Goal: Task Accomplishment & Management: Use online tool/utility

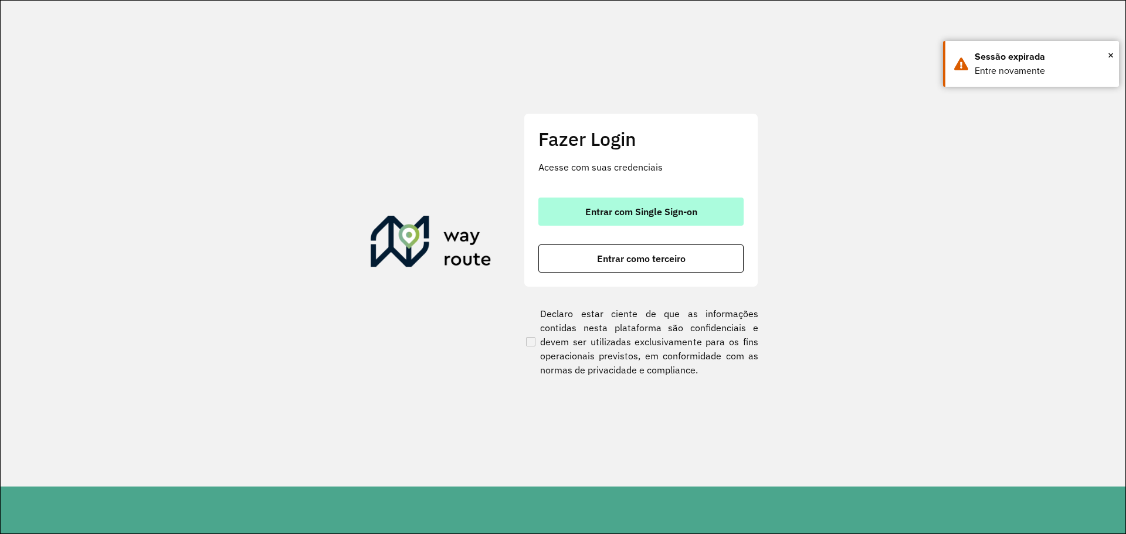
click at [697, 216] on span "Entrar com Single Sign-on" at bounding box center [641, 211] width 112 height 9
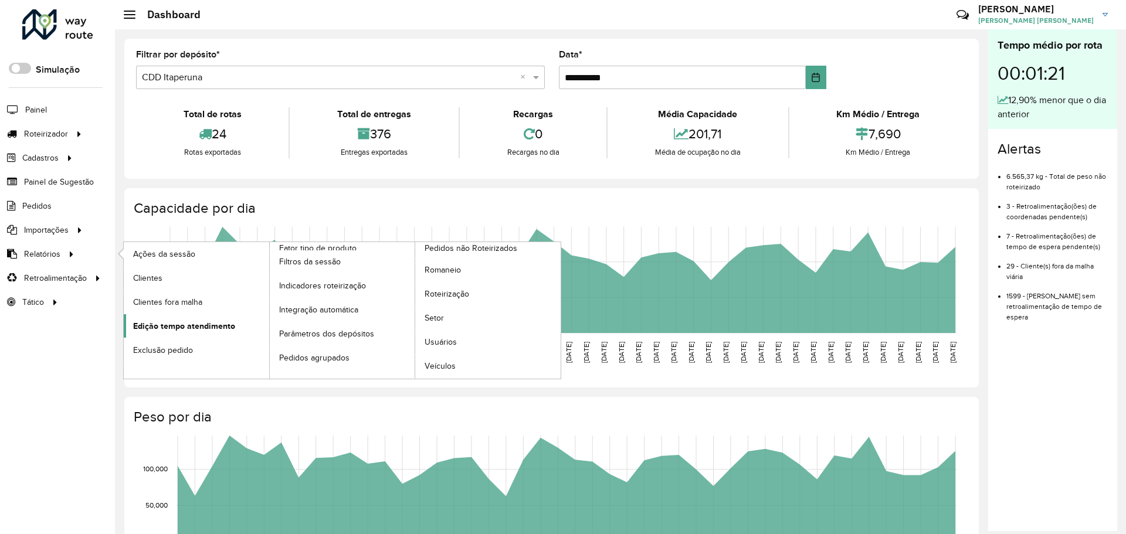
click at [228, 320] on span "Edição tempo atendimento" at bounding box center [184, 326] width 102 height 12
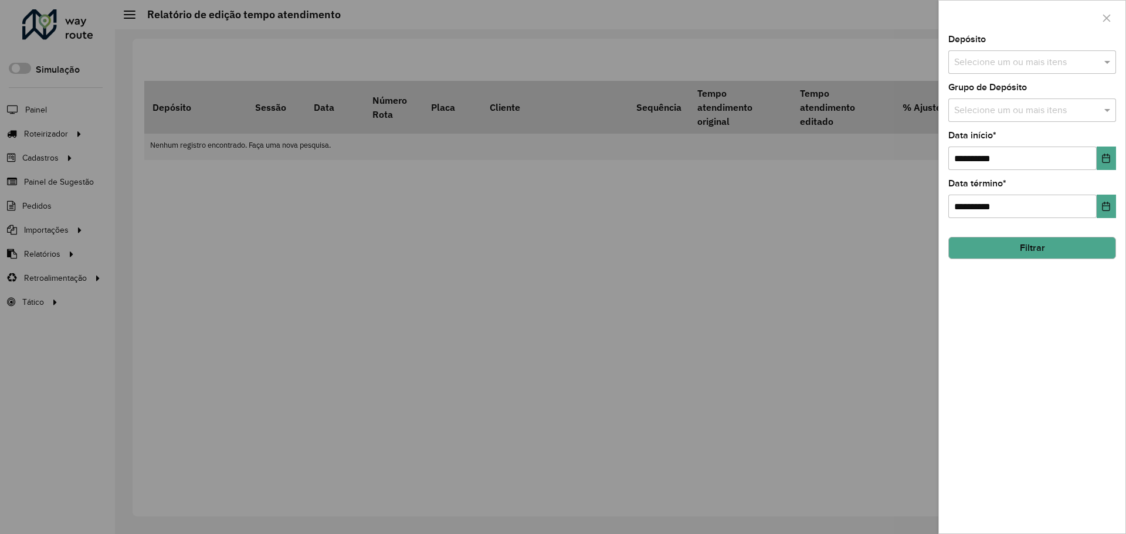
click at [1023, 64] on input "text" at bounding box center [1026, 63] width 150 height 14
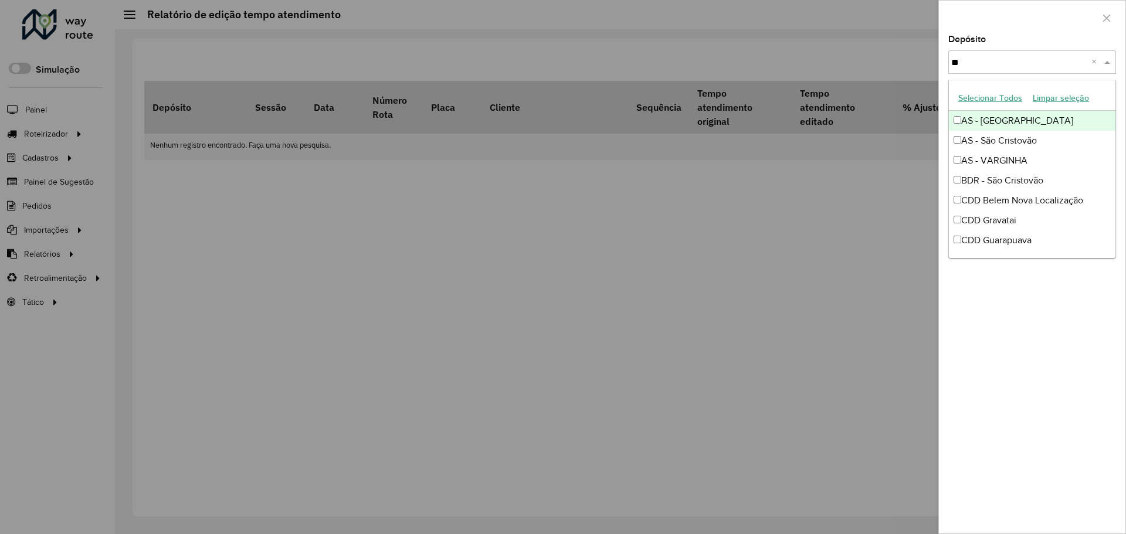
type input "***"
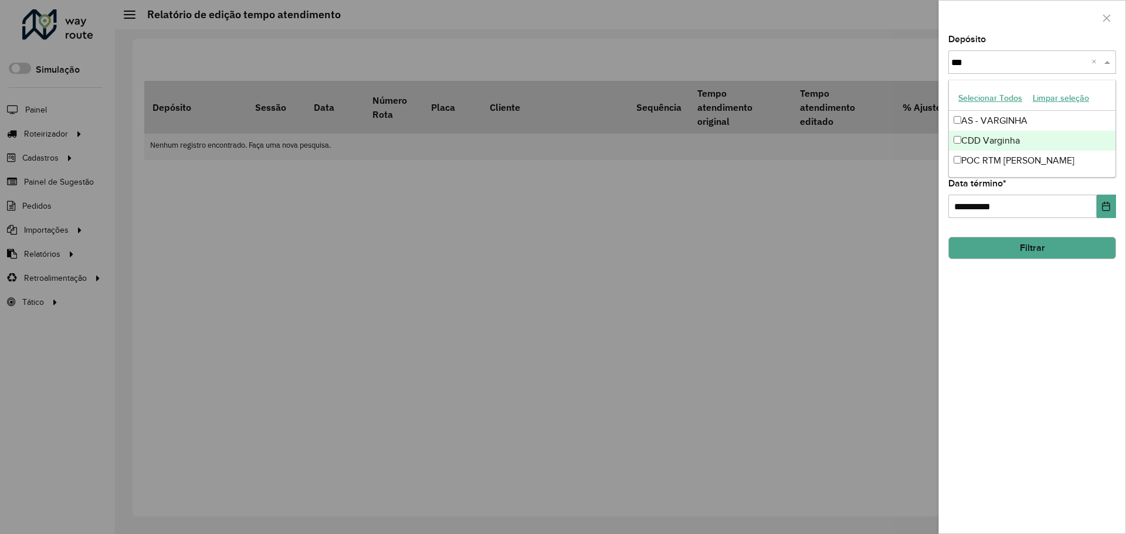
click at [1016, 137] on div "CDD Varginha" at bounding box center [1032, 141] width 167 height 20
click at [1091, 382] on div "**********" at bounding box center [1032, 284] width 186 height 498
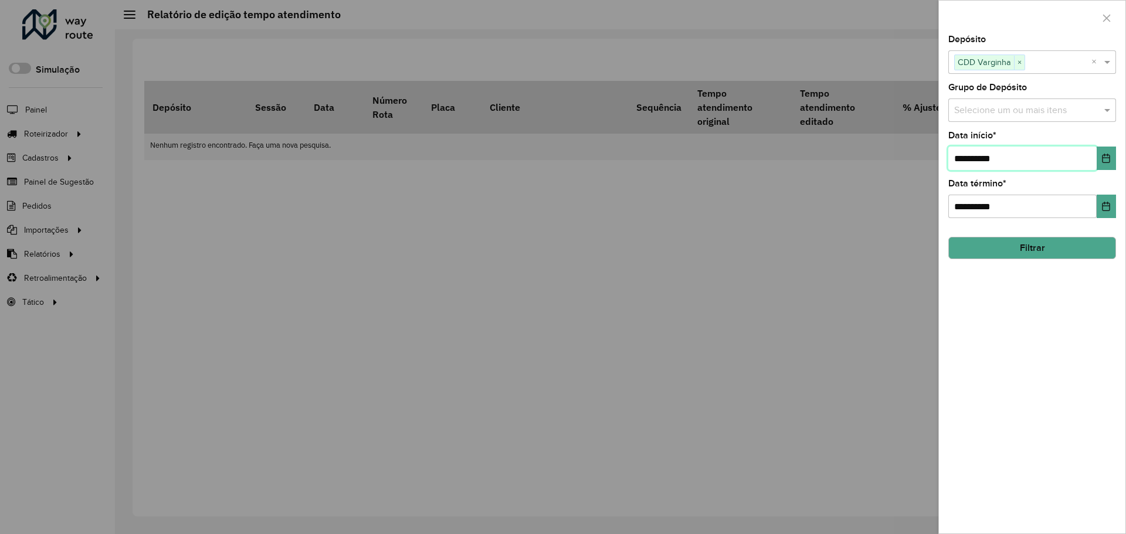
click at [1095, 165] on input "**********" at bounding box center [1022, 158] width 148 height 23
click at [1096, 163] on button "Choose Date" at bounding box center [1105, 158] width 19 height 23
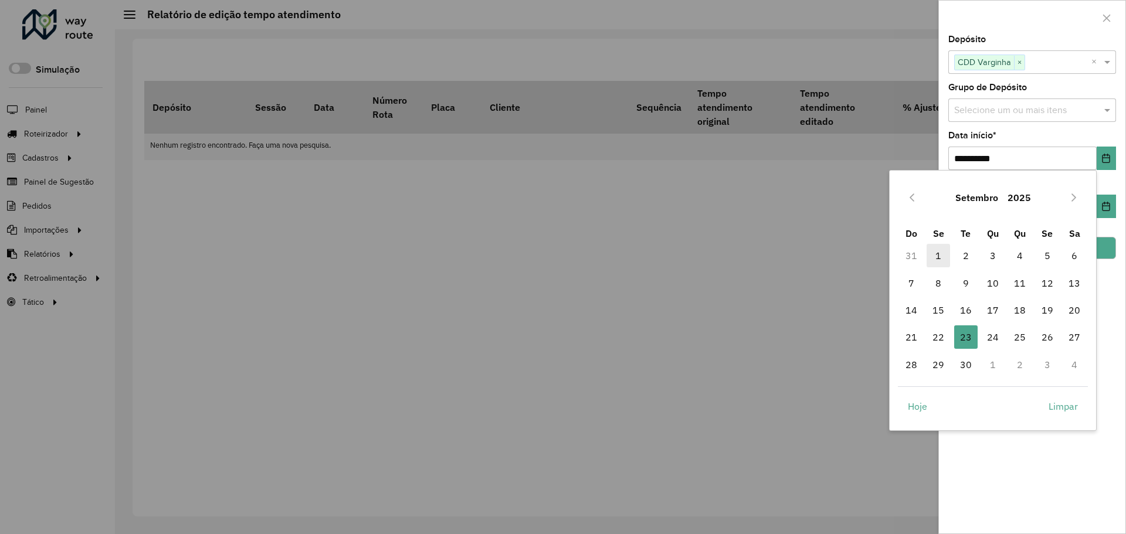
click at [935, 259] on span "1" at bounding box center [937, 255] width 23 height 23
type input "**********"
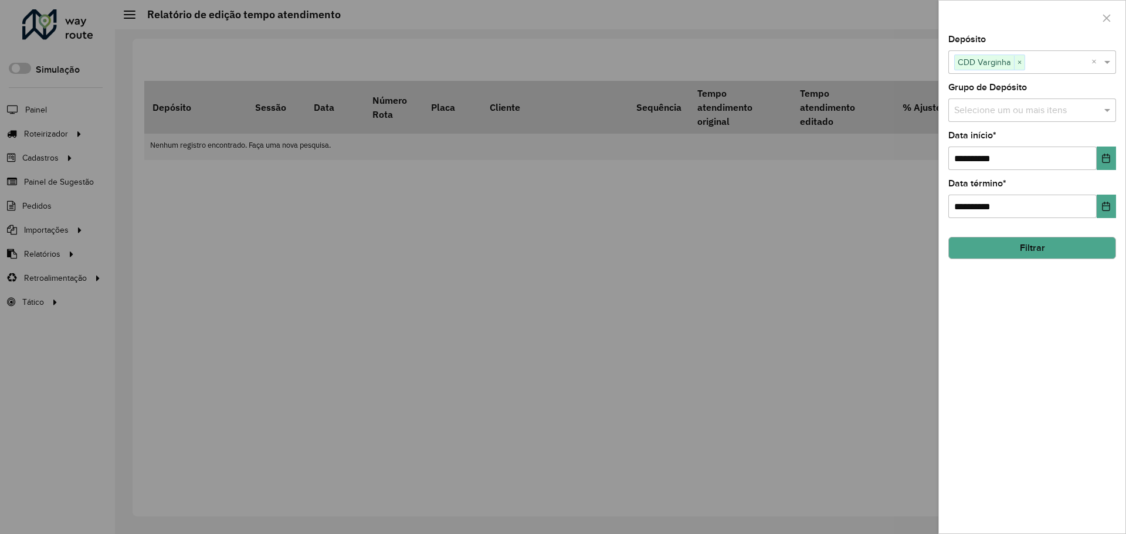
click at [1097, 253] on button "Filtrar" at bounding box center [1032, 248] width 168 height 22
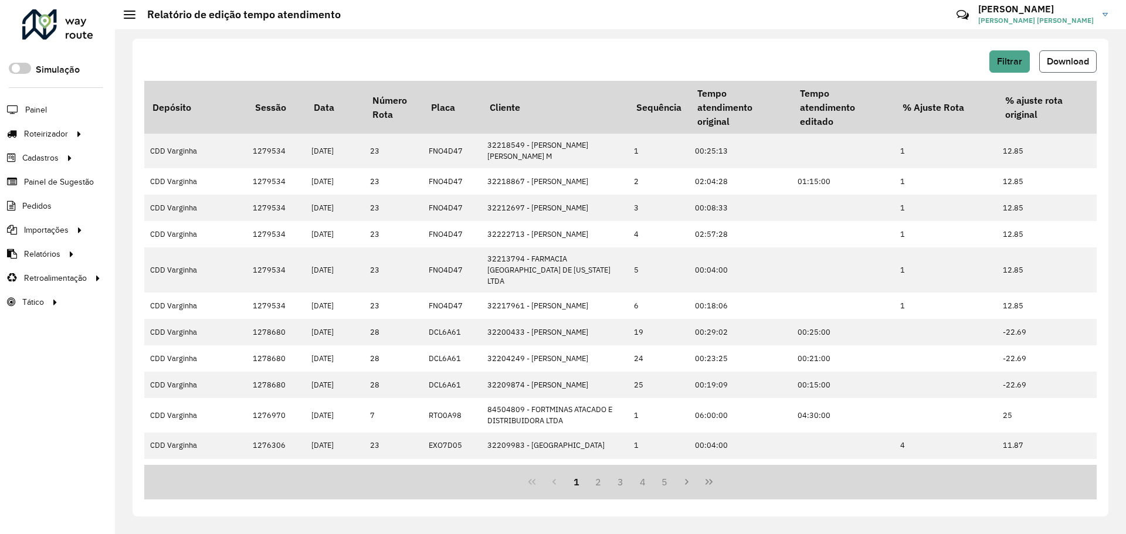
click at [1057, 69] on button "Download" at bounding box center [1067, 61] width 57 height 22
click at [45, 105] on span "Painel" at bounding box center [37, 110] width 24 height 12
click at [161, 133] on span "Entregas" at bounding box center [149, 134] width 33 height 12
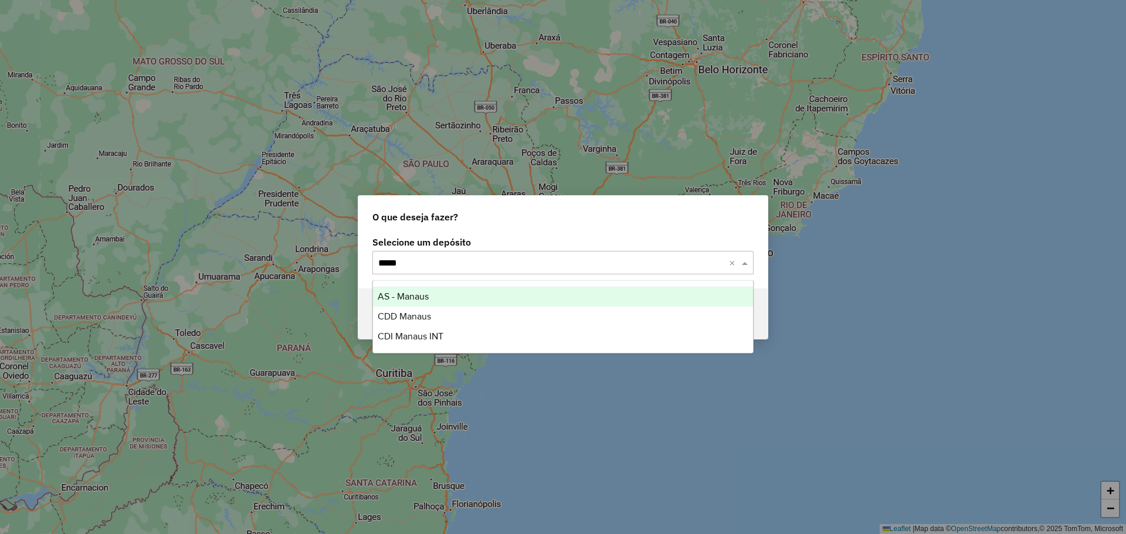
type input "******"
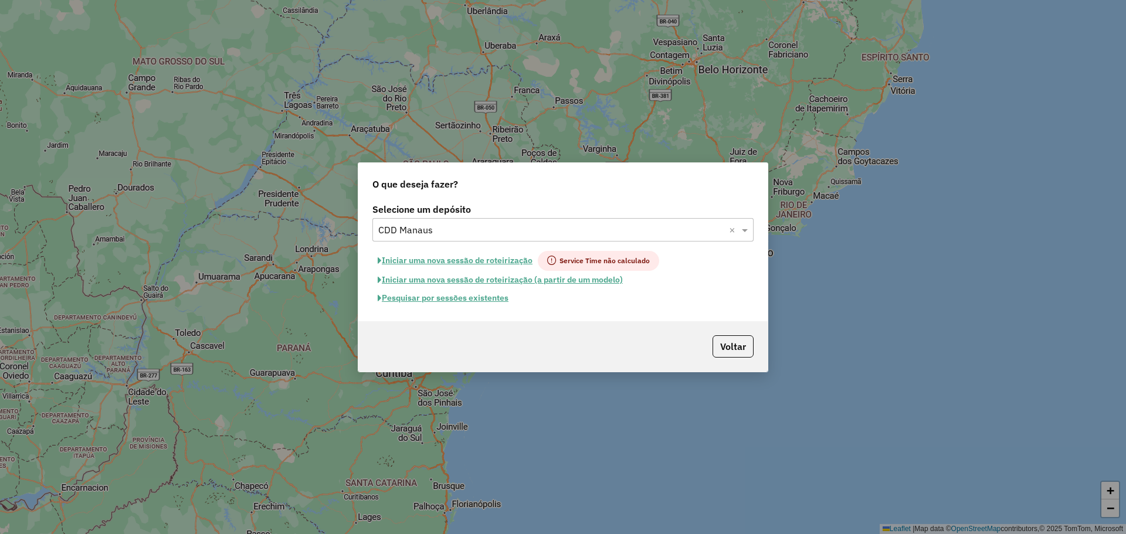
click at [483, 294] on button "Pesquisar por sessões existentes" at bounding box center [442, 298] width 141 height 18
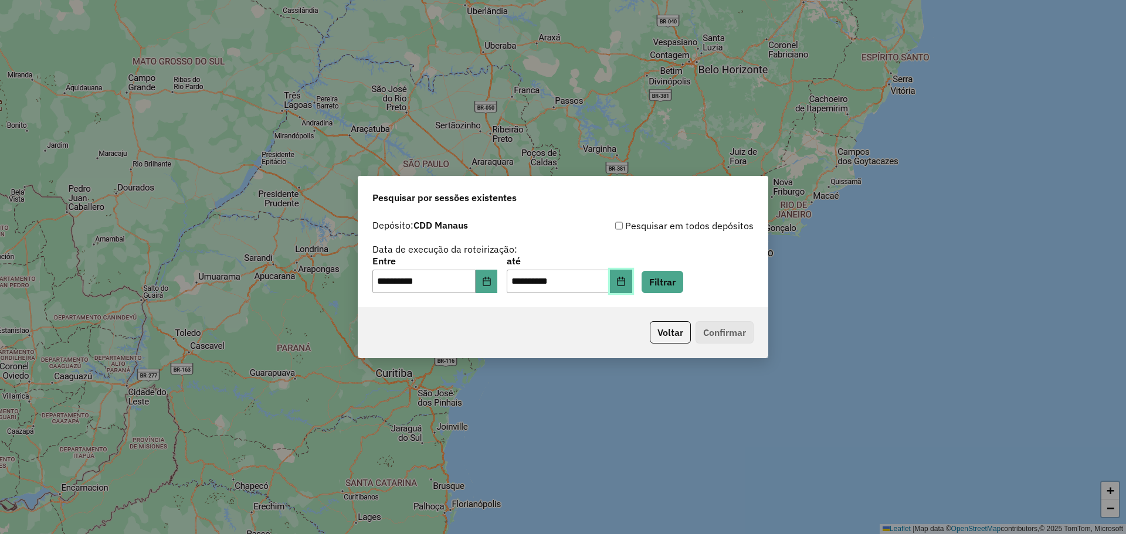
click at [626, 284] on icon "Choose Date" at bounding box center [620, 281] width 9 height 9
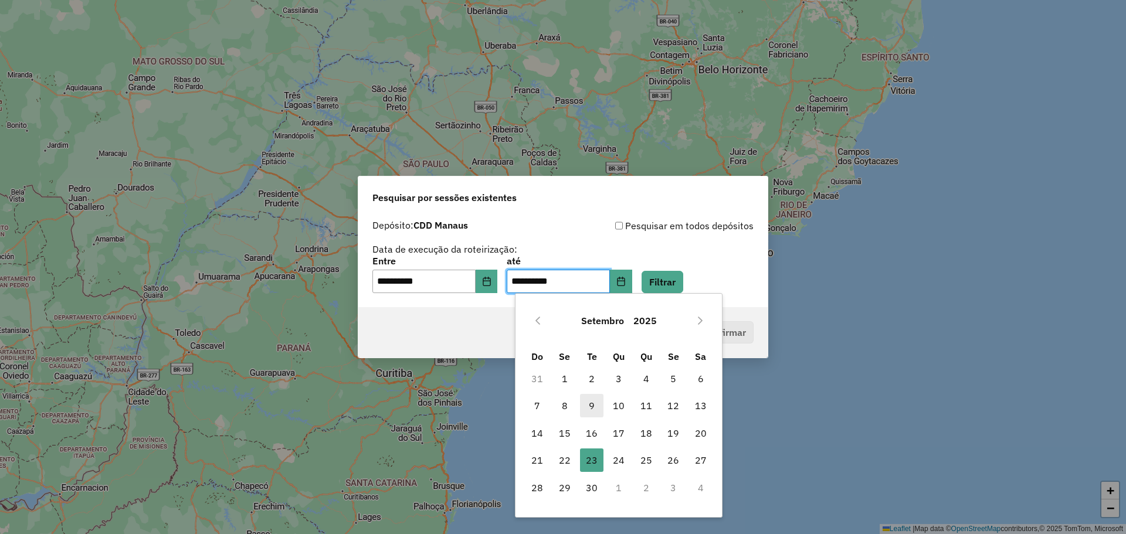
click at [594, 409] on span "9" at bounding box center [591, 405] width 23 height 23
type input "**********"
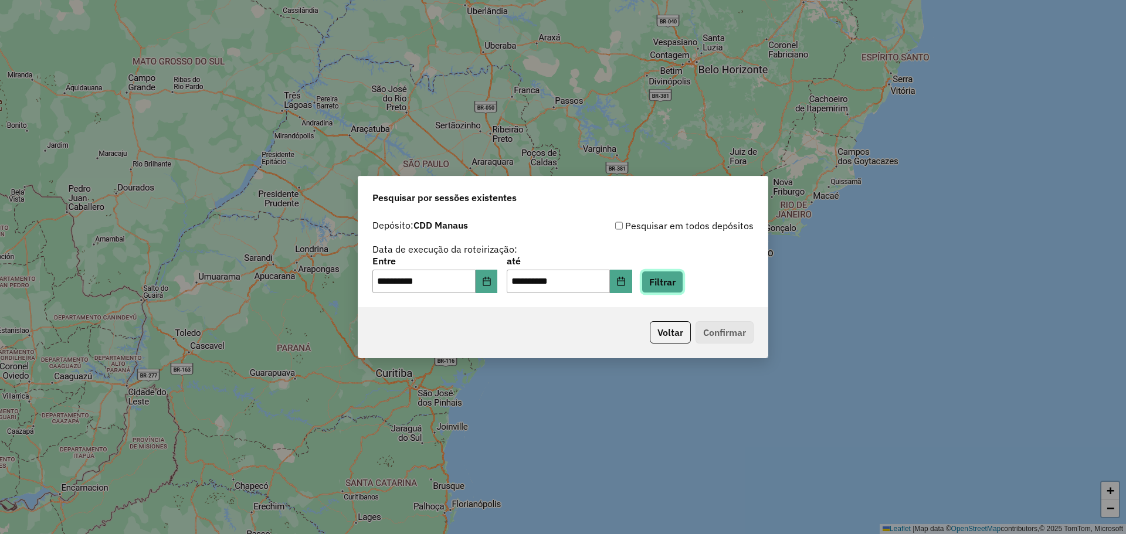
click at [671, 284] on button "Filtrar" at bounding box center [662, 282] width 42 height 22
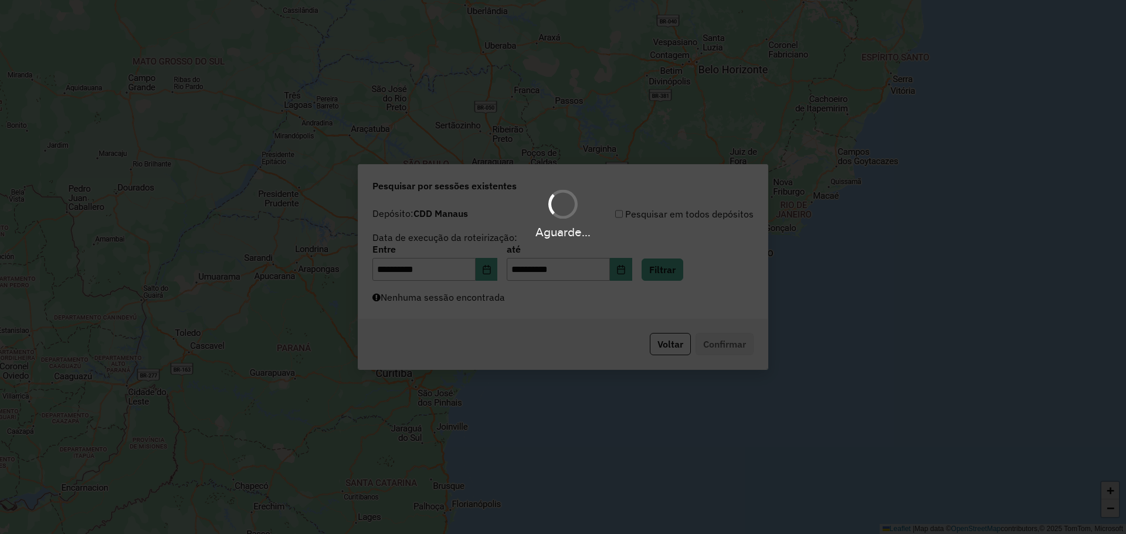
click at [536, 303] on div "Aguarde..." at bounding box center [563, 267] width 1126 height 534
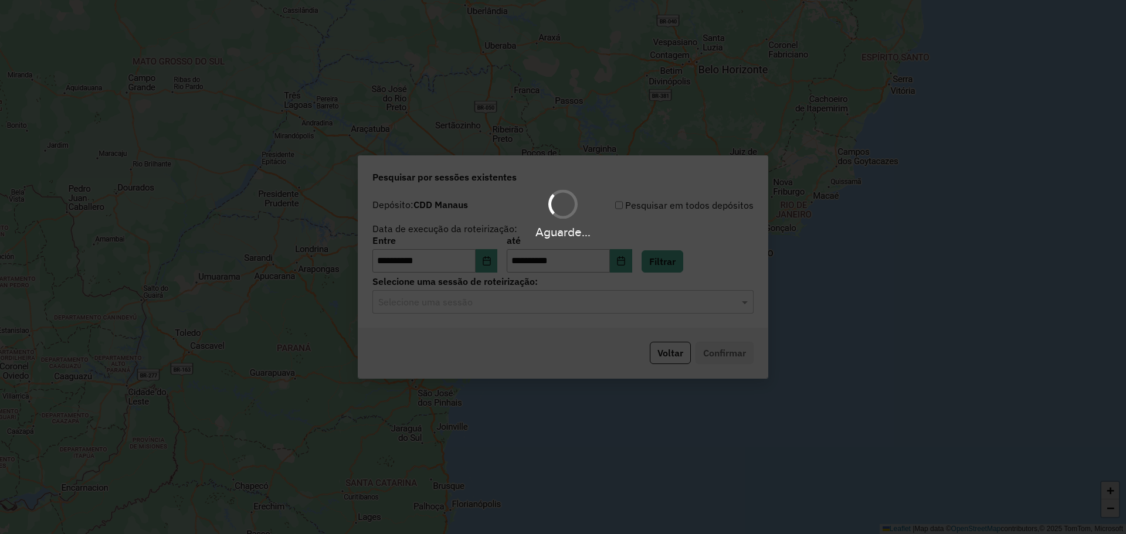
click at [540, 303] on div "Aguarde..." at bounding box center [563, 267] width 1126 height 534
click at [537, 304] on input "text" at bounding box center [551, 303] width 346 height 14
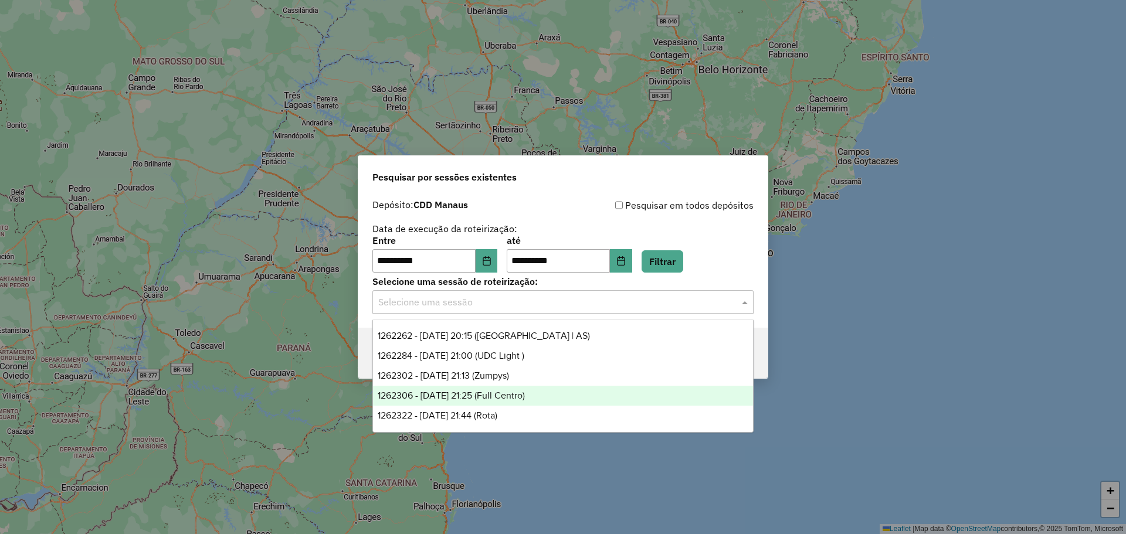
click at [568, 393] on div "1262306 - 09/09/2025 21:25 (Full Centro)" at bounding box center [563, 396] width 380 height 20
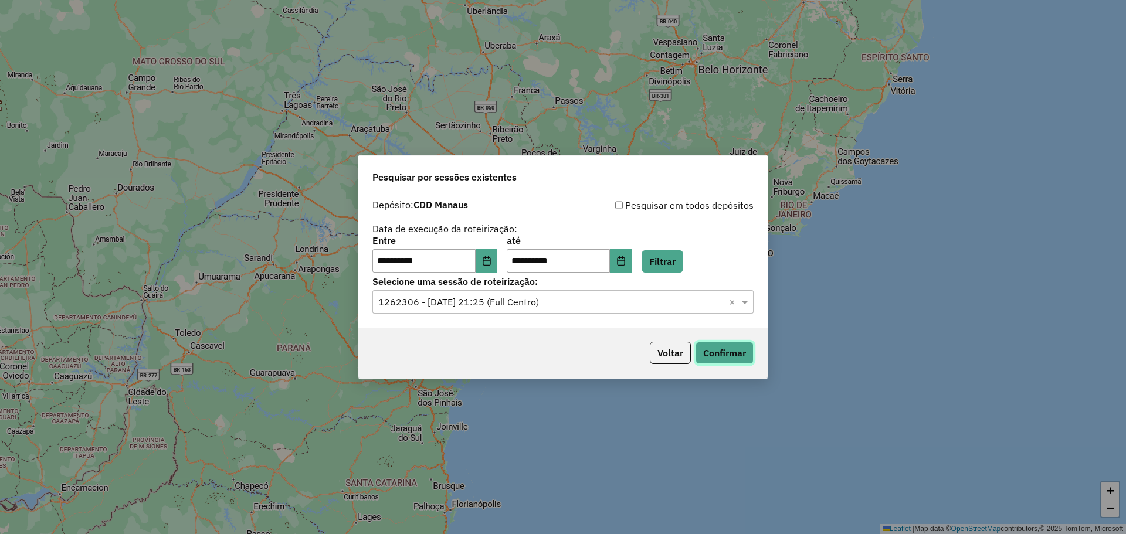
drag, startPoint x: 721, startPoint y: 349, endPoint x: 648, endPoint y: 304, distance: 85.1
click at [649, 304] on div "**********" at bounding box center [563, 266] width 410 height 223
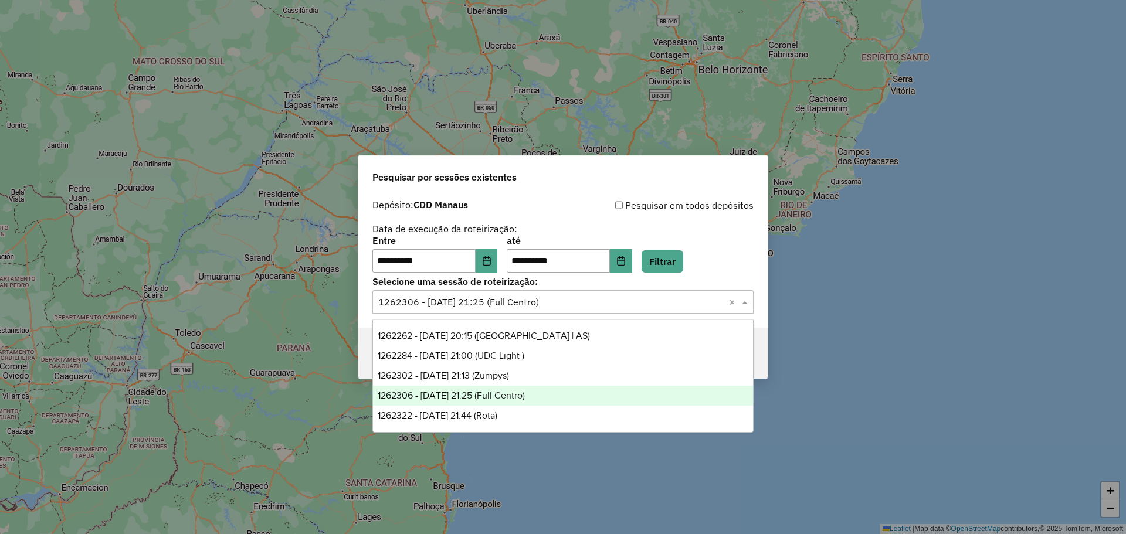
click at [645, 301] on input "text" at bounding box center [551, 303] width 346 height 14
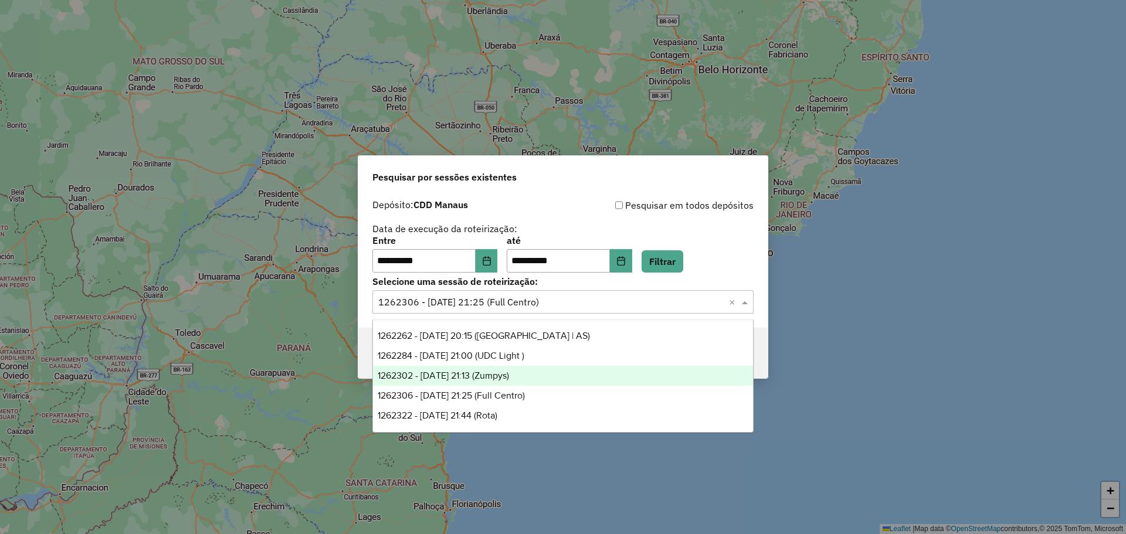
click at [509, 372] on span "1262302 - 09/09/2025 21:13 (Zumpys)" at bounding box center [443, 376] width 131 height 10
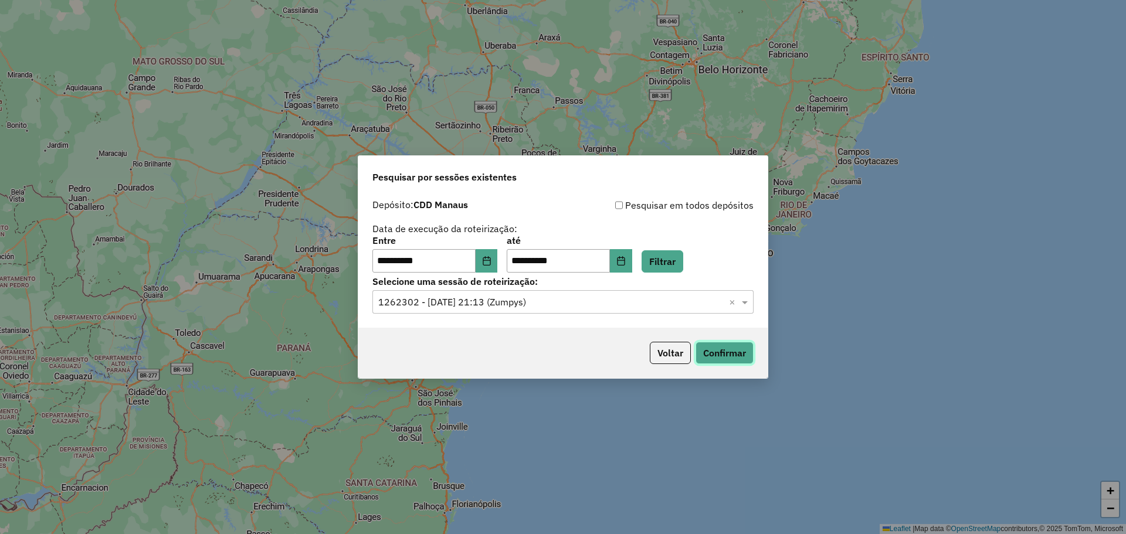
click at [723, 352] on button "Confirmar" at bounding box center [724, 353] width 58 height 22
drag, startPoint x: 674, startPoint y: 359, endPoint x: 668, endPoint y: 356, distance: 7.3
click at [668, 356] on button "Voltar" at bounding box center [670, 353] width 41 height 22
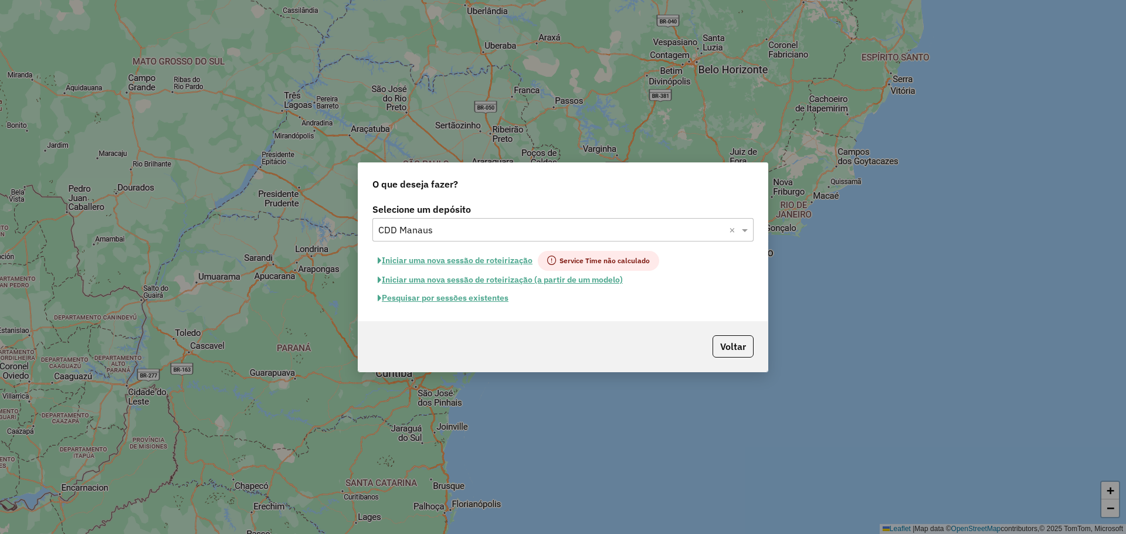
click at [502, 233] on input "text" at bounding box center [551, 230] width 346 height 14
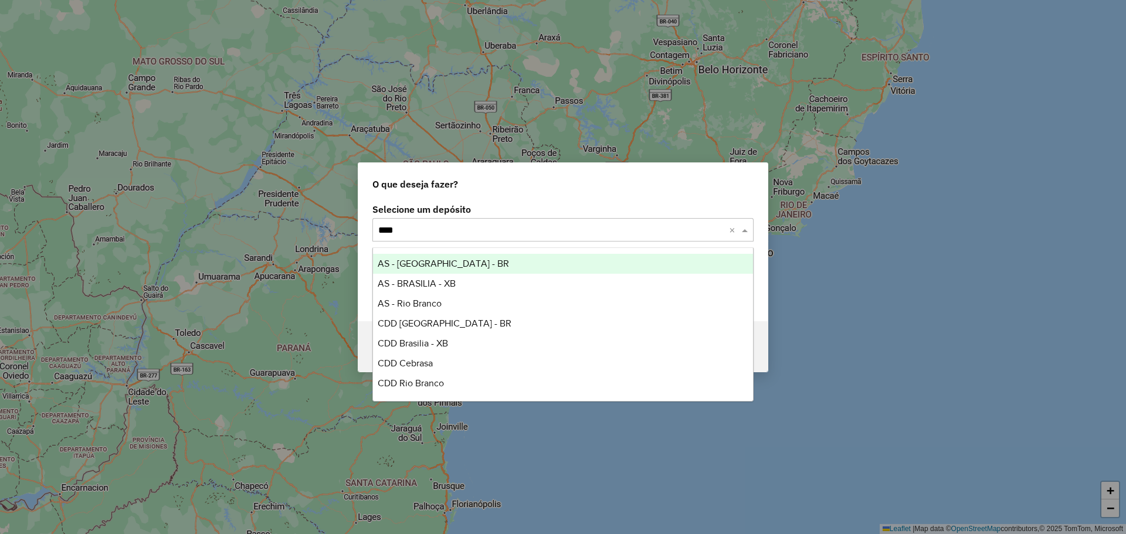
type input "*****"
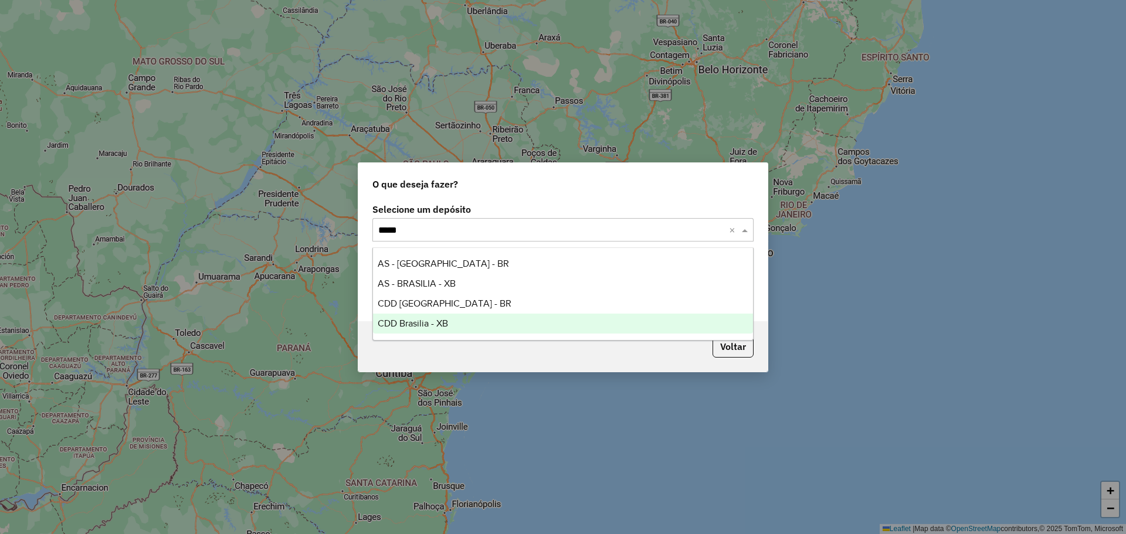
click at [478, 319] on div "CDD Brasilia - XB" at bounding box center [563, 324] width 380 height 20
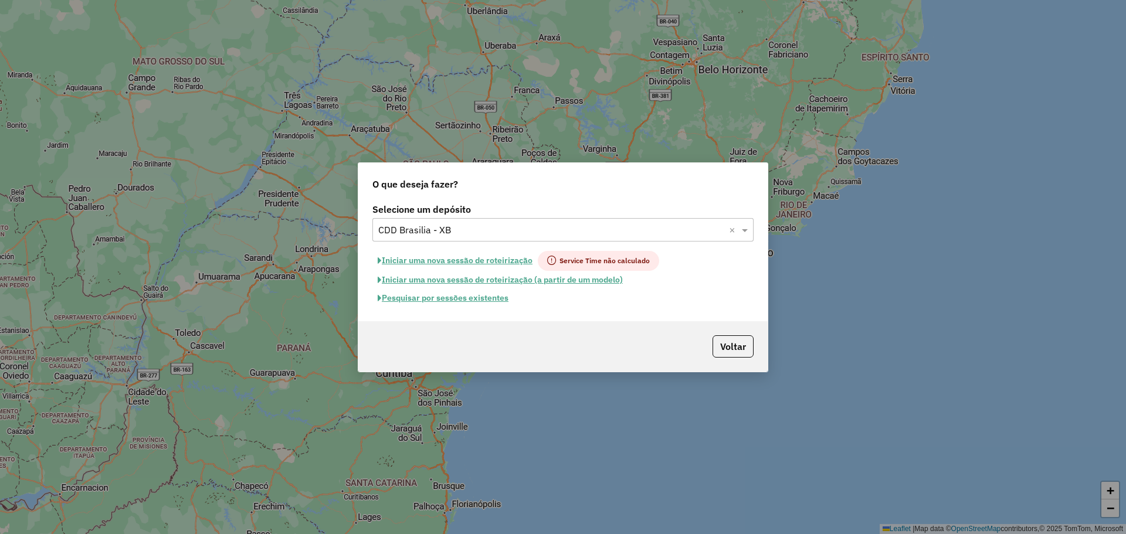
click at [472, 300] on button "Pesquisar por sessões existentes" at bounding box center [442, 298] width 141 height 18
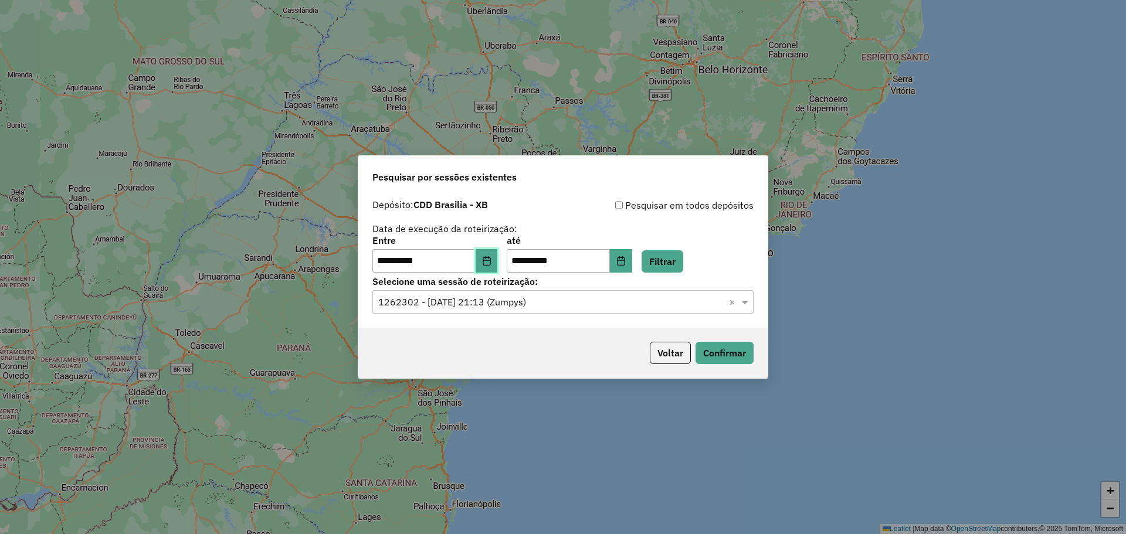
click at [490, 261] on icon "Choose Date" at bounding box center [487, 260] width 8 height 9
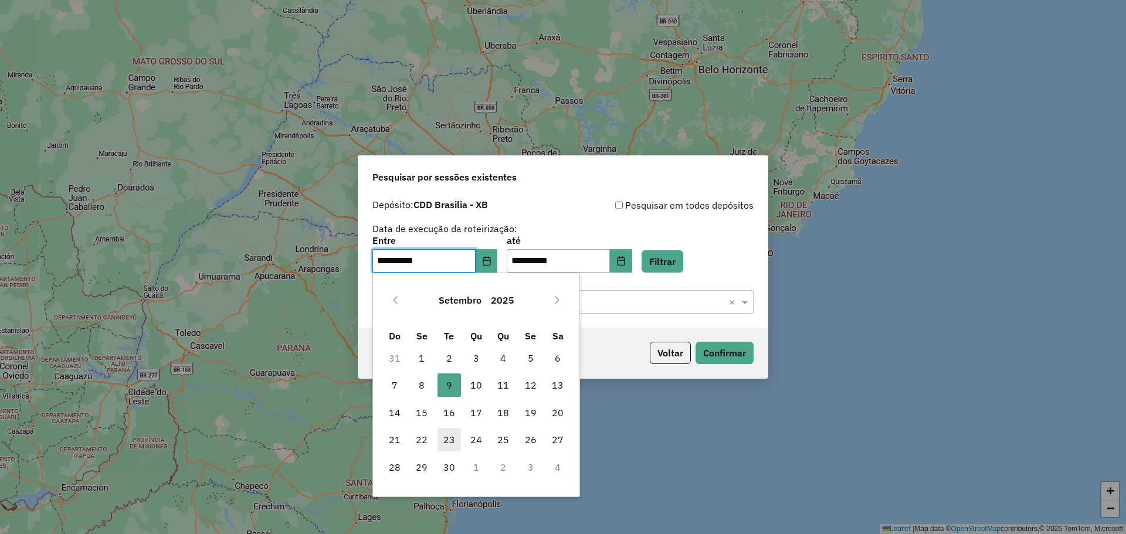
click at [454, 435] on span "23" at bounding box center [448, 439] width 23 height 23
type input "**********"
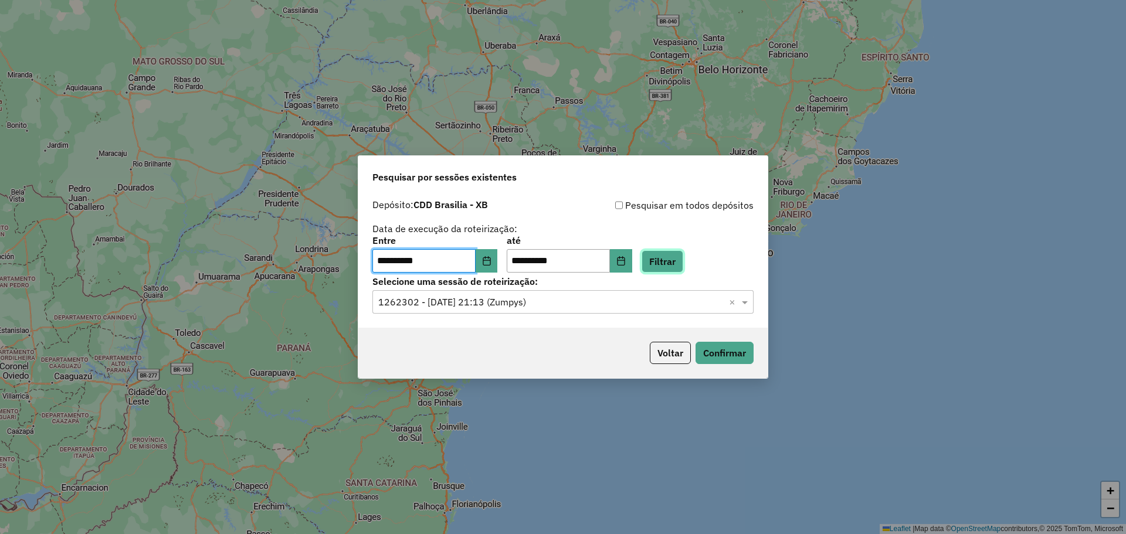
click at [677, 259] on button "Filtrar" at bounding box center [662, 261] width 42 height 22
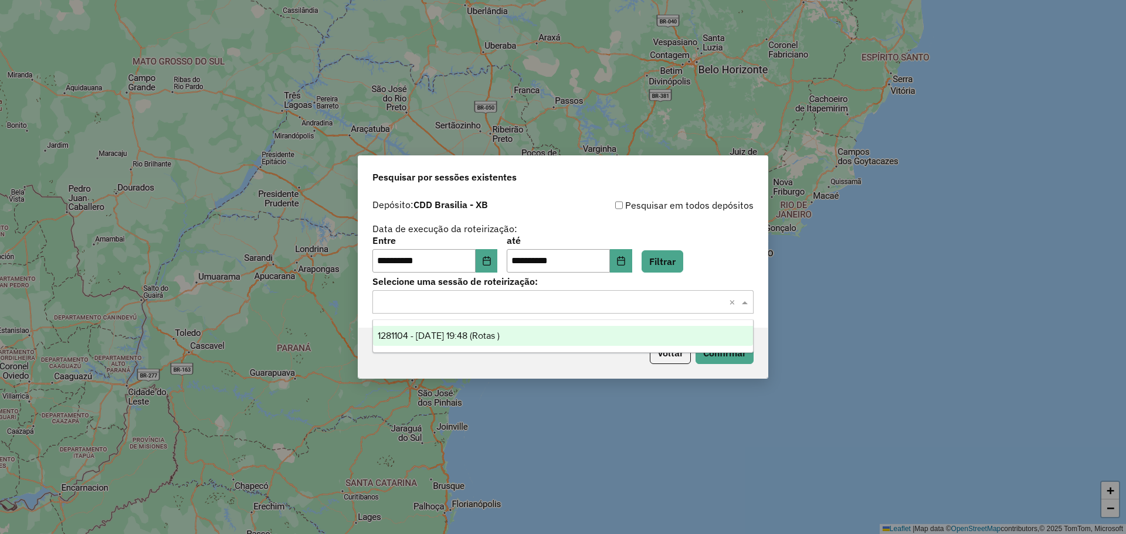
click at [643, 301] on input "text" at bounding box center [551, 303] width 346 height 14
click at [528, 332] on div "1281104 - 23/09/2025 19:48 (Rotas )" at bounding box center [563, 336] width 380 height 20
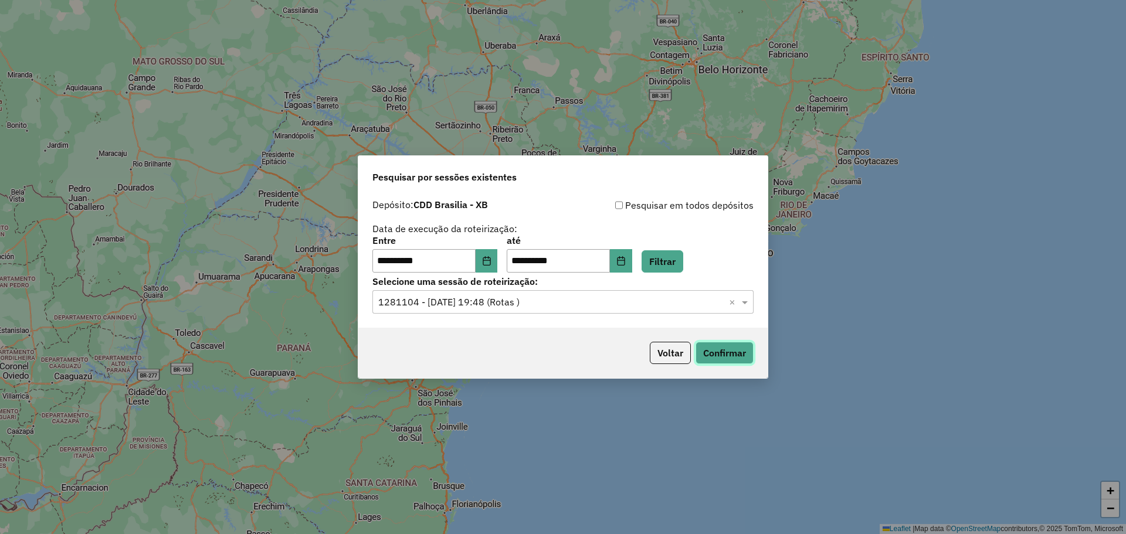
click at [732, 354] on button "Confirmar" at bounding box center [724, 353] width 58 height 22
click at [683, 258] on button "Filtrar" at bounding box center [662, 261] width 42 height 22
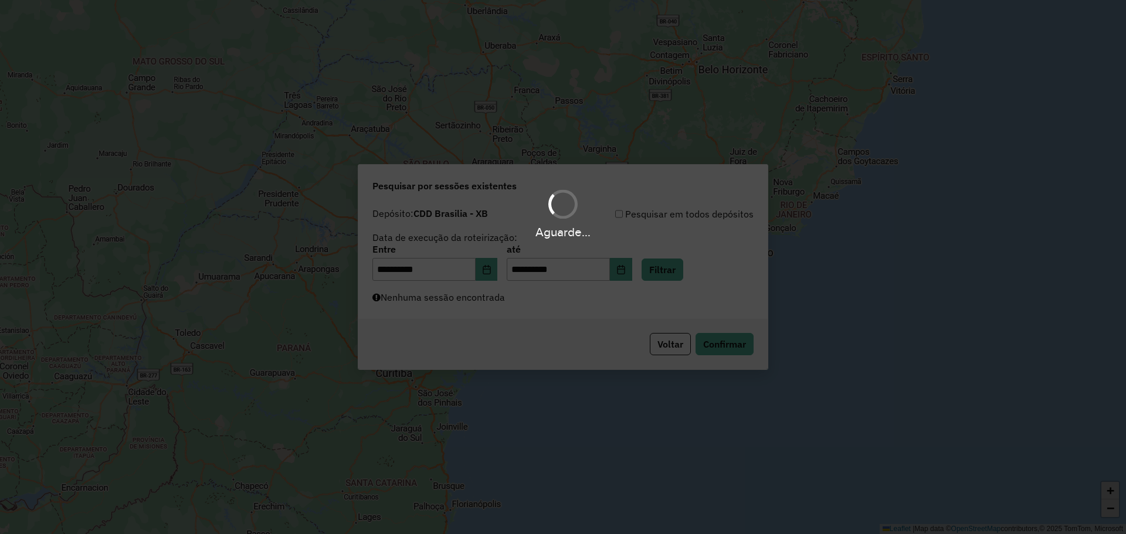
click at [634, 259] on div "Aguarde..." at bounding box center [563, 267] width 1126 height 534
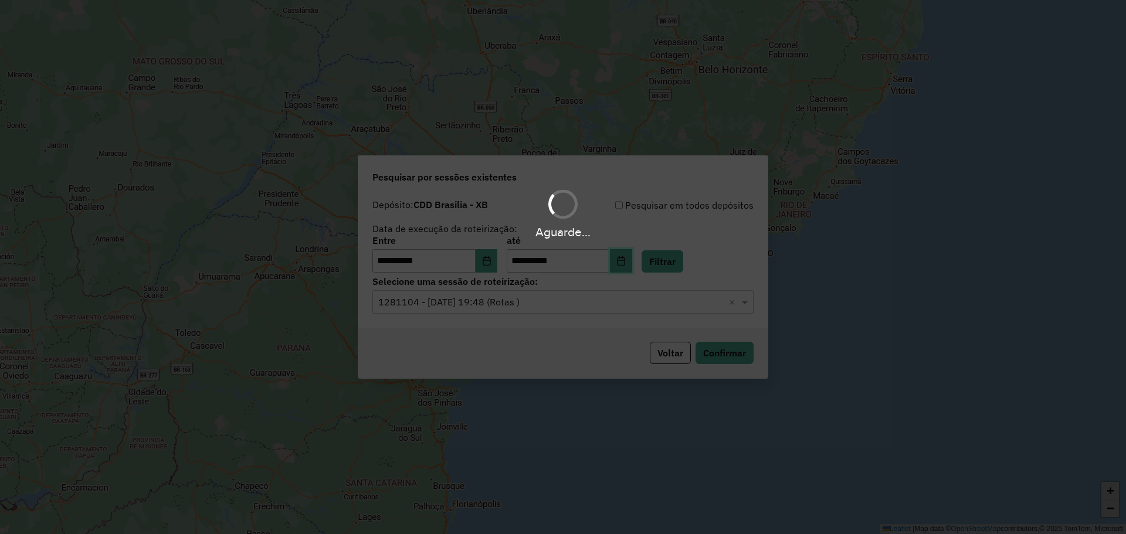
click at [624, 260] on icon "Choose Date" at bounding box center [621, 260] width 8 height 9
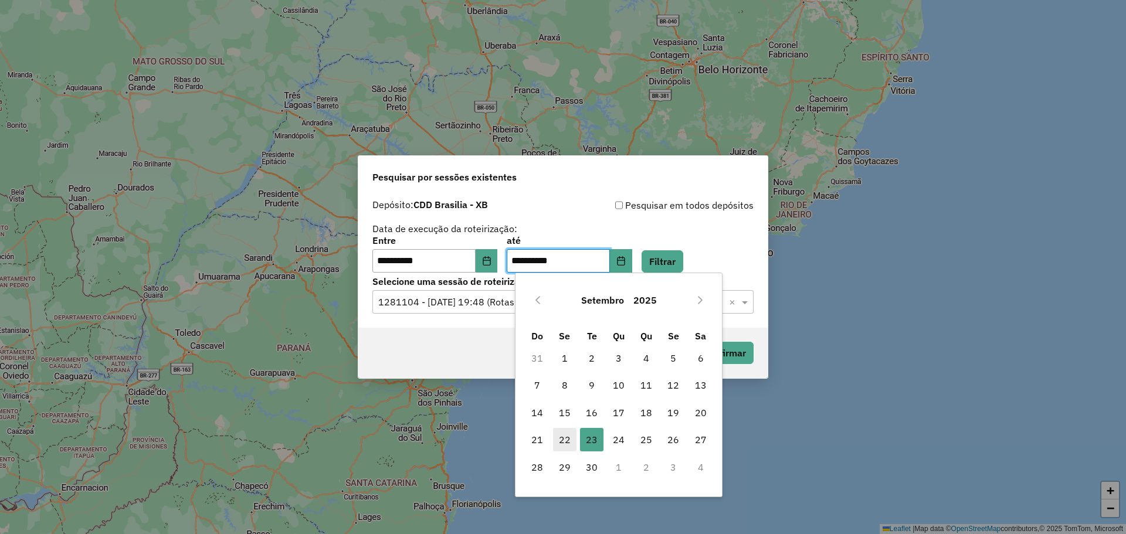
click at [568, 440] on span "22" at bounding box center [564, 439] width 23 height 23
type input "**********"
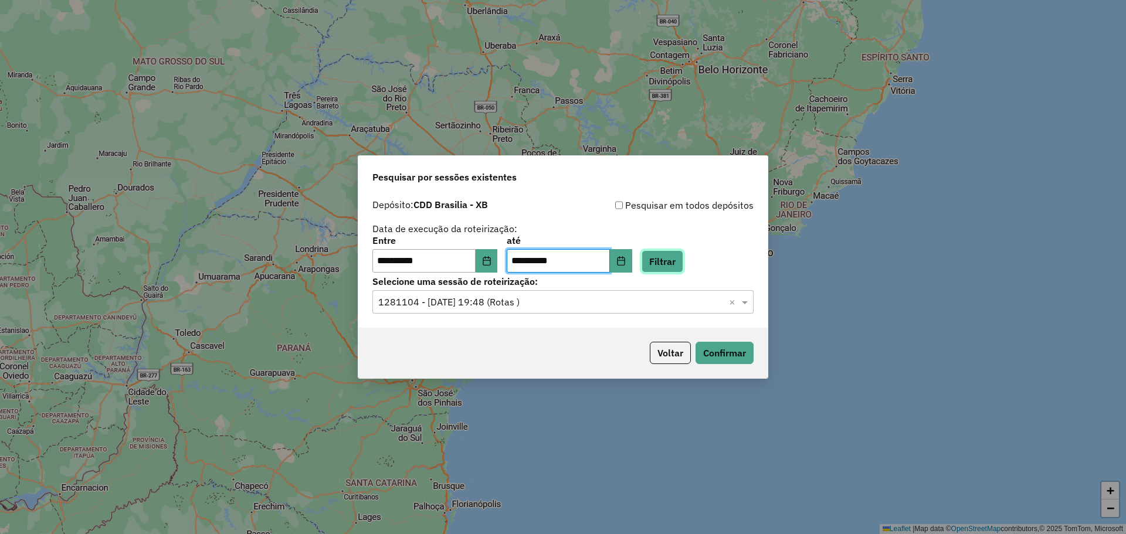
click at [658, 259] on button "Filtrar" at bounding box center [662, 261] width 42 height 22
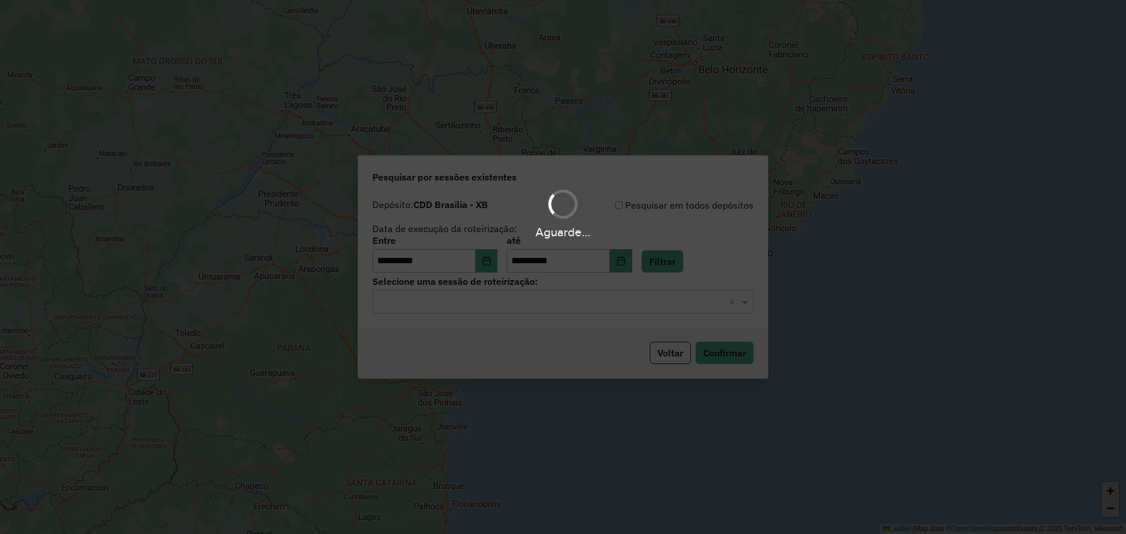
click at [559, 303] on div "Aguarde..." at bounding box center [563, 267] width 1126 height 534
click at [530, 302] on hb-app "**********" at bounding box center [563, 267] width 1126 height 534
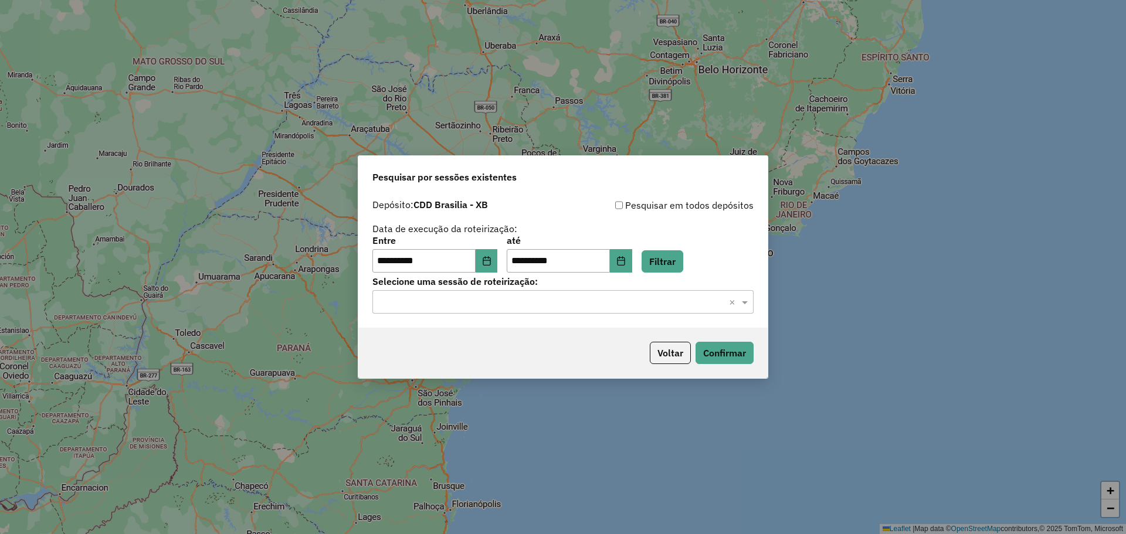
click at [529, 307] on input "text" at bounding box center [551, 303] width 346 height 14
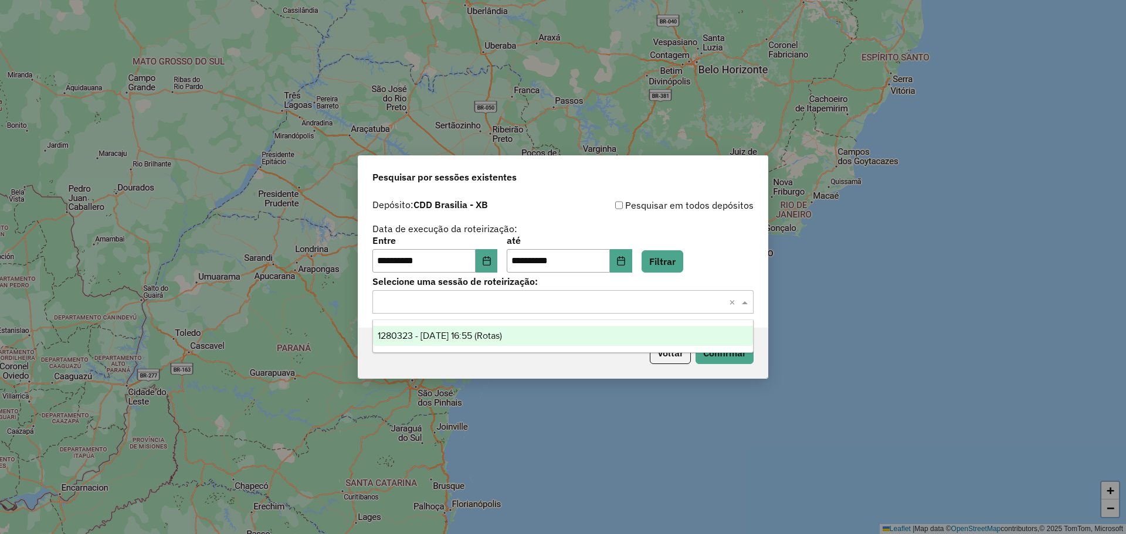
click at [665, 213] on div "**********" at bounding box center [562, 235] width 381 height 74
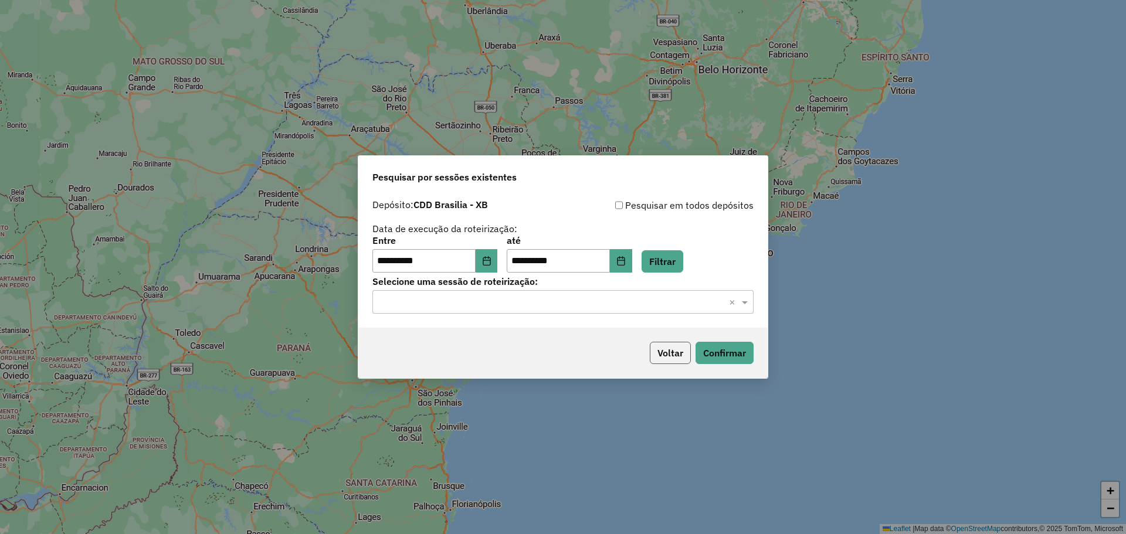
click at [680, 350] on button "Voltar" at bounding box center [670, 353] width 41 height 22
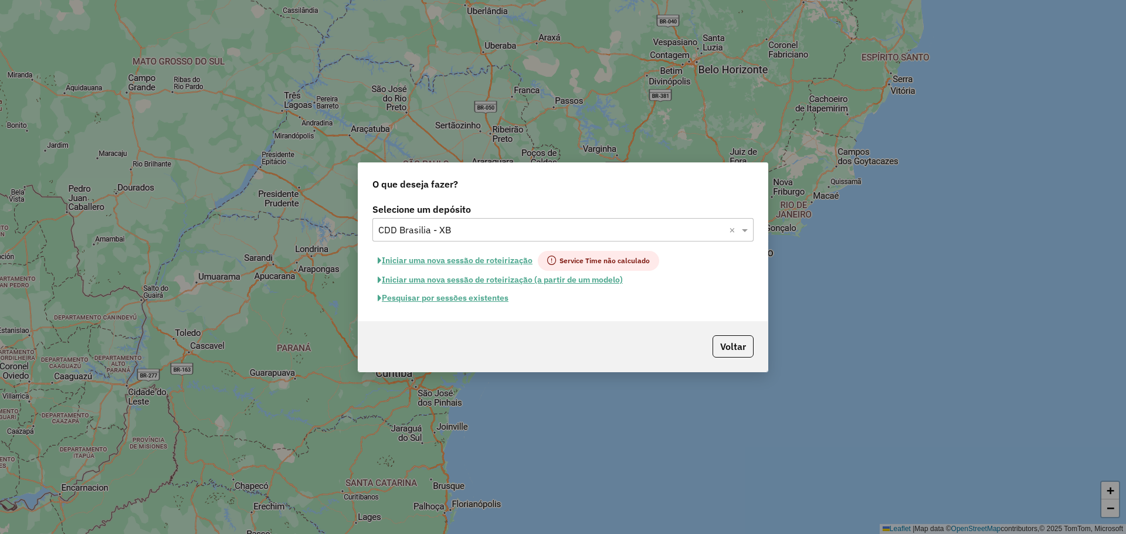
click at [453, 297] on button "Pesquisar por sessões existentes" at bounding box center [442, 298] width 141 height 18
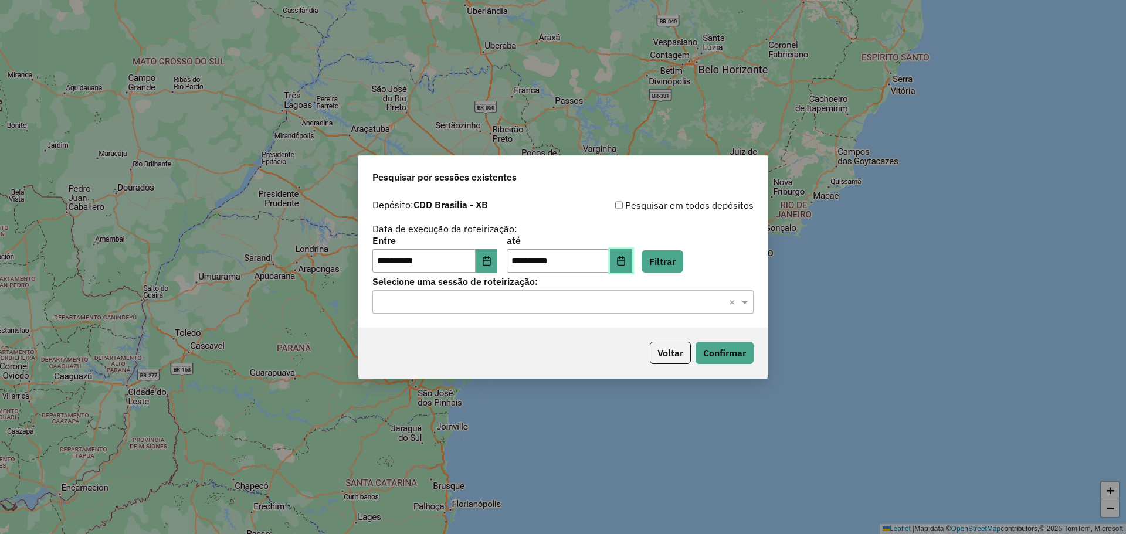
click at [632, 268] on button "Choose Date" at bounding box center [621, 260] width 22 height 23
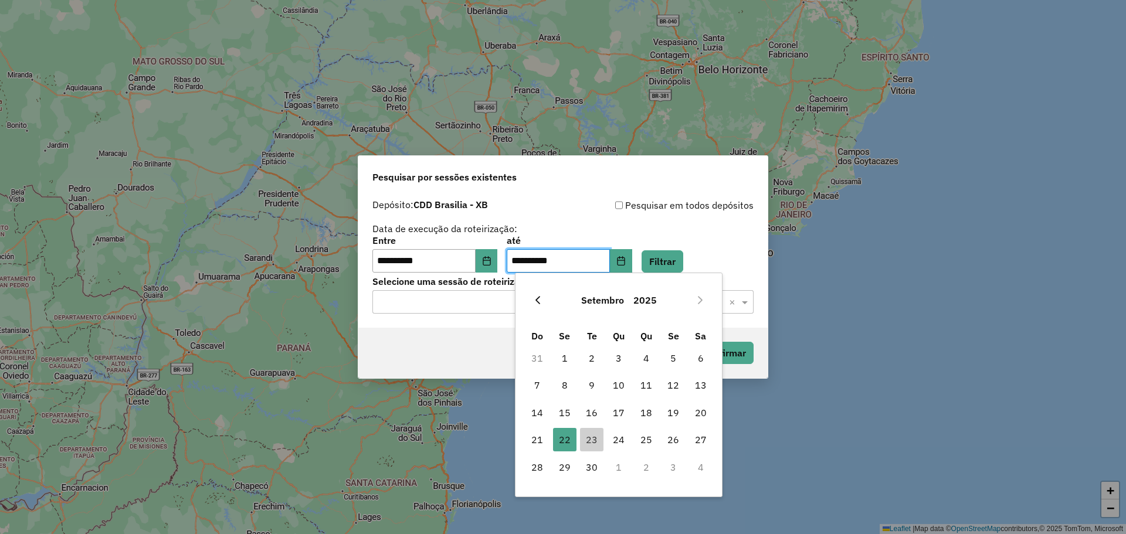
click at [535, 296] on icon "Previous Month" at bounding box center [537, 300] width 9 height 9
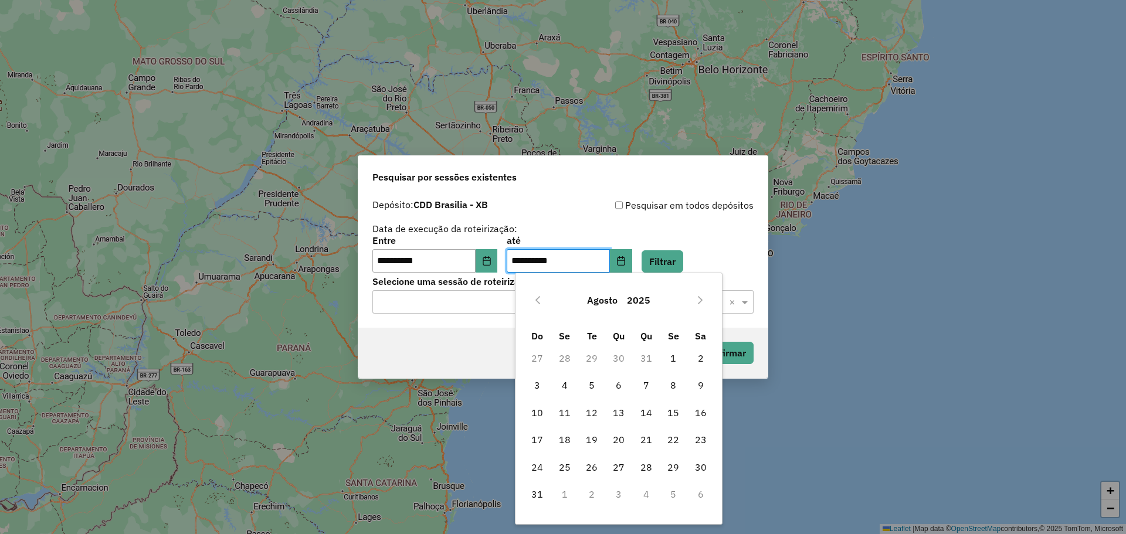
click at [535, 296] on icon "Previous Month" at bounding box center [537, 300] width 9 height 9
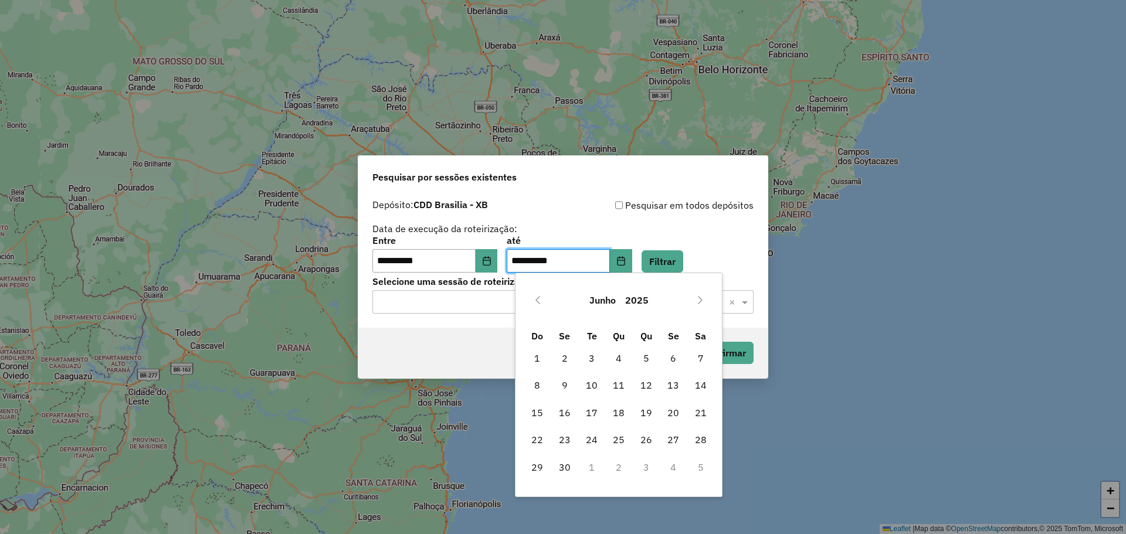
click at [535, 296] on icon "Previous Month" at bounding box center [537, 300] width 9 height 9
click at [646, 386] on span "9" at bounding box center [645, 384] width 23 height 23
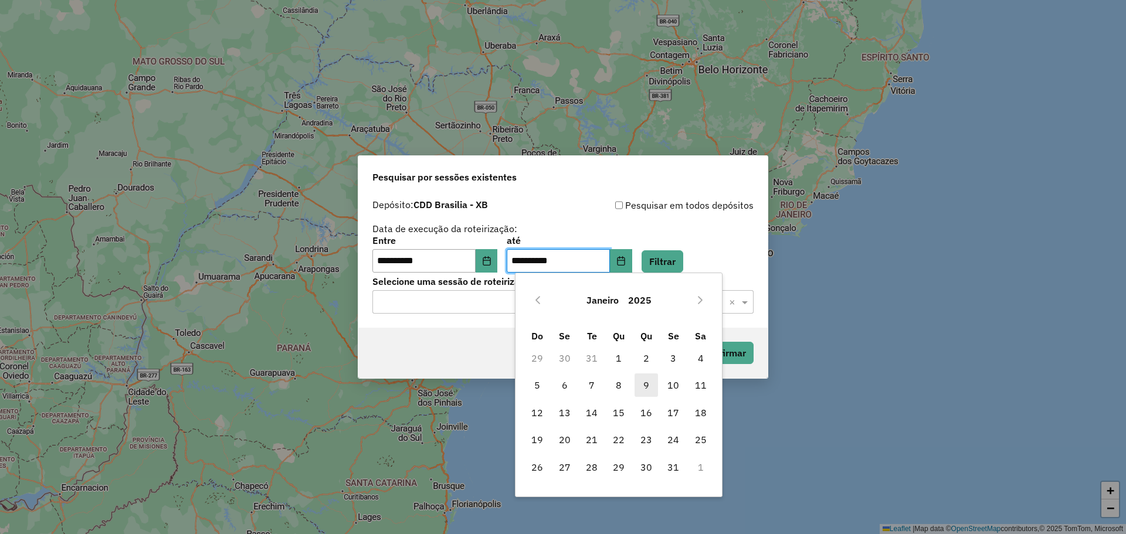
type input "**********"
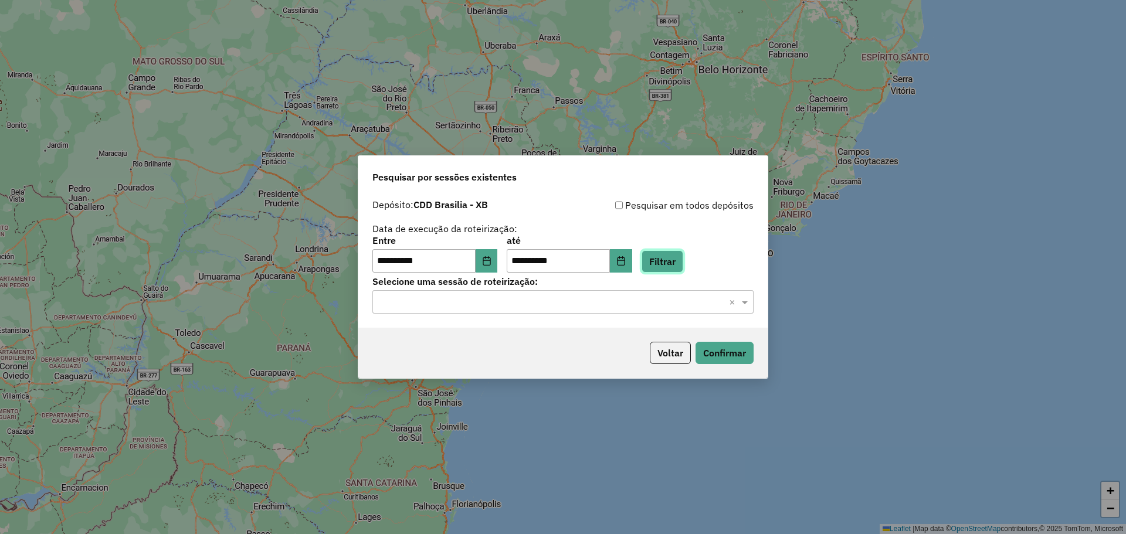
click at [680, 262] on button "Filtrar" at bounding box center [662, 261] width 42 height 22
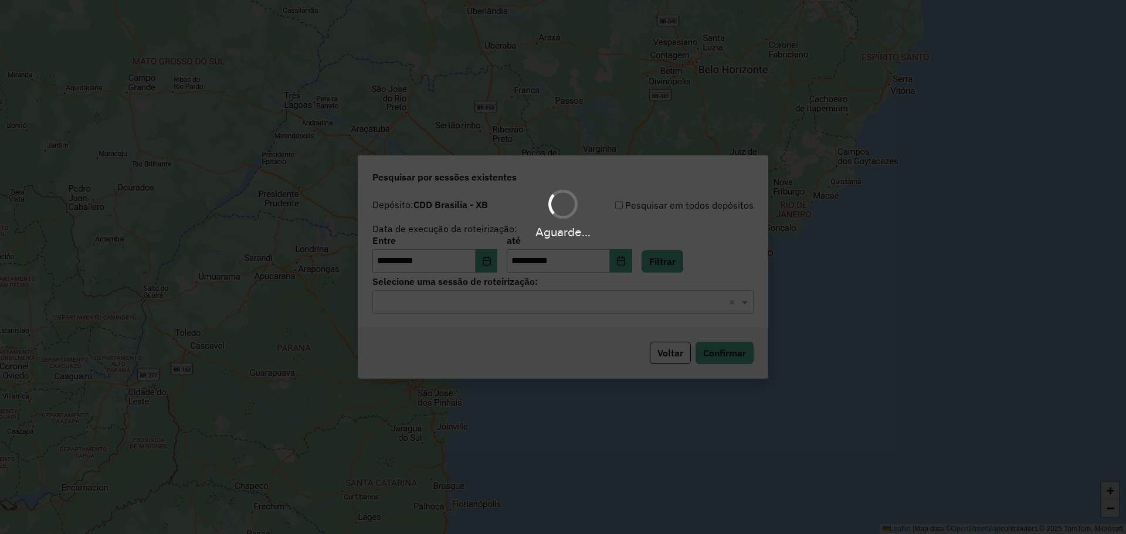
click at [582, 297] on hb-app "**********" at bounding box center [563, 267] width 1126 height 534
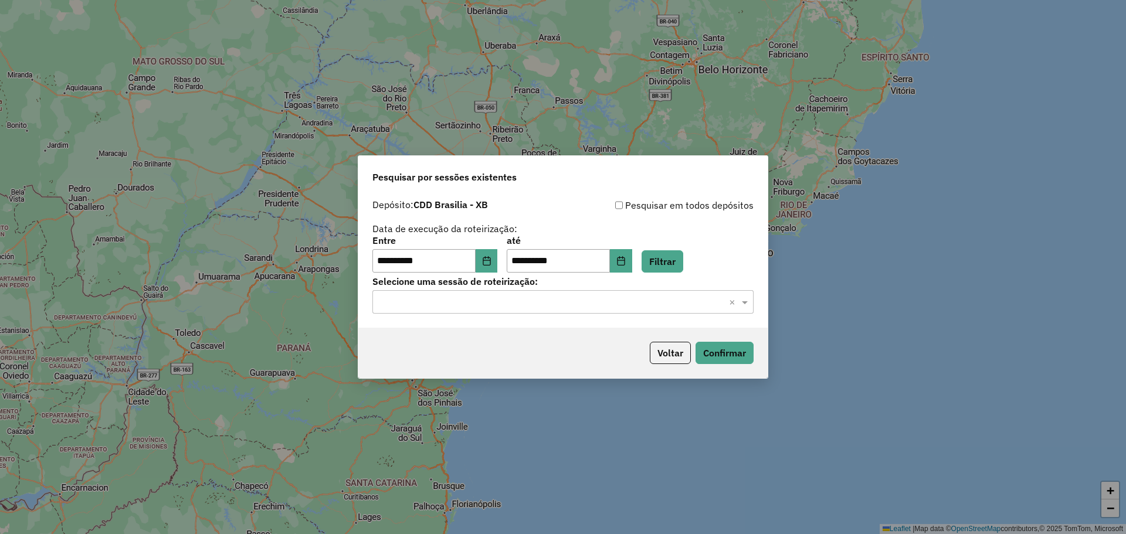
click at [582, 297] on input "text" at bounding box center [551, 303] width 346 height 14
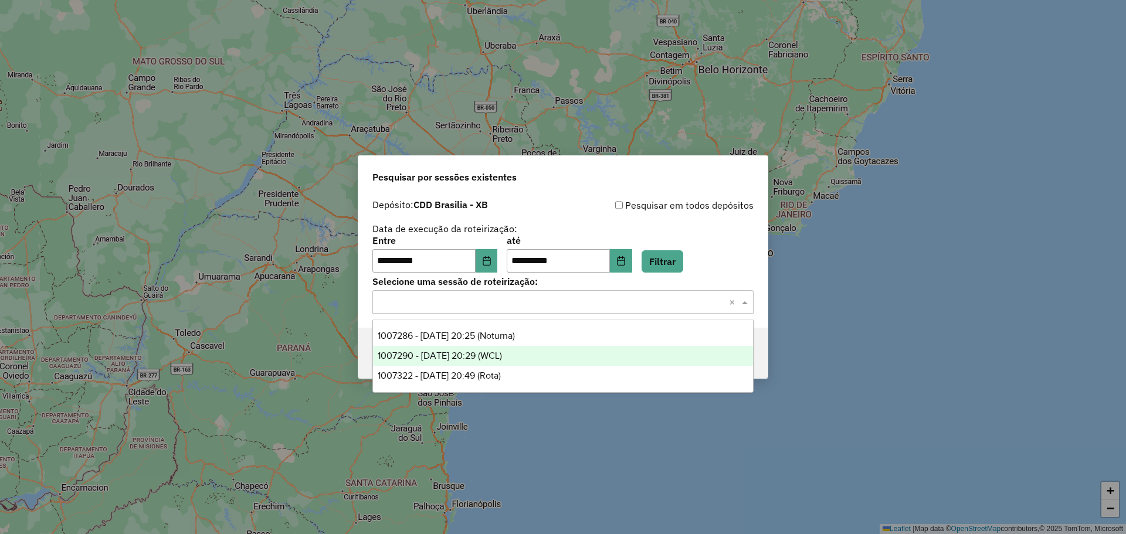
click at [536, 358] on div "1007290 - 09/01/2025 20:29 (WCL)" at bounding box center [563, 356] width 380 height 20
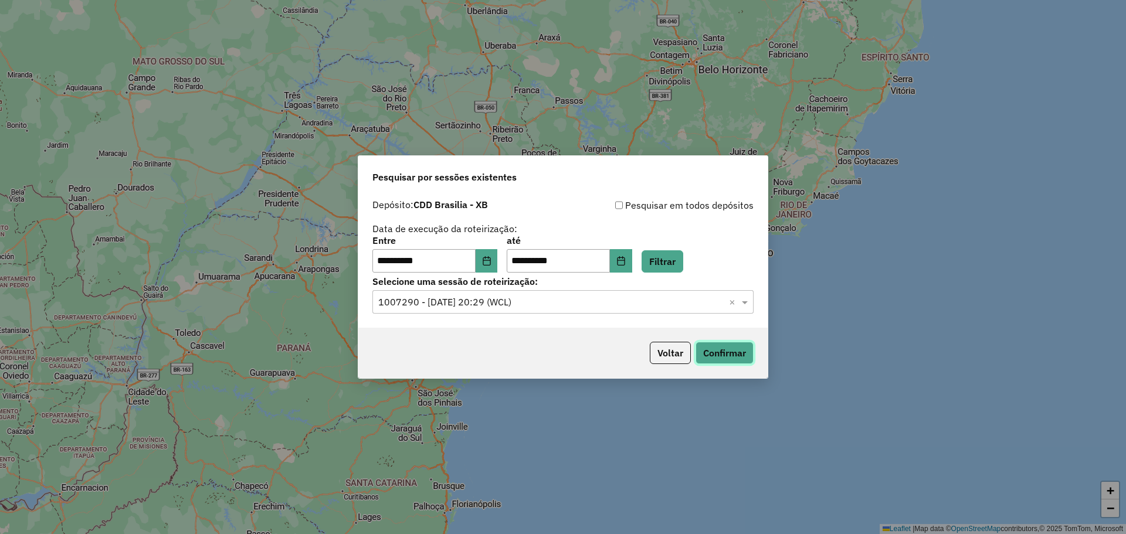
click at [743, 358] on button "Confirmar" at bounding box center [724, 353] width 58 height 22
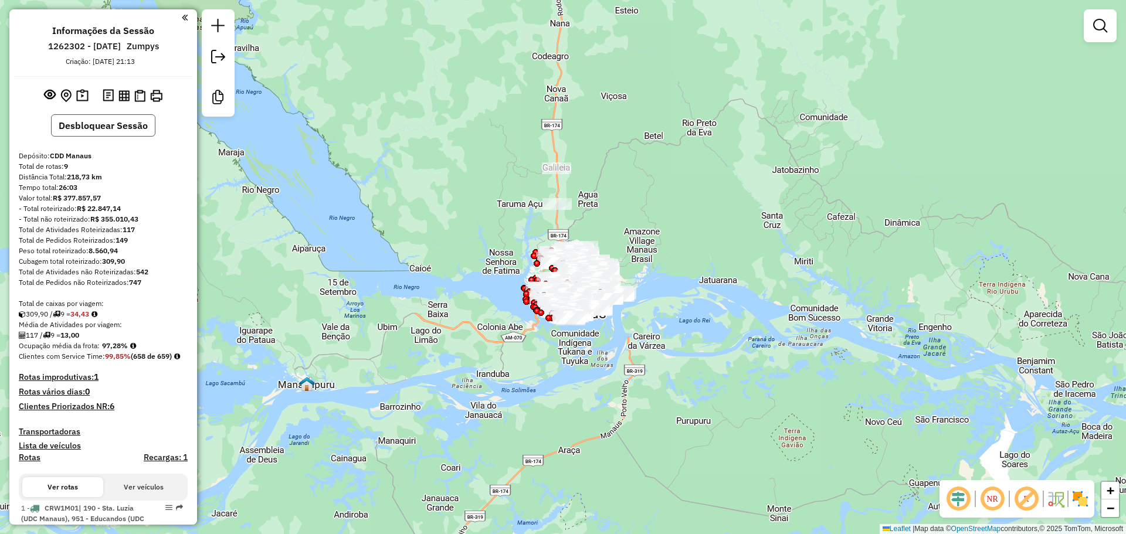
click at [121, 125] on button "Desbloquear Sessão" at bounding box center [103, 125] width 104 height 22
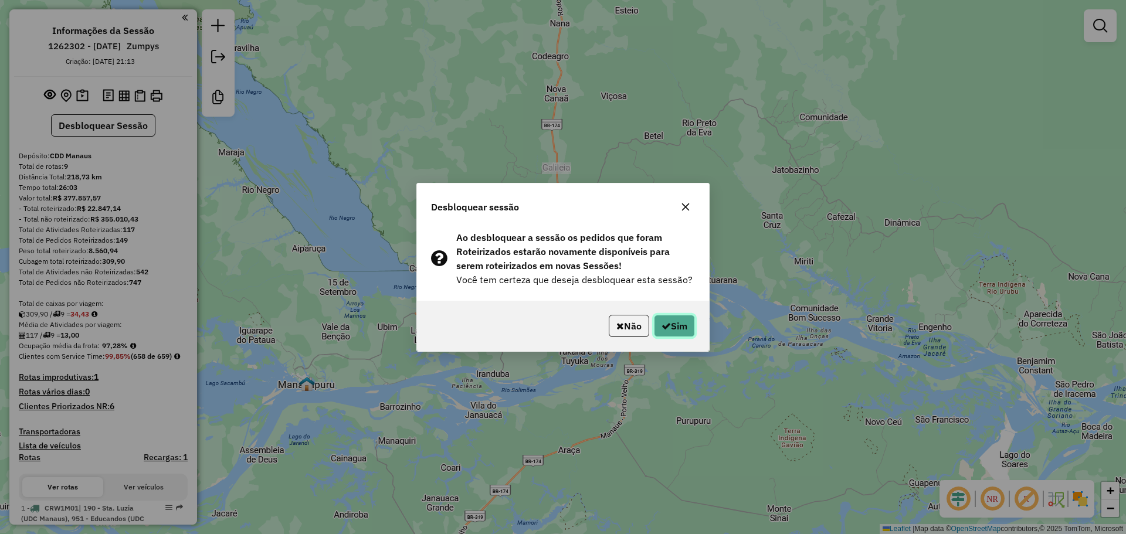
click at [664, 327] on icon "button" at bounding box center [665, 325] width 9 height 9
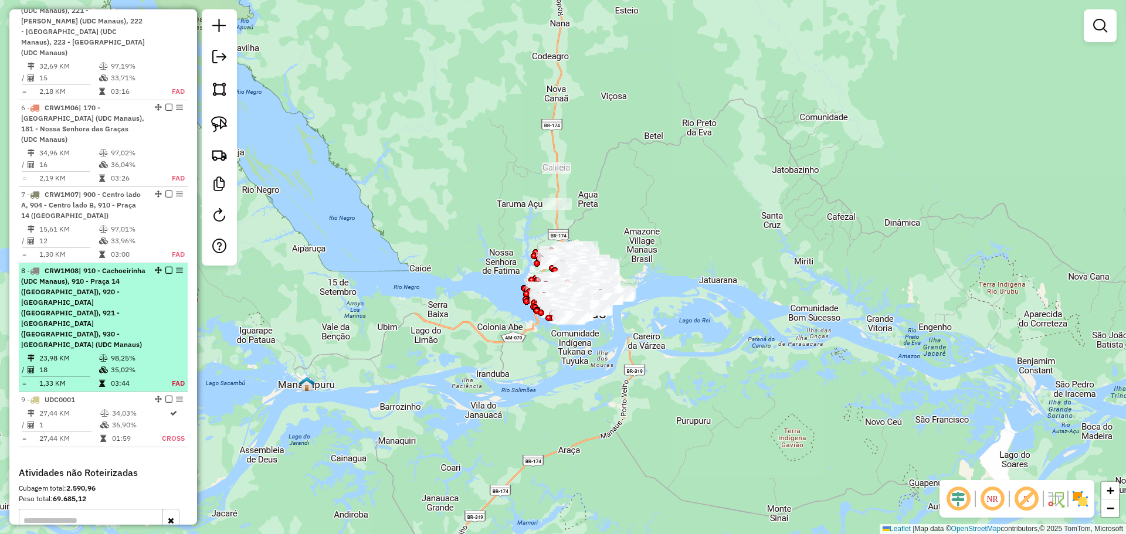
scroll to position [814, 0]
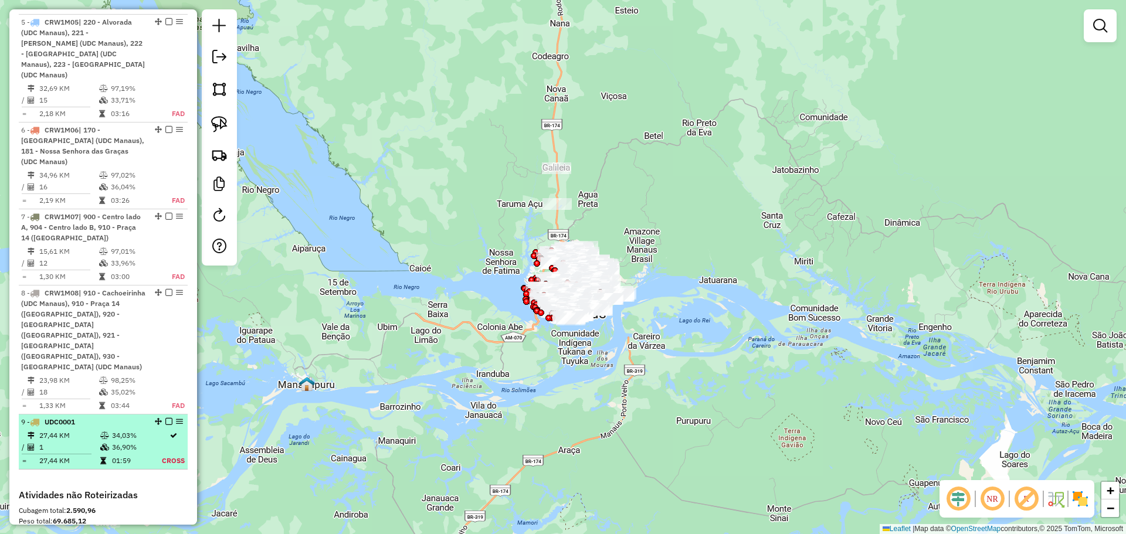
click at [121, 430] on td "34,03%" at bounding box center [136, 436] width 50 height 12
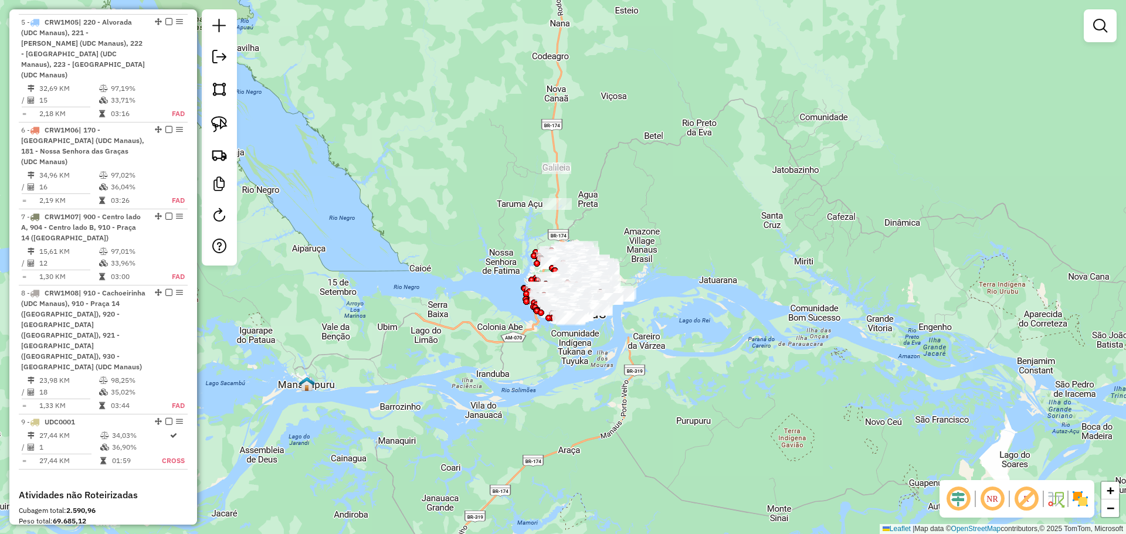
select select "**********"
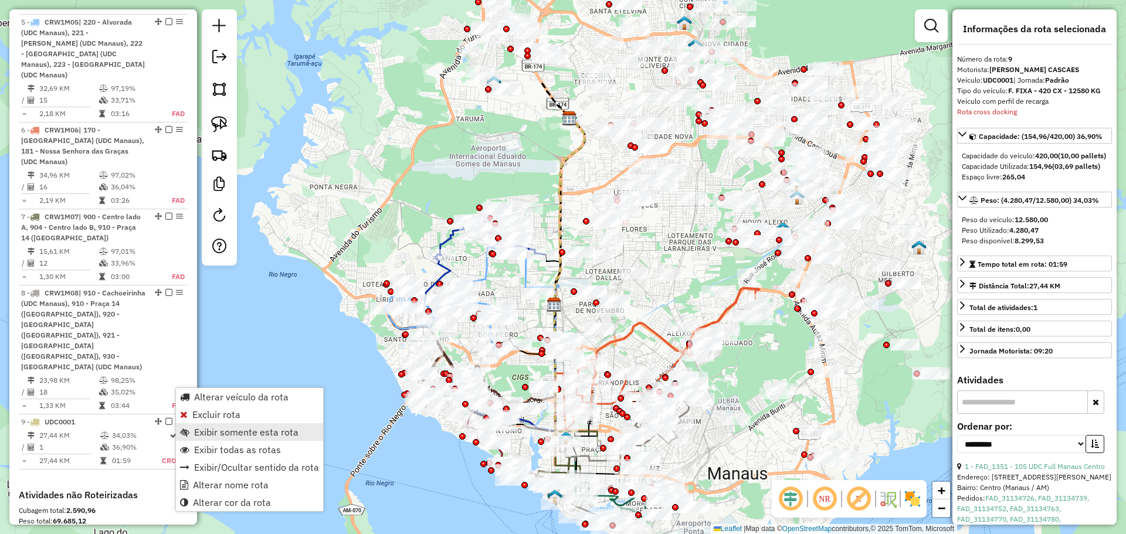
click at [219, 433] on span "Exibir somente esta rota" at bounding box center [246, 431] width 104 height 9
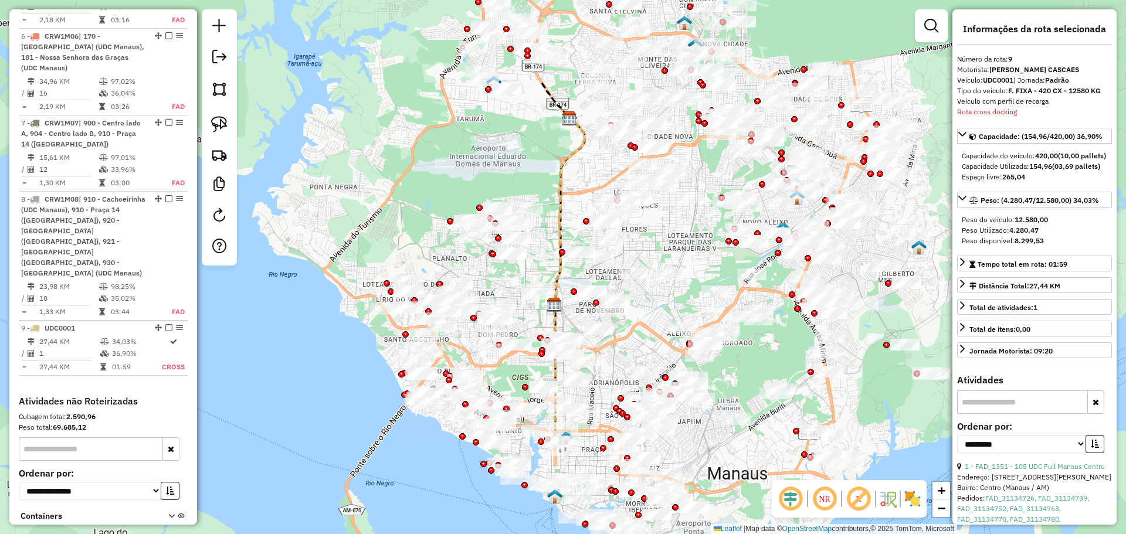
scroll to position [990, 0]
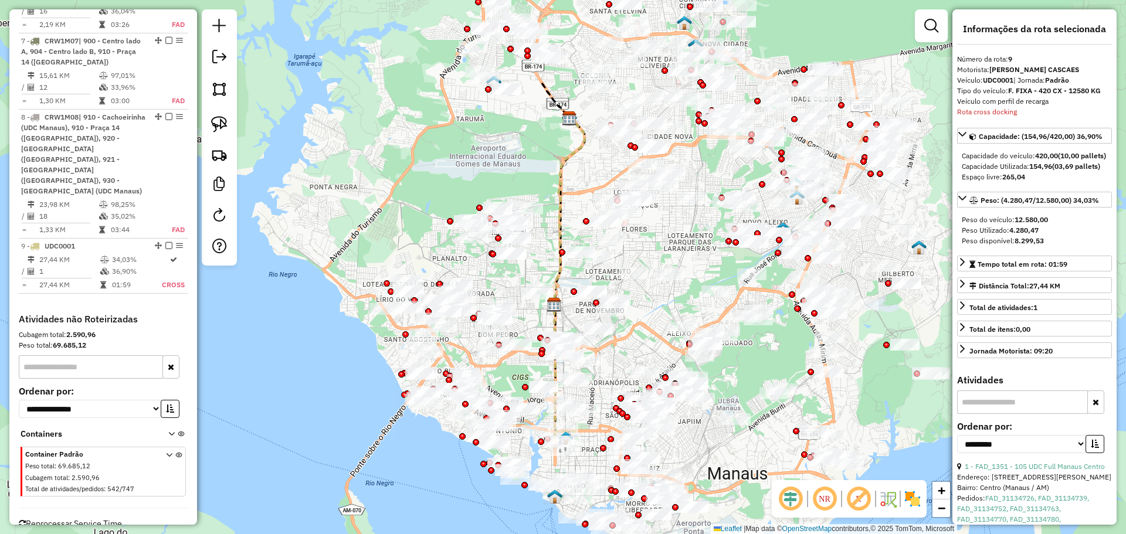
click at [175, 452] on icon at bounding box center [178, 474] width 6 height 44
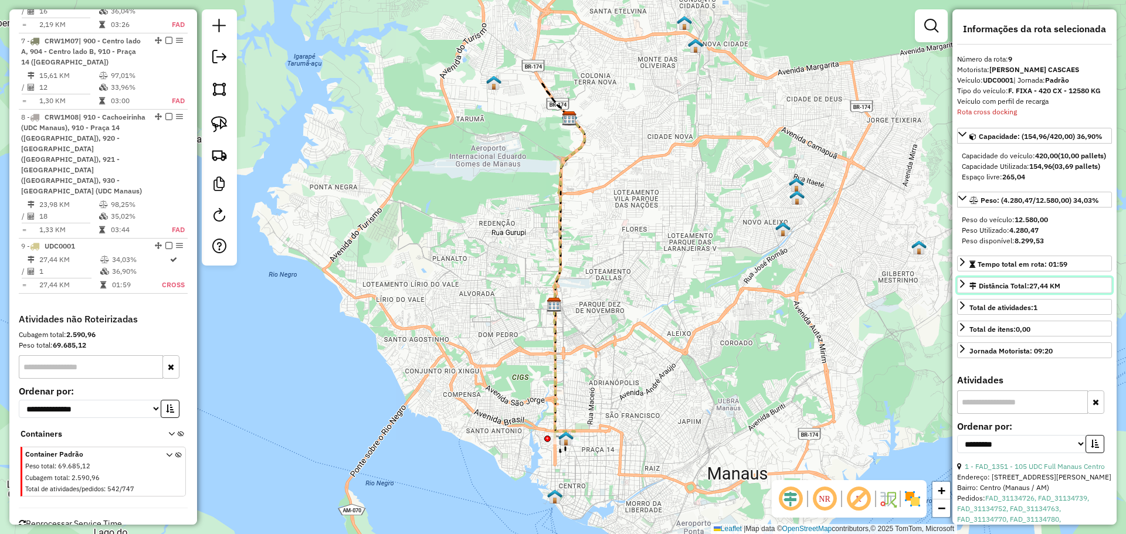
click at [963, 288] on icon at bounding box center [961, 283] width 9 height 9
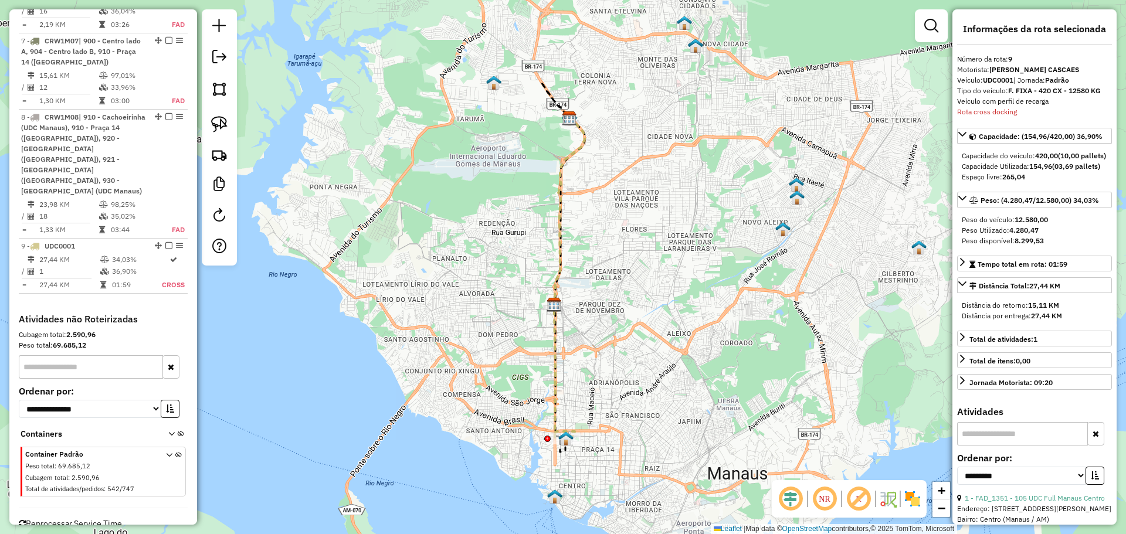
drag, startPoint x: 1067, startPoint y: 337, endPoint x: 1035, endPoint y: 321, distance: 35.4
click at [1035, 321] on div "Distância do retorno: 15,11 KM Distância por entrega: 27,44 KM" at bounding box center [1034, 311] width 155 height 30
click at [1035, 311] on div "Distância do retorno: 15,11 KM" at bounding box center [1034, 305] width 145 height 11
click at [1035, 310] on strong "15,11 KM" at bounding box center [1043, 305] width 31 height 9
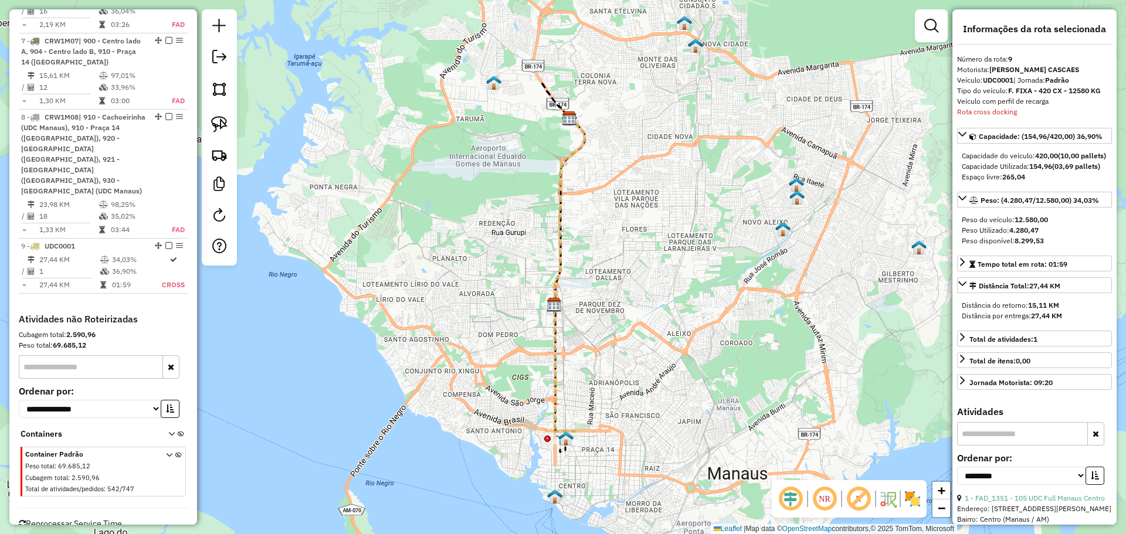
click at [1035, 310] on strong "15,11 KM" at bounding box center [1043, 305] width 31 height 9
drag, startPoint x: 1067, startPoint y: 337, endPoint x: 1032, endPoint y: 337, distance: 34.6
click at [1032, 321] on div "Distância por entrega: 27,44 KM" at bounding box center [1034, 316] width 145 height 11
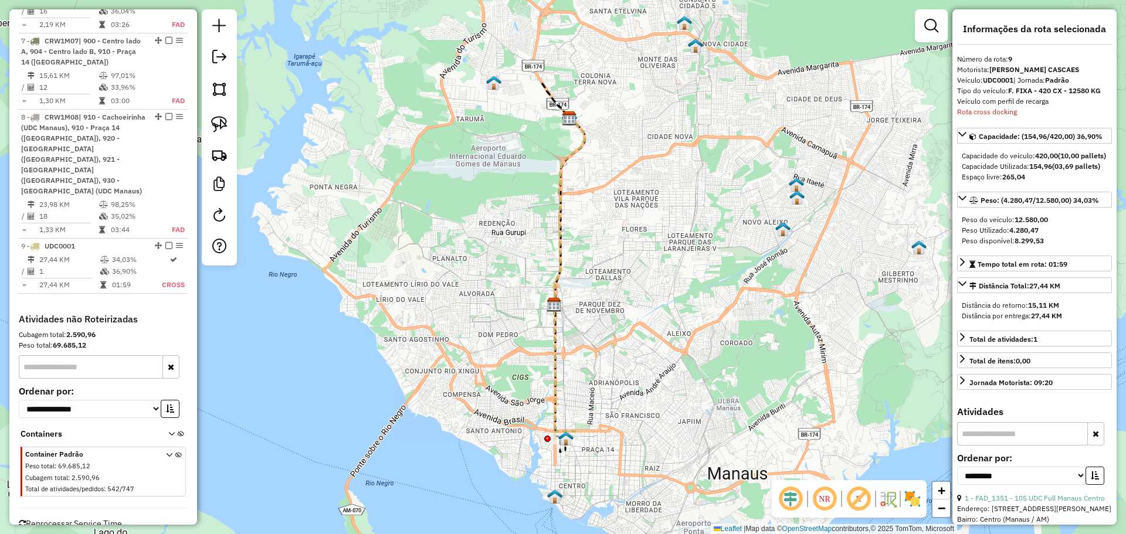
click at [1032, 321] on div "Distância por entrega: 27,44 KM" at bounding box center [1034, 316] width 145 height 11
click at [1012, 311] on div "Distância do retorno: 15,11 KM" at bounding box center [1034, 305] width 145 height 11
click at [1037, 320] on strong "27,44 KM" at bounding box center [1046, 315] width 31 height 9
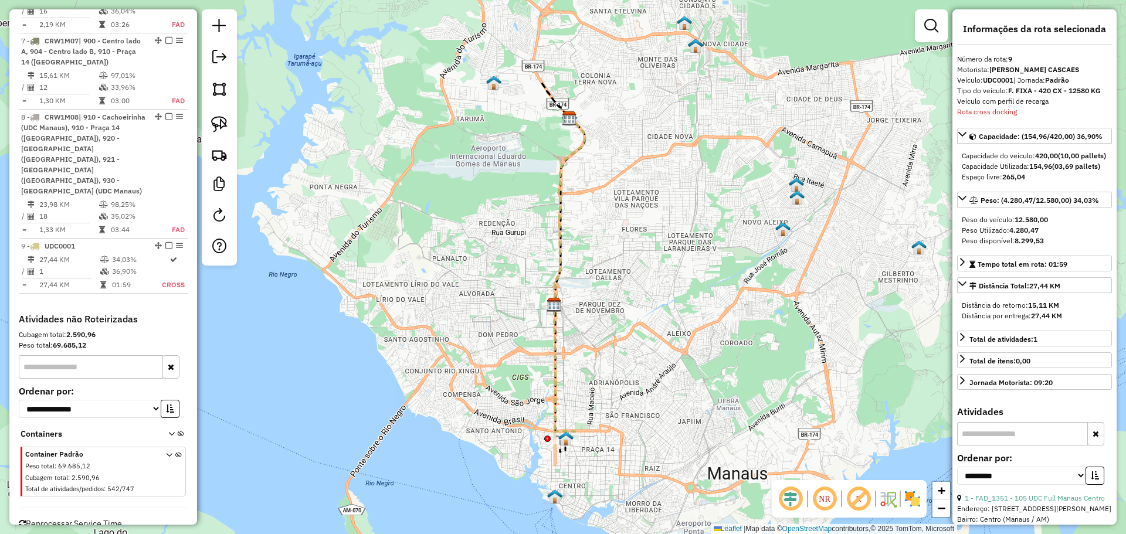
click at [1037, 320] on strong "27,44 KM" at bounding box center [1046, 315] width 31 height 9
drag, startPoint x: 1037, startPoint y: 335, endPoint x: 994, endPoint y: 336, distance: 42.8
click at [1031, 321] on div "Distância por entrega: 27,44 KM" at bounding box center [1034, 316] width 145 height 11
click at [994, 321] on div "Distância por entrega: 27,44 KM" at bounding box center [1034, 316] width 145 height 11
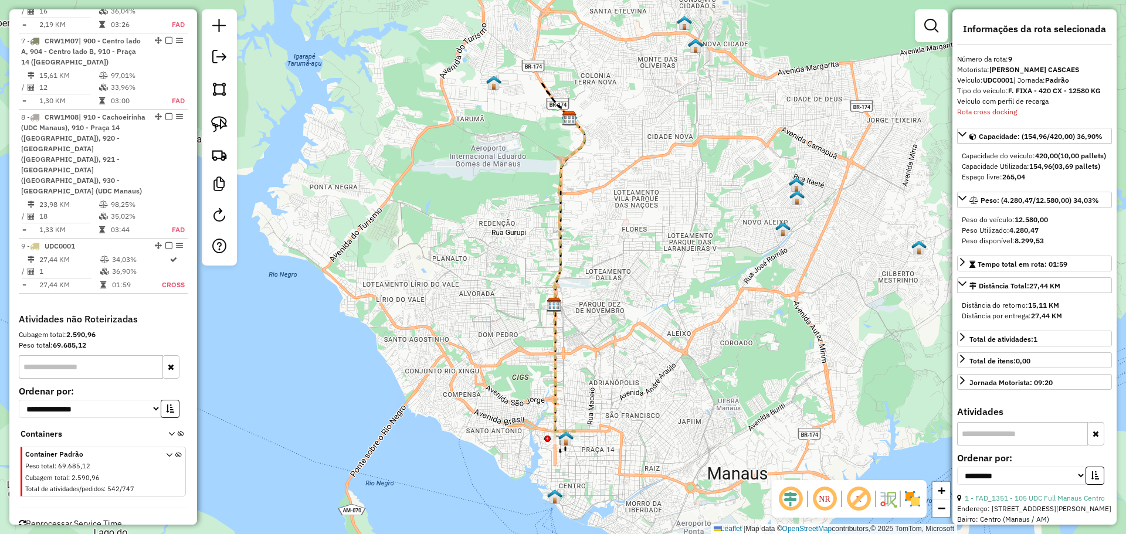
click at [994, 321] on div "Distância por entrega: 27,44 KM" at bounding box center [1034, 316] width 145 height 11
click at [1033, 320] on strong "27,44 KM" at bounding box center [1046, 315] width 31 height 9
drag, startPoint x: 992, startPoint y: 328, endPoint x: 1055, endPoint y: 331, distance: 63.4
click at [1055, 311] on div "Distância do retorno: 15,11 KM" at bounding box center [1034, 305] width 145 height 11
drag, startPoint x: 1069, startPoint y: 339, endPoint x: 962, endPoint y: 335, distance: 107.4
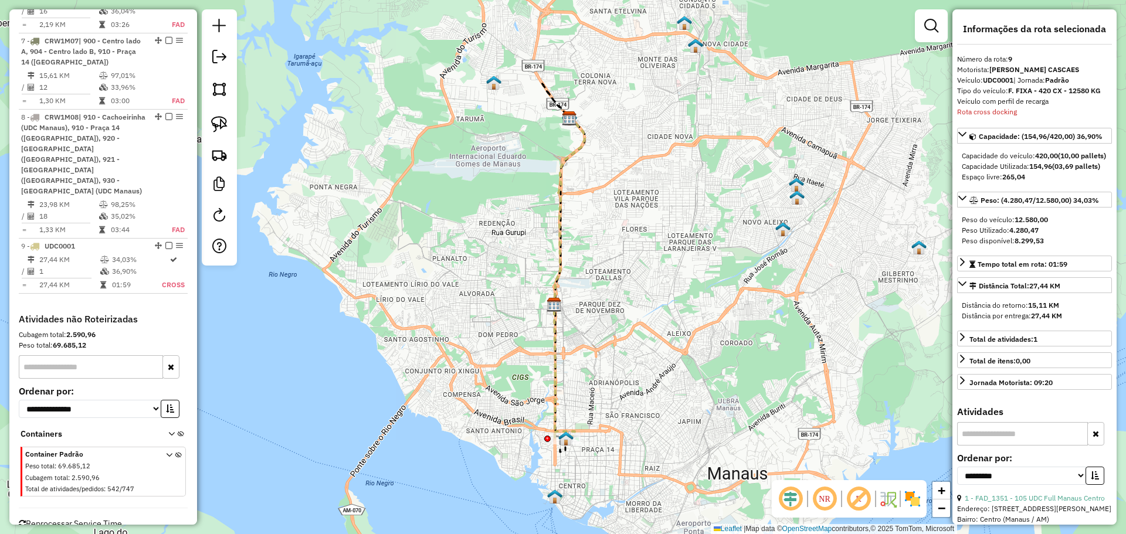
click at [962, 321] on div "Distância por entrega: 27,44 KM" at bounding box center [1034, 316] width 145 height 11
click at [965, 321] on div "Distância por entrega: 27,44 KM" at bounding box center [1034, 316] width 145 height 11
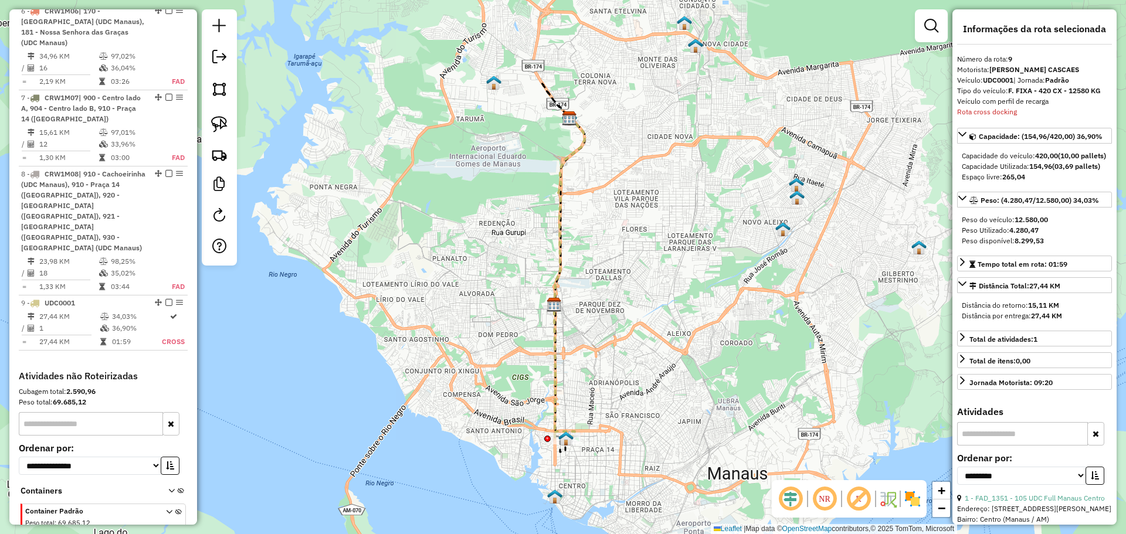
scroll to position [932, 0]
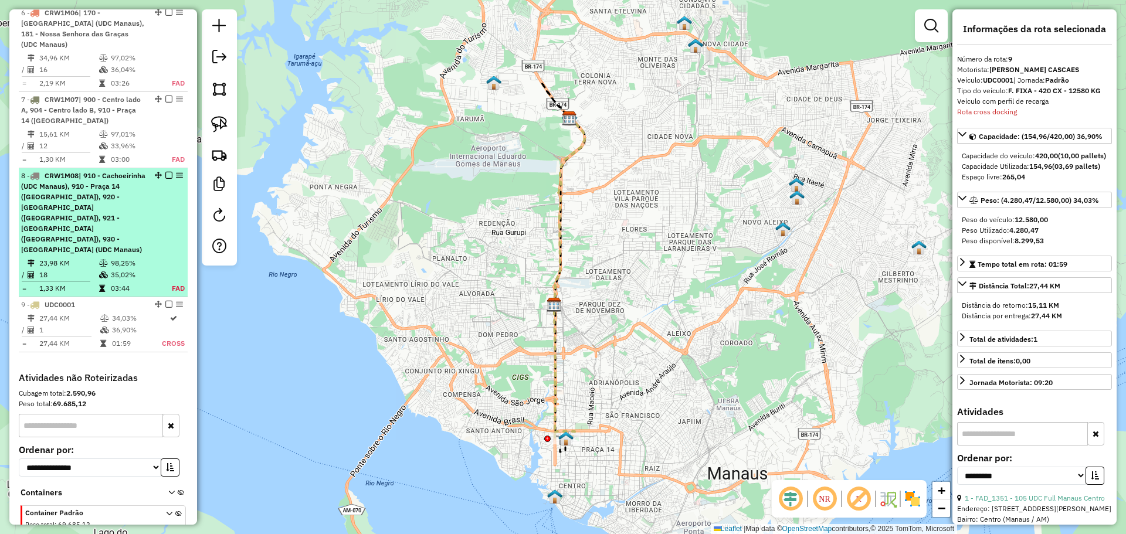
click at [90, 193] on span "| 910 - Cachoeirinha (UDC Manaus), 910 - Praça 14 (UDC Manaus), 920 - Petrópoli…" at bounding box center [83, 212] width 124 height 83
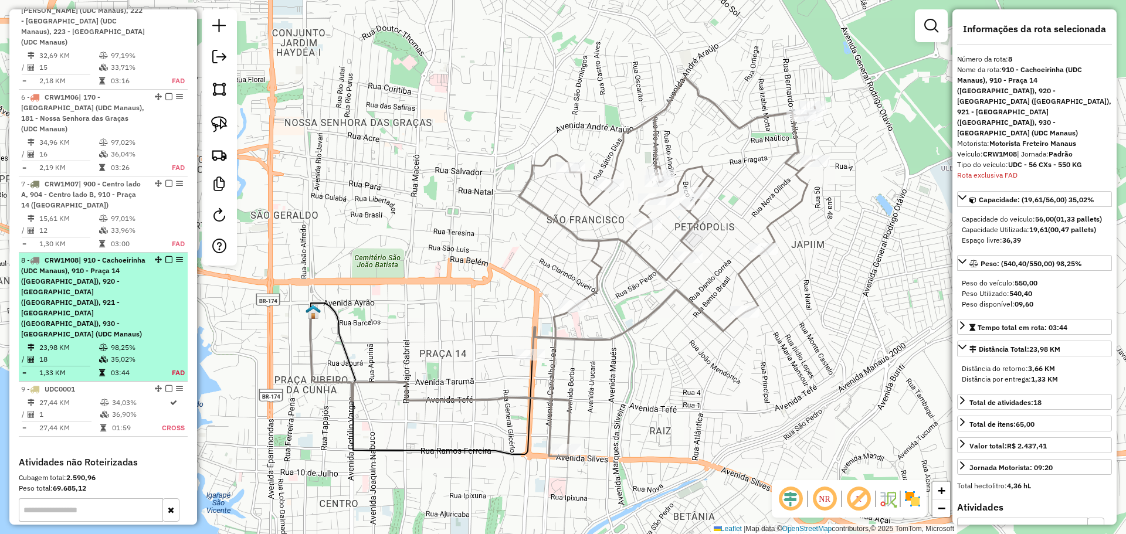
scroll to position [814, 0]
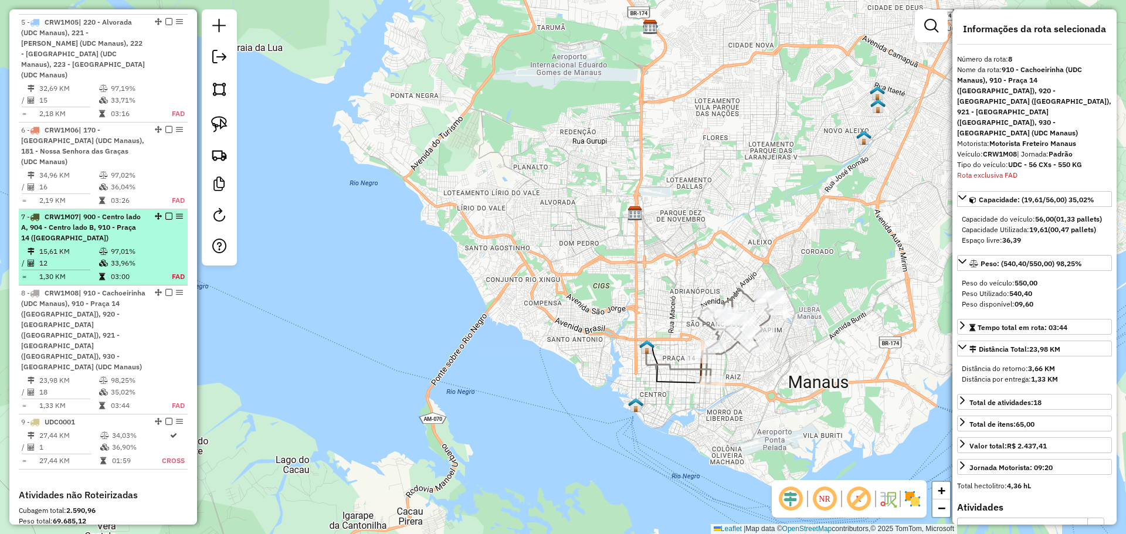
click at [106, 248] on icon at bounding box center [103, 251] width 9 height 7
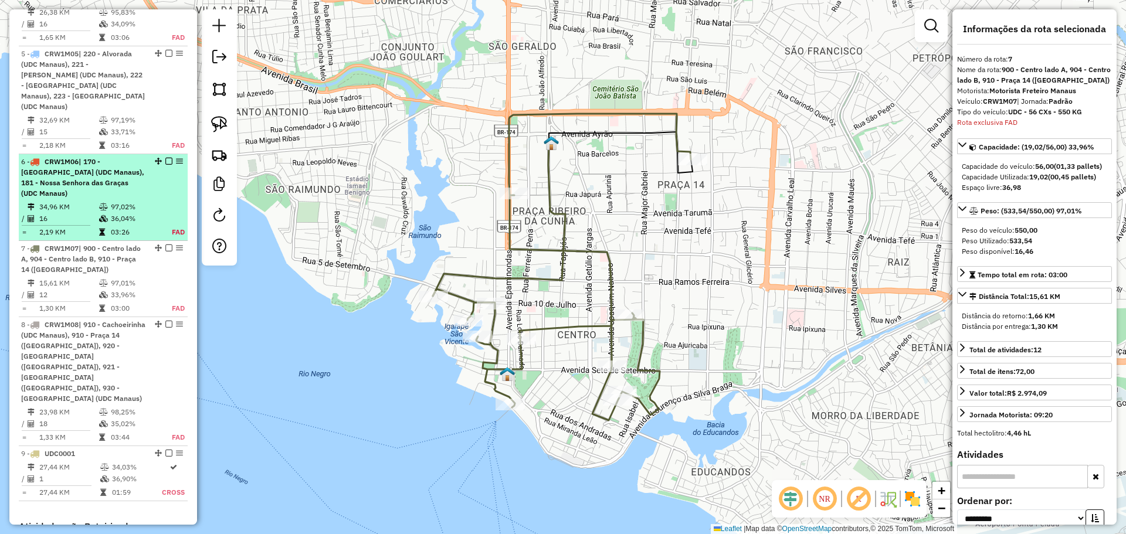
scroll to position [756, 0]
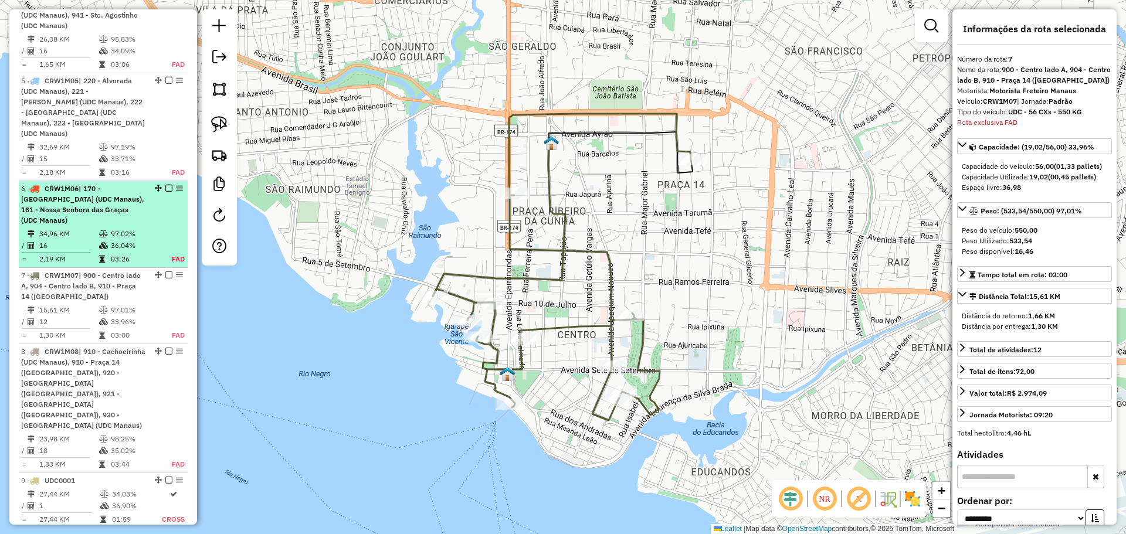
click at [84, 198] on span "| 170 - Adrianópolis (UDC Manaus), 181 - Nossa Senhora das Graças (UDC Manaus)" at bounding box center [82, 204] width 123 height 40
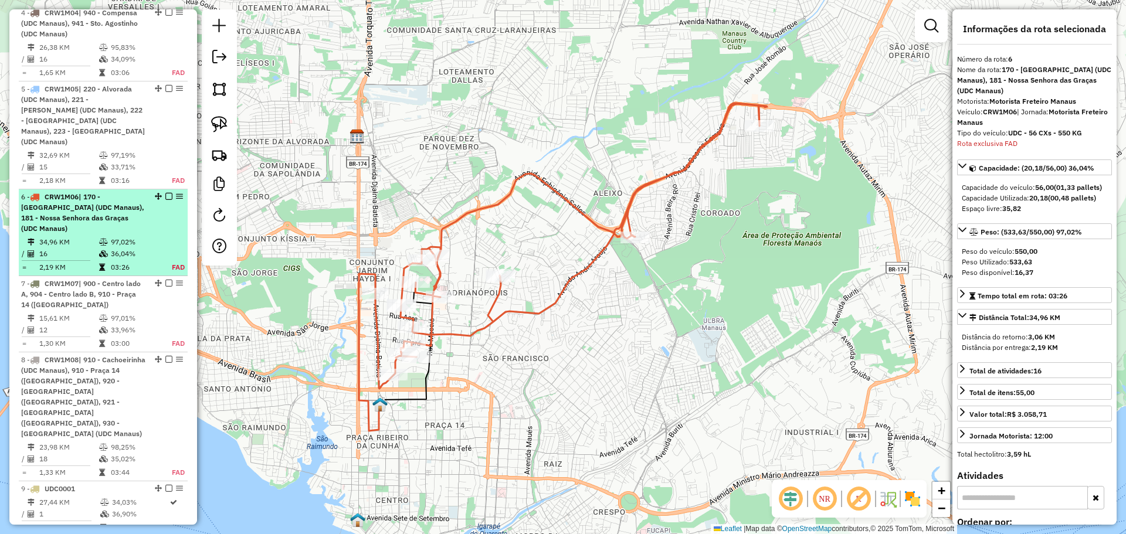
scroll to position [741, 0]
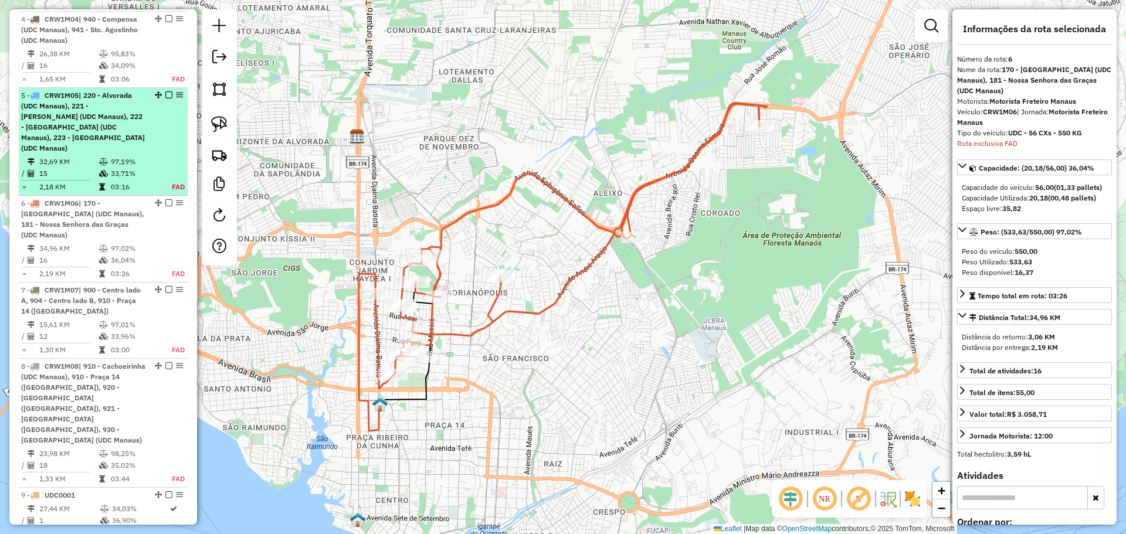
click at [93, 129] on span "| 220 - Alvorada (UDC Manaus), 221 - Dom Pedro I (UDC Manaus), 222 - Nova Esper…" at bounding box center [83, 122] width 124 height 62
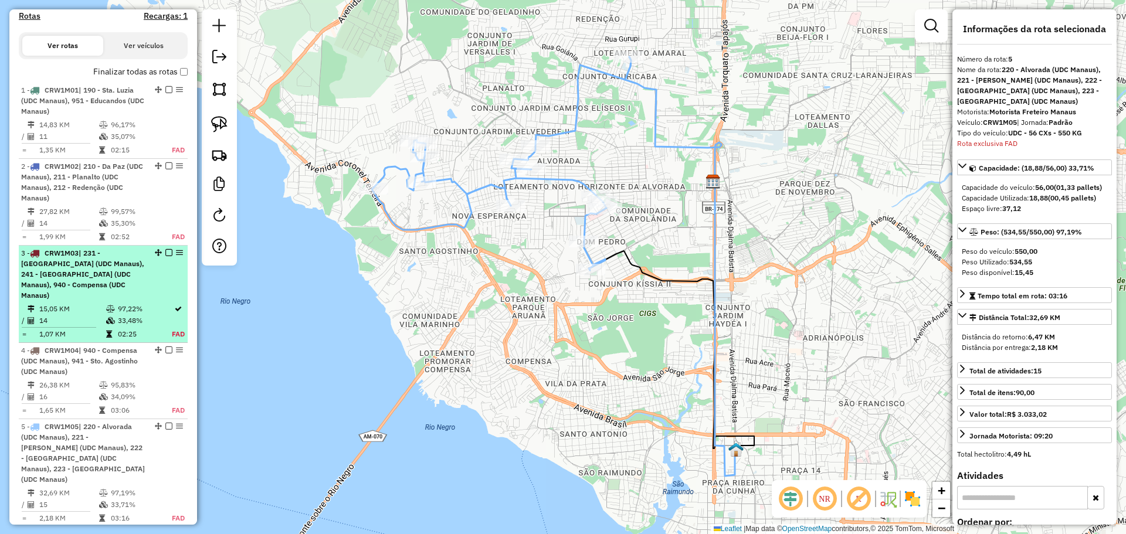
scroll to position [409, 0]
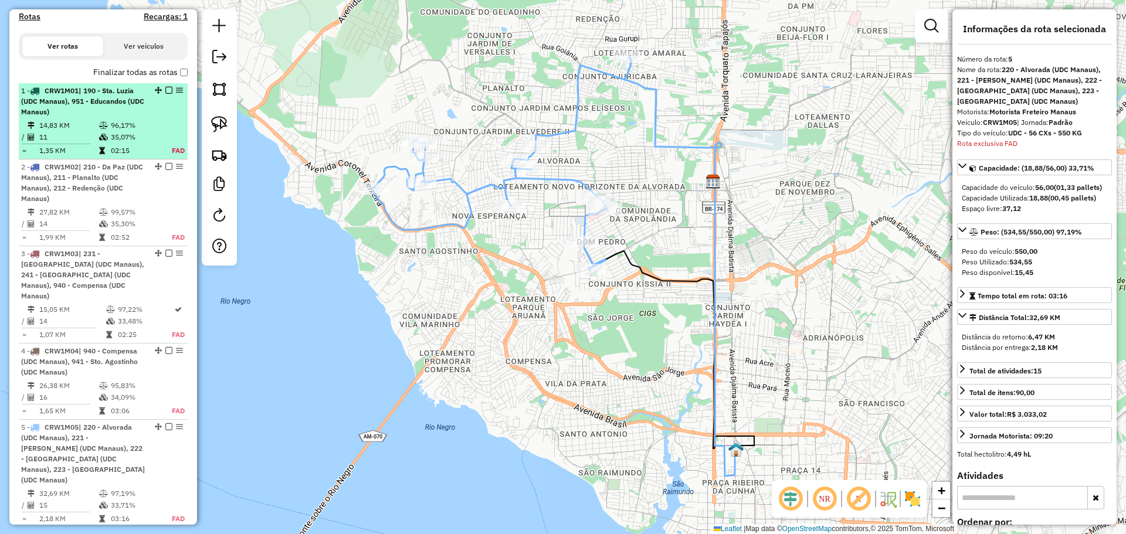
click at [93, 113] on span "| 190 - Sta. Luzia (UDC Manaus), 951 - Educandos (UDC Manaus)" at bounding box center [82, 101] width 123 height 30
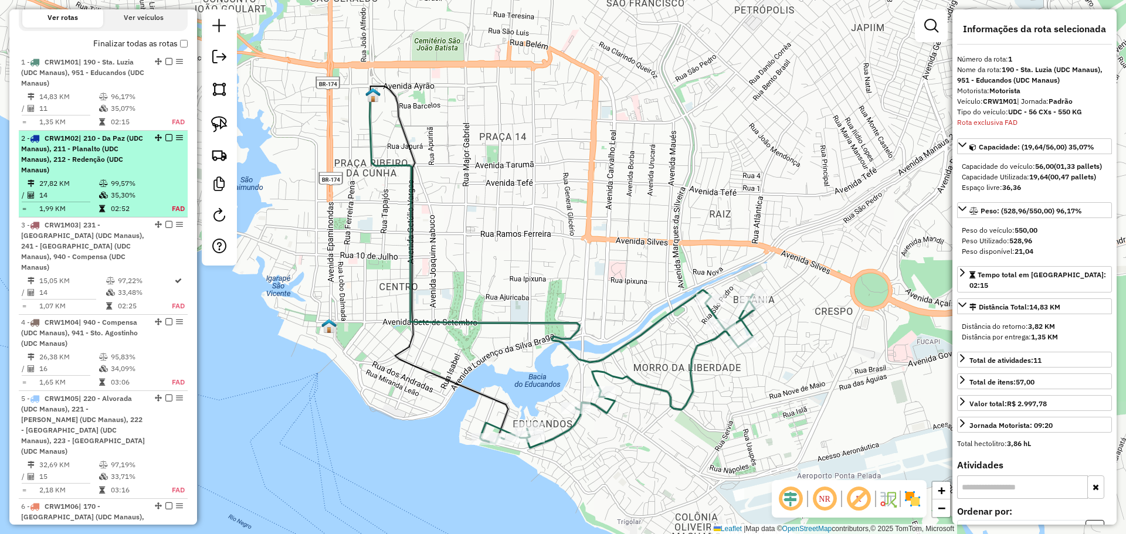
scroll to position [494, 0]
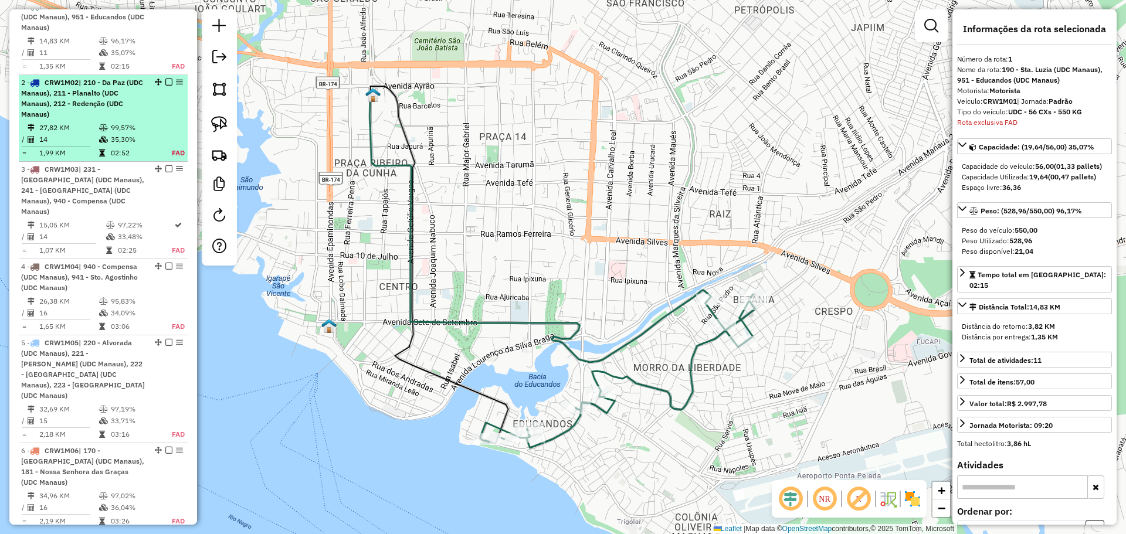
click at [107, 104] on span "| 210 - Da Paz (UDC Manaus), 211 - Planalto (UDC Manaus), 212 - Redenção (UDC M…" at bounding box center [82, 98] width 122 height 40
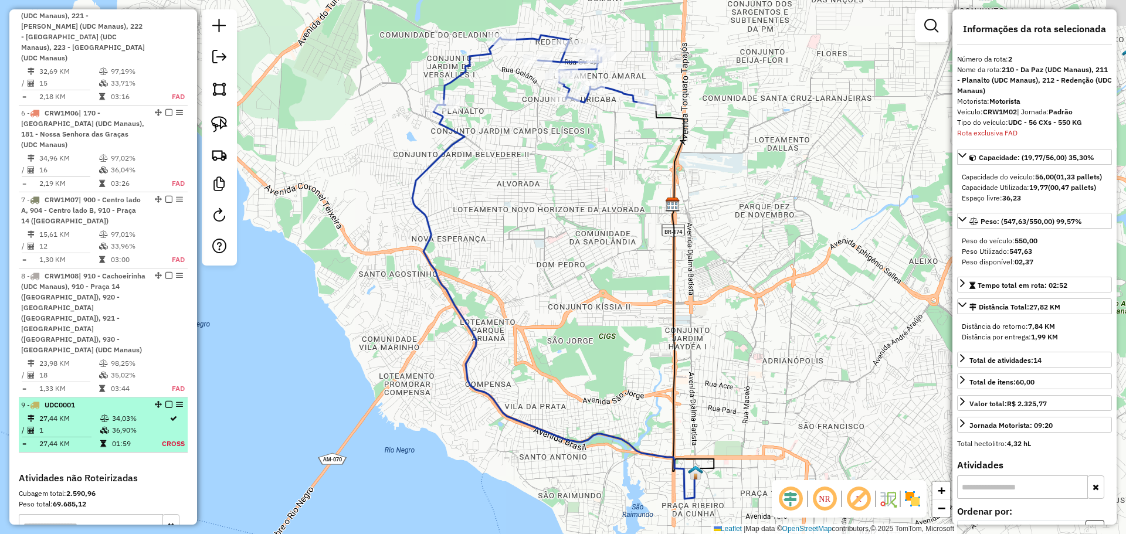
scroll to position [863, 0]
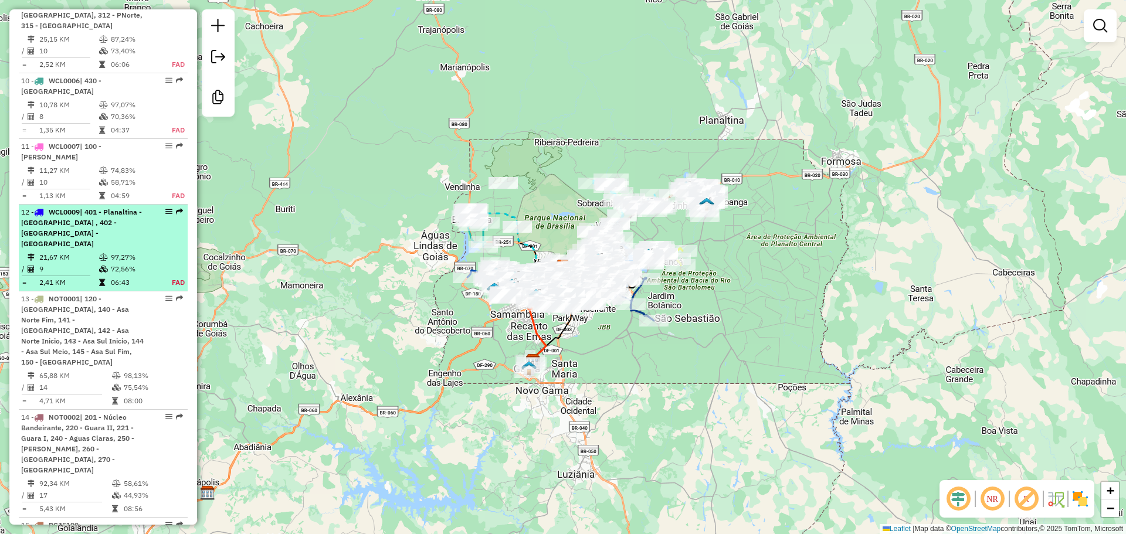
scroll to position [1114, 0]
click at [141, 206] on div "12 - WCL0009 | 401 - Planaltina - Araponga , 402 - Planaltina - Vicentina" at bounding box center [83, 227] width 124 height 42
select select "**********"
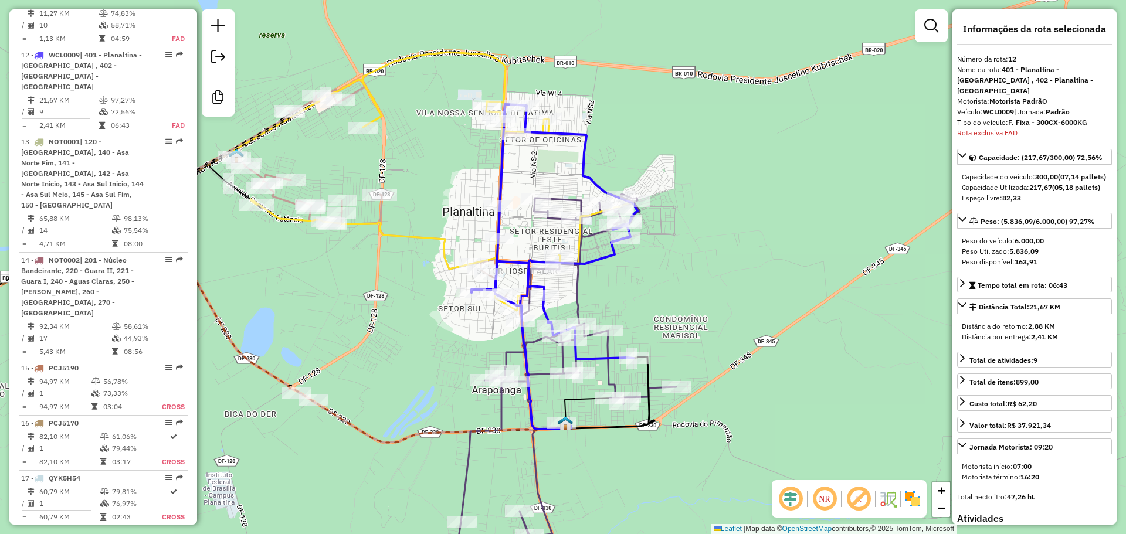
scroll to position [1288, 0]
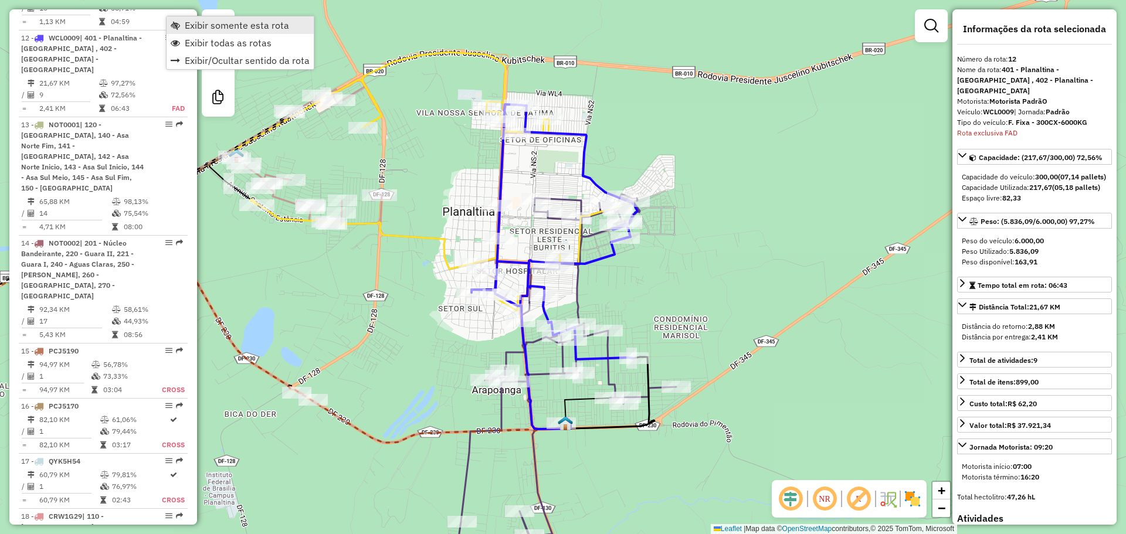
click at [184, 25] on link "Exibir somente esta rota" at bounding box center [240, 25] width 147 height 18
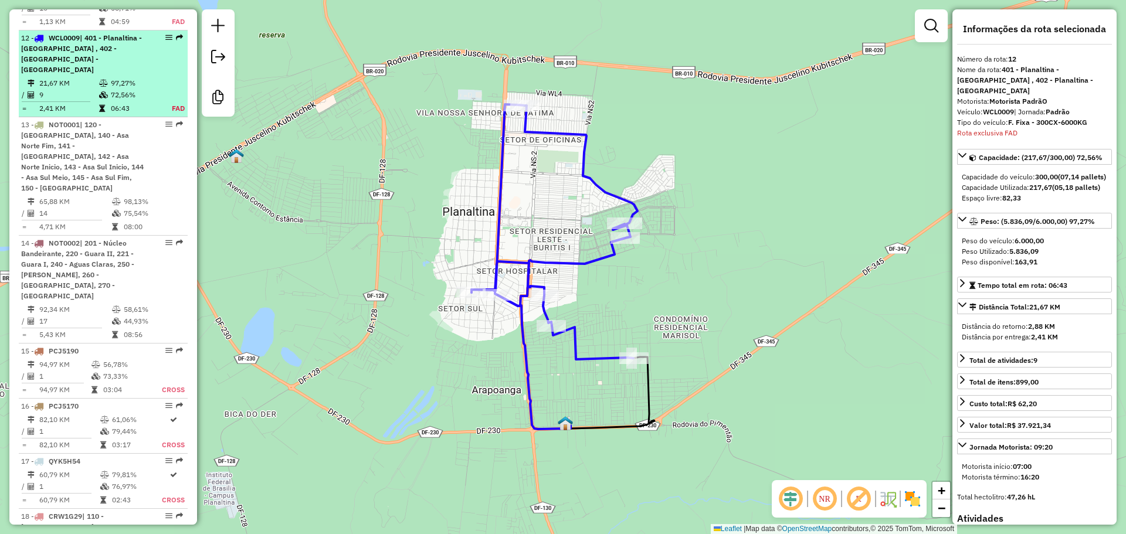
click at [126, 35] on div "12 - WCL0009 | 401 - Planaltina - Araponga , 402 - Planaltina - Vicentina" at bounding box center [83, 54] width 124 height 42
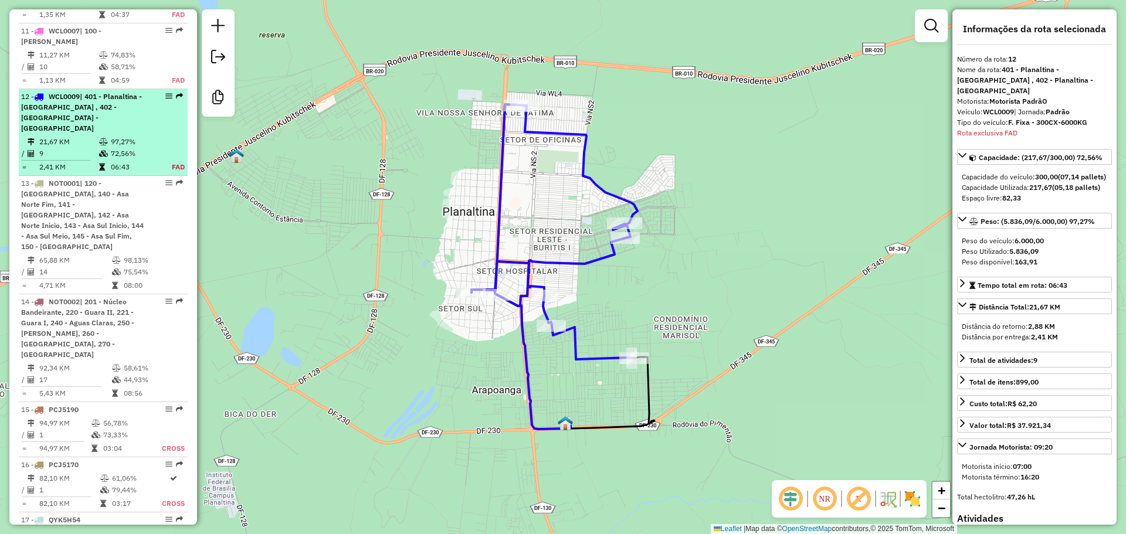
click at [124, 93] on div "12 - WCL0009 | 401 - Planaltina - Araponga , 402 - Planaltina - Vicentina" at bounding box center [83, 112] width 124 height 42
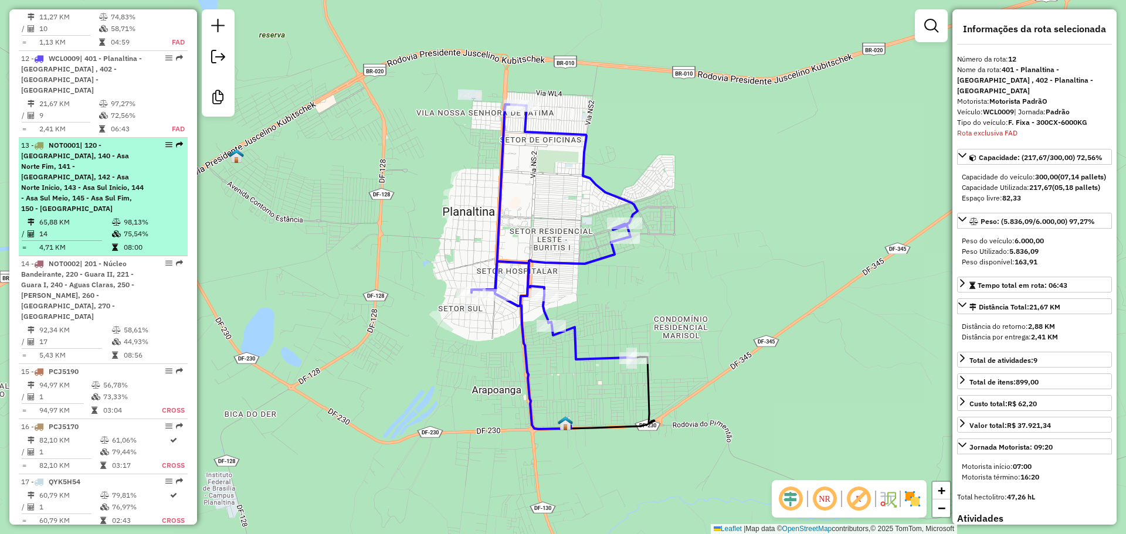
scroll to position [1288, 0]
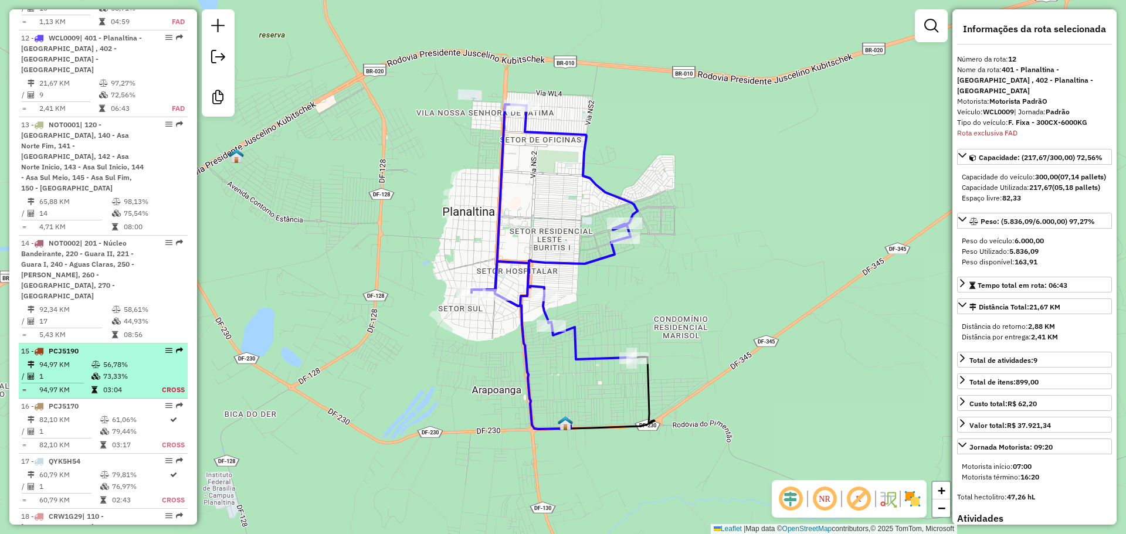
click at [135, 371] on td "73,33%" at bounding box center [124, 377] width 43 height 12
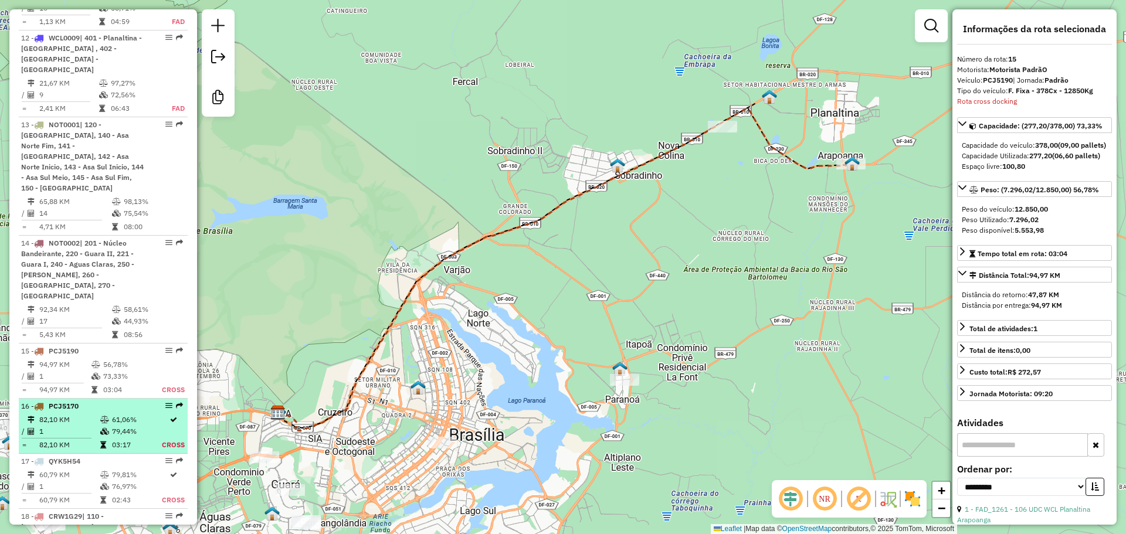
click at [140, 426] on td "79,44%" at bounding box center [136, 432] width 50 height 12
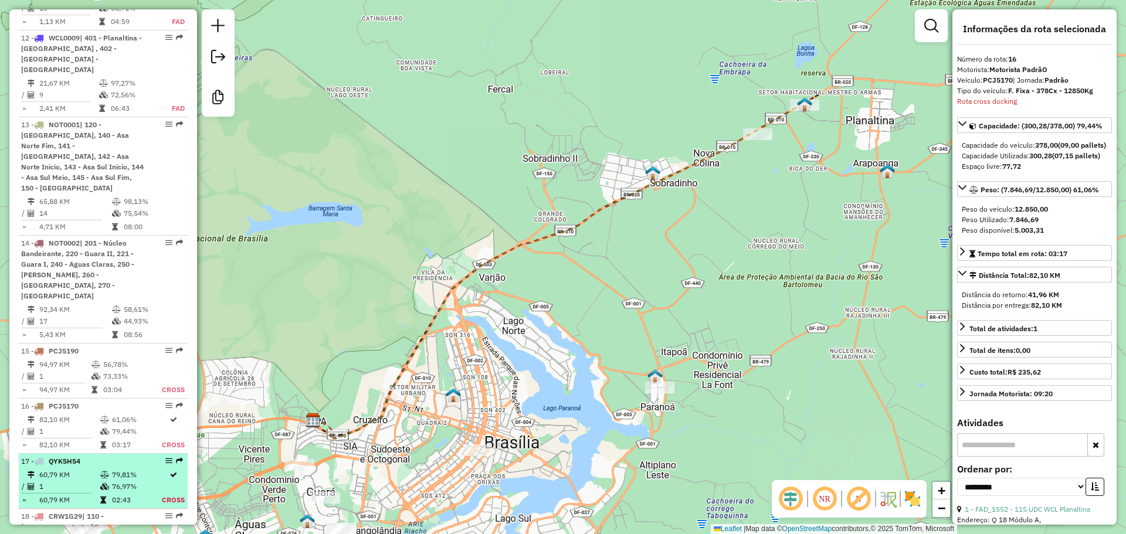
click at [130, 481] on td "76,97%" at bounding box center [136, 487] width 50 height 12
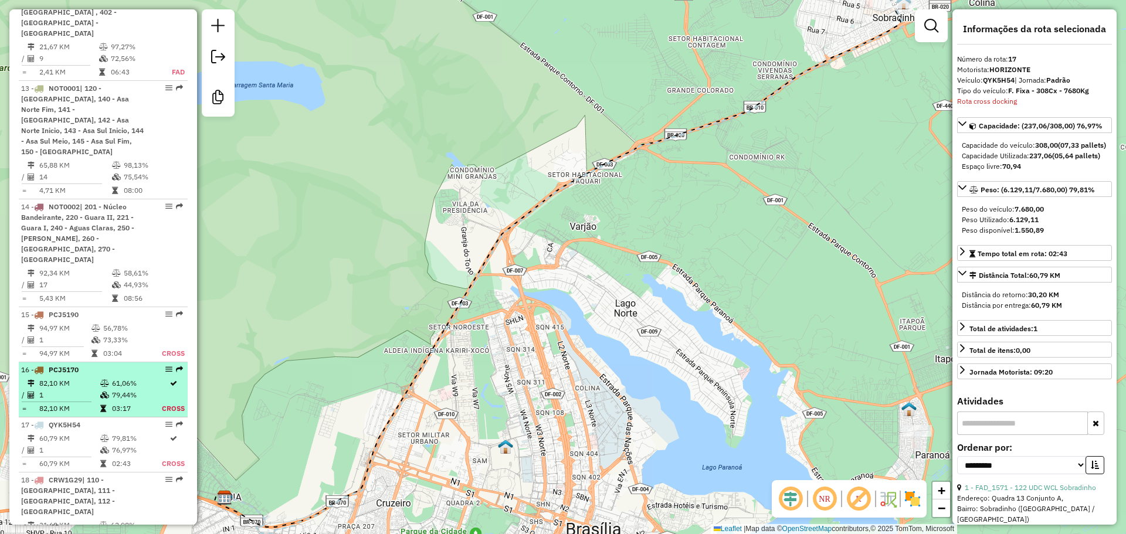
scroll to position [1346, 0]
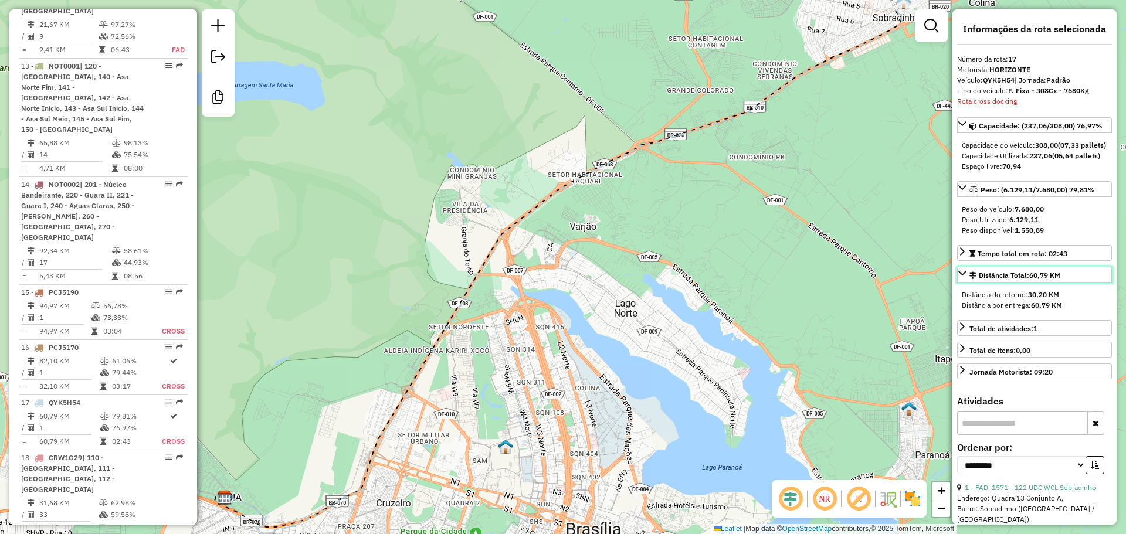
click at [963, 278] on icon at bounding box center [961, 273] width 9 height 9
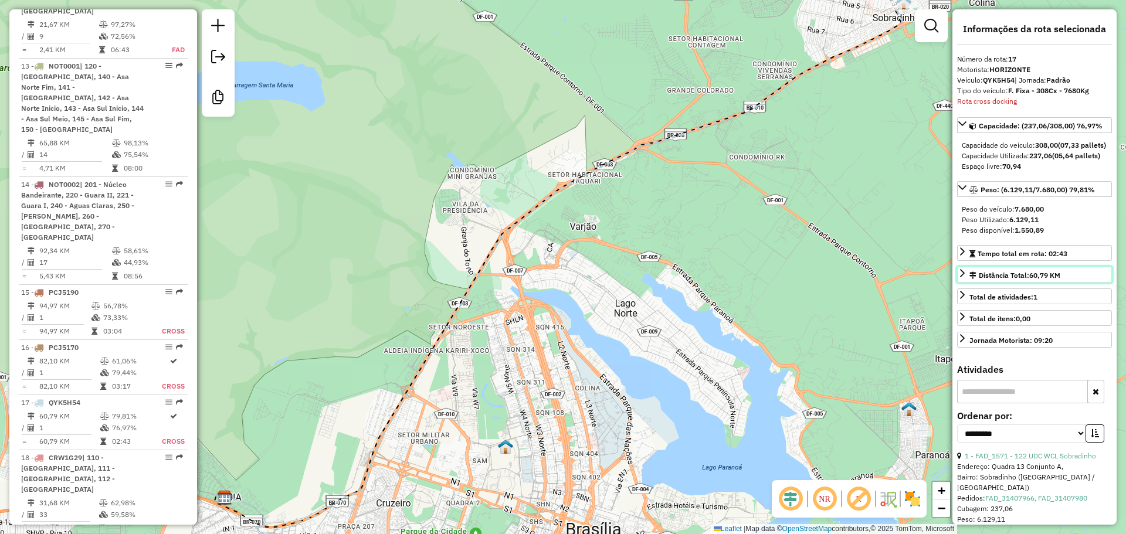
scroll to position [1405, 0]
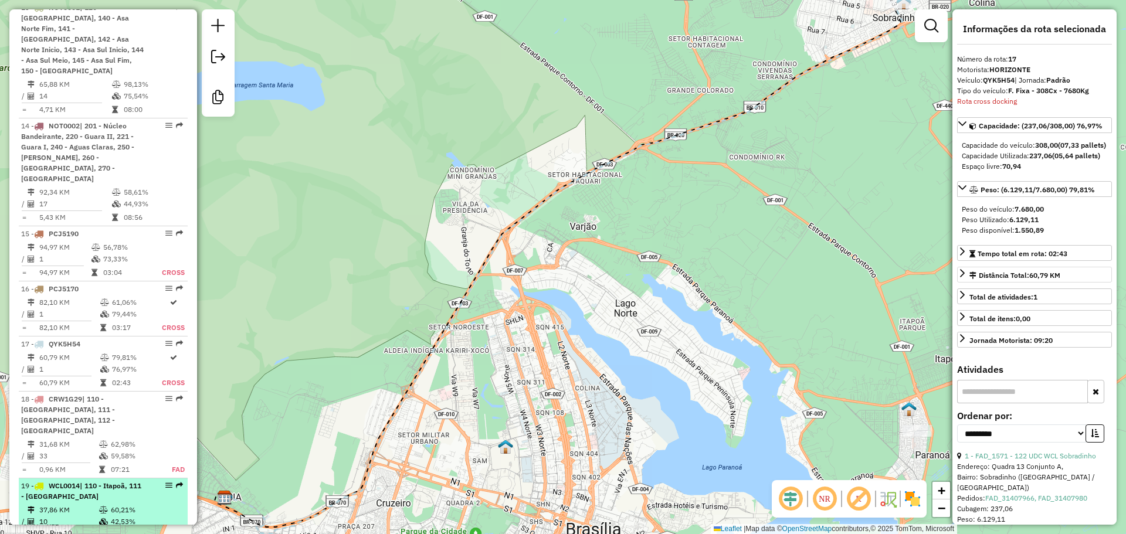
click at [111, 504] on td "60,21%" at bounding box center [134, 510] width 49 height 12
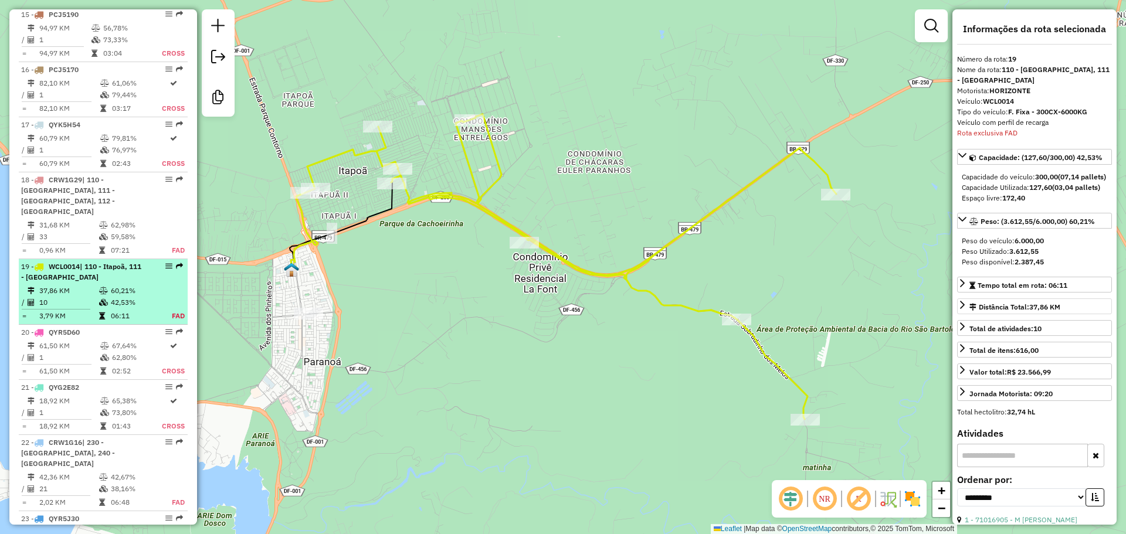
scroll to position [1565, 0]
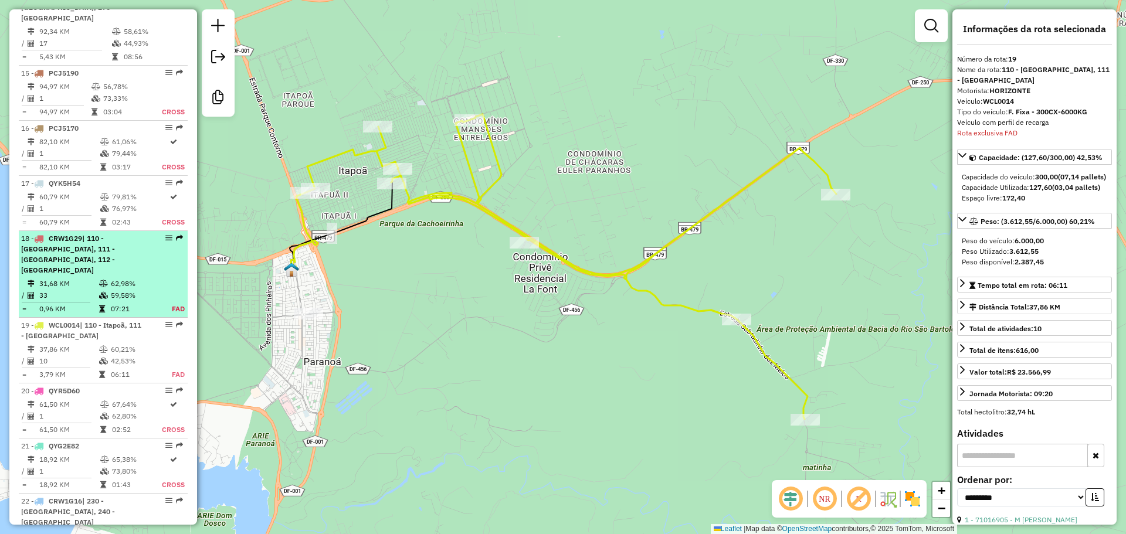
click at [121, 278] on td "62,98%" at bounding box center [134, 284] width 49 height 12
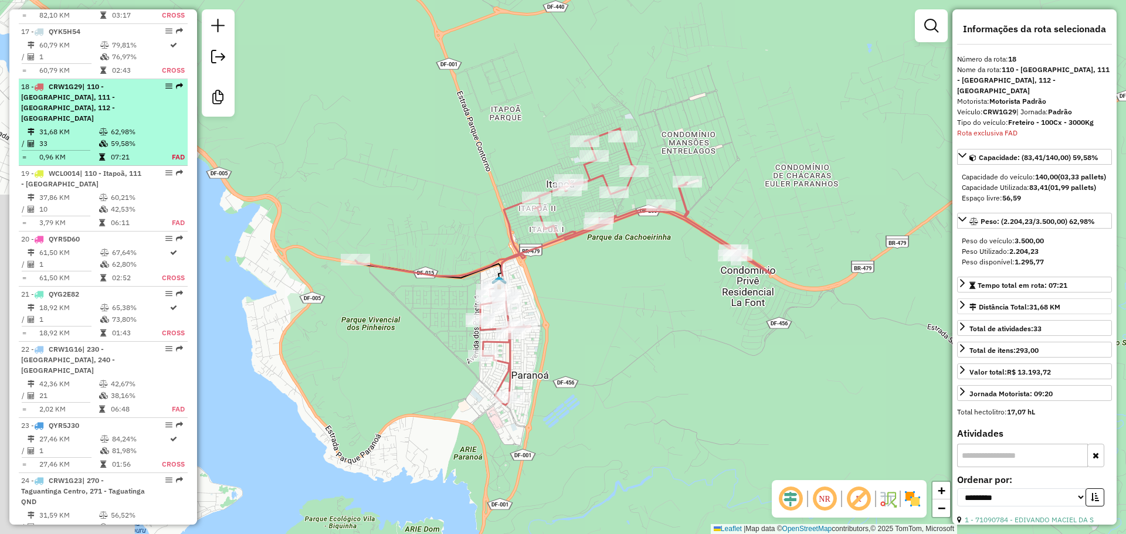
scroll to position [1734, 0]
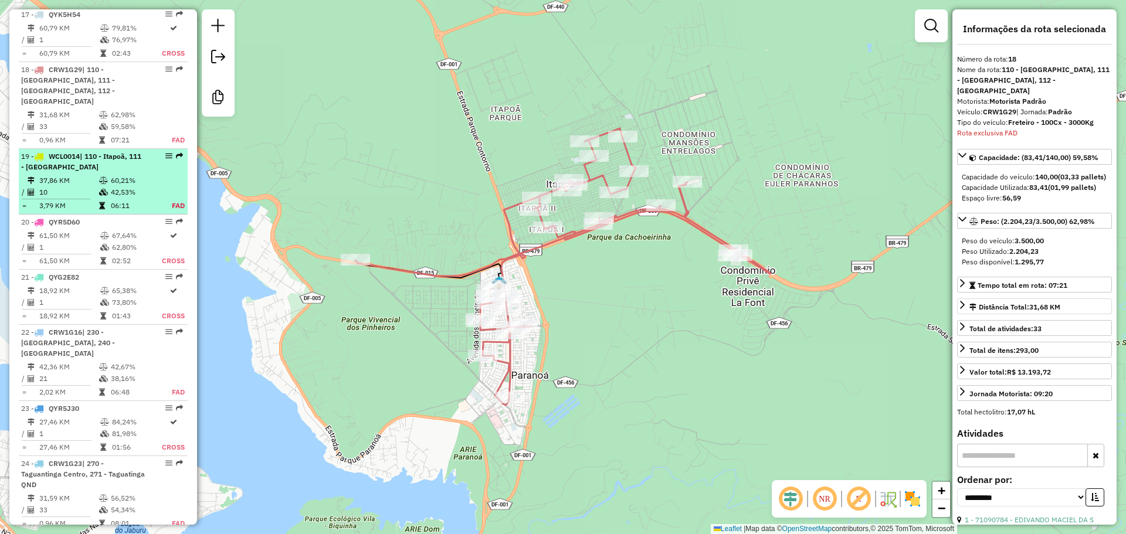
click at [126, 151] on div "19 - WCL0014 | 110 - Itapoã, 111 - Paranoá" at bounding box center [83, 161] width 124 height 21
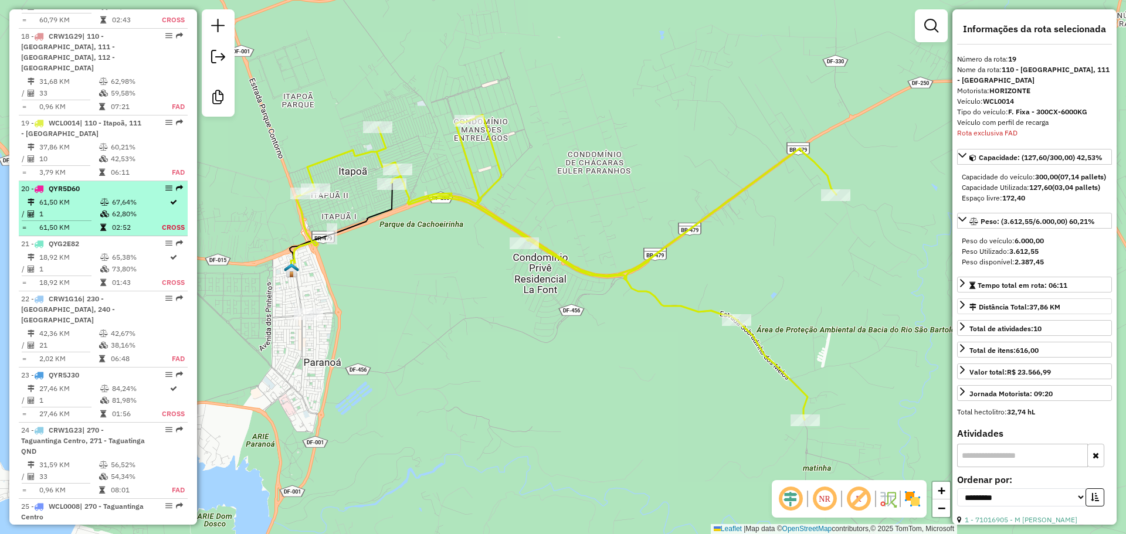
scroll to position [1800, 0]
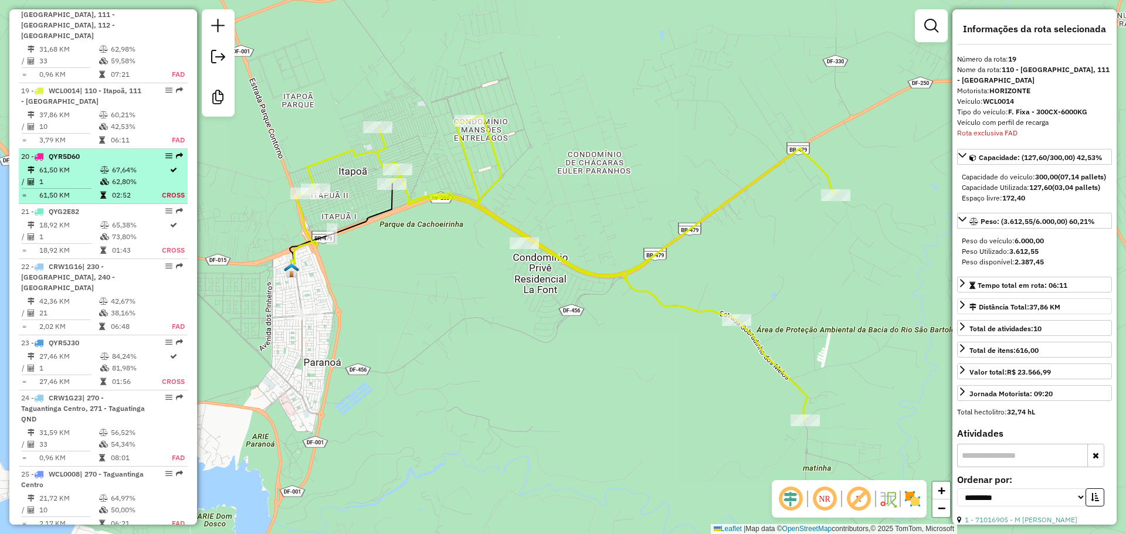
click at [88, 151] on div "20 - QYR5D60" at bounding box center [83, 156] width 124 height 11
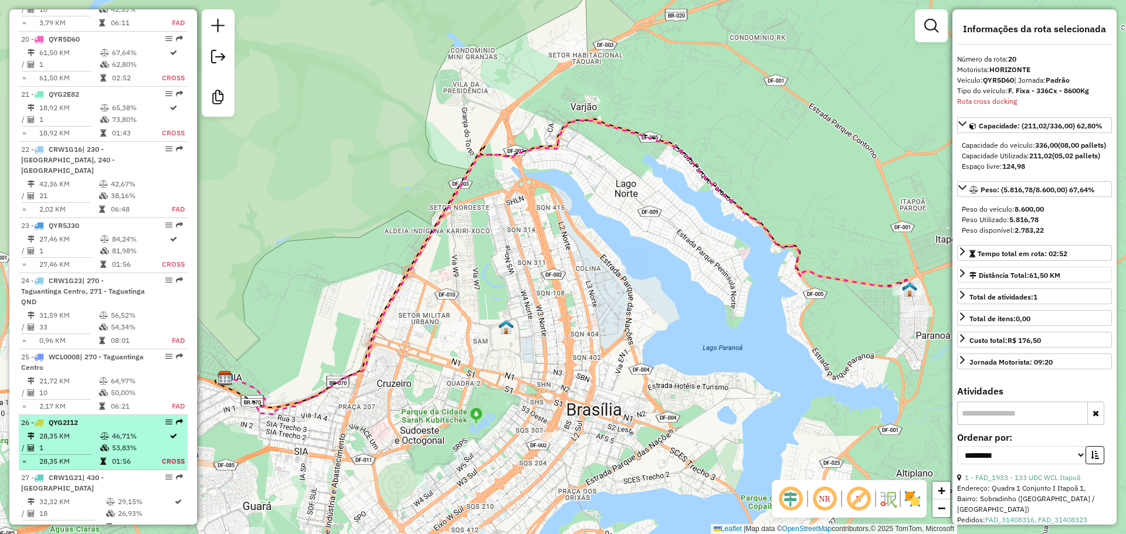
scroll to position [1976, 0]
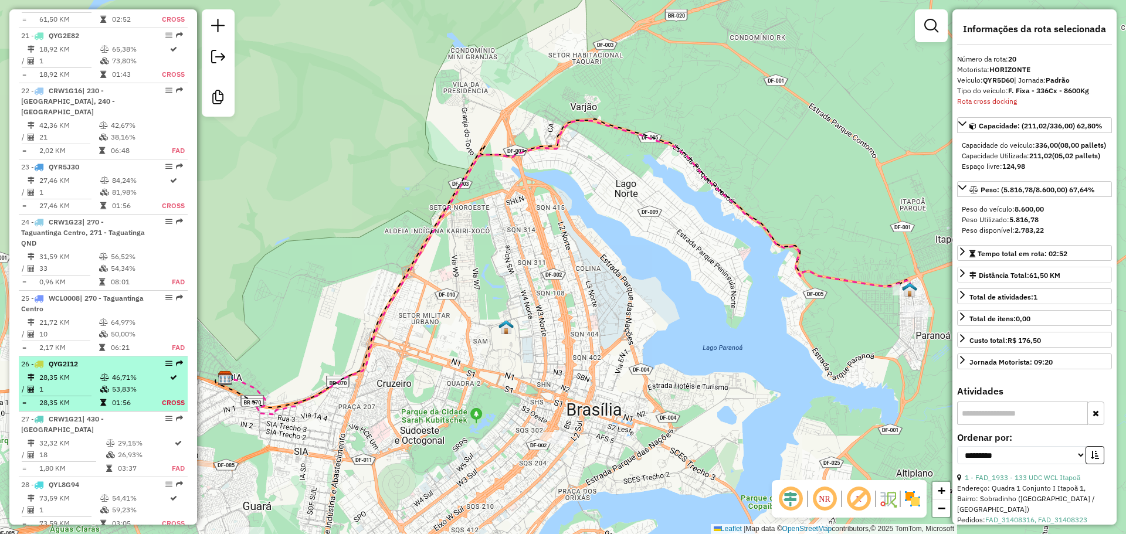
click at [120, 372] on td "46,71%" at bounding box center [136, 378] width 50 height 12
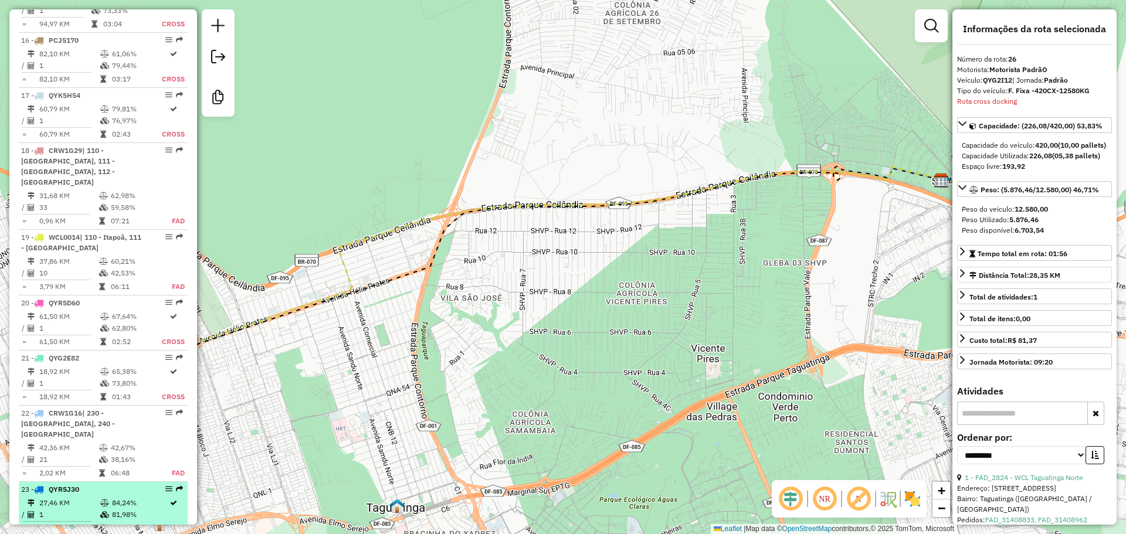
scroll to position [1624, 0]
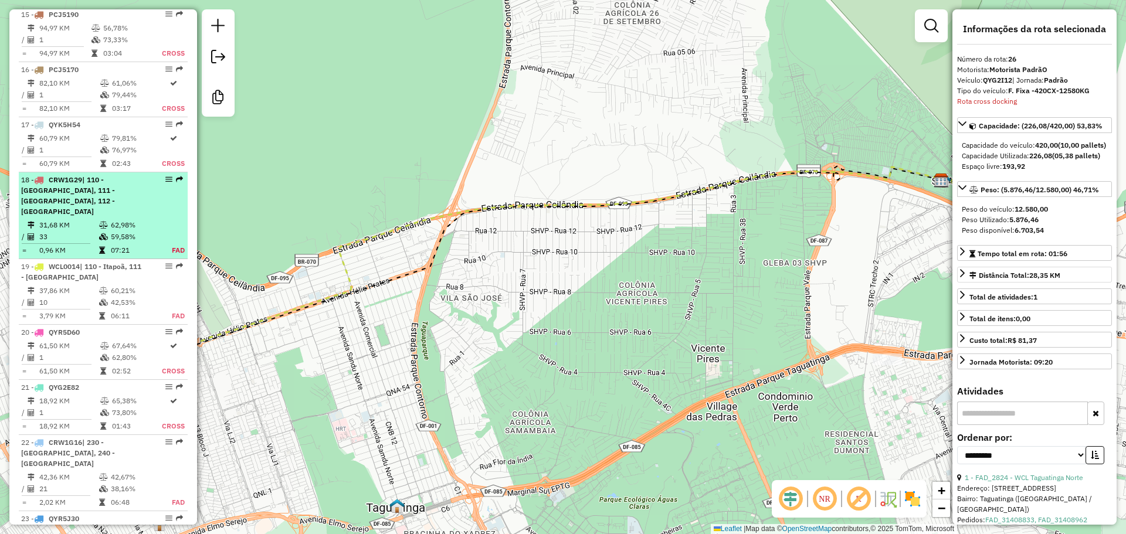
click at [122, 219] on td "62,98%" at bounding box center [134, 225] width 49 height 12
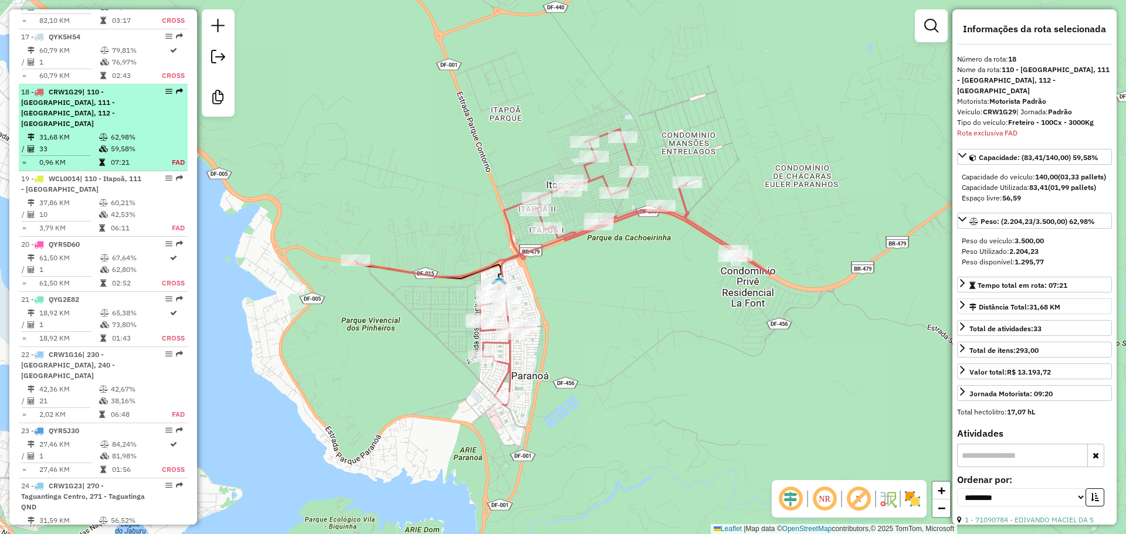
scroll to position [1734, 0]
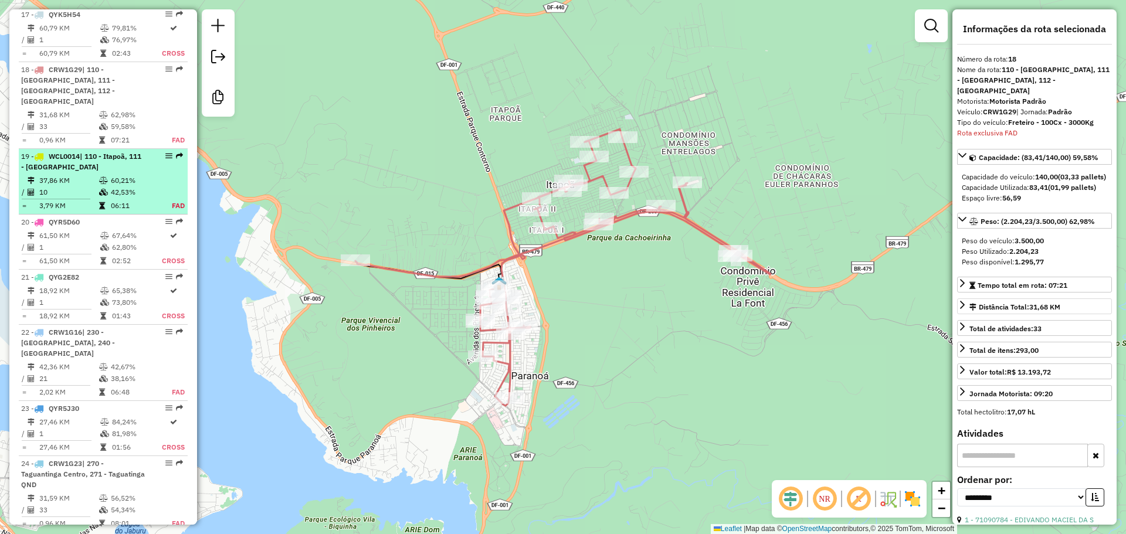
click at [99, 177] on icon at bounding box center [103, 180] width 9 height 7
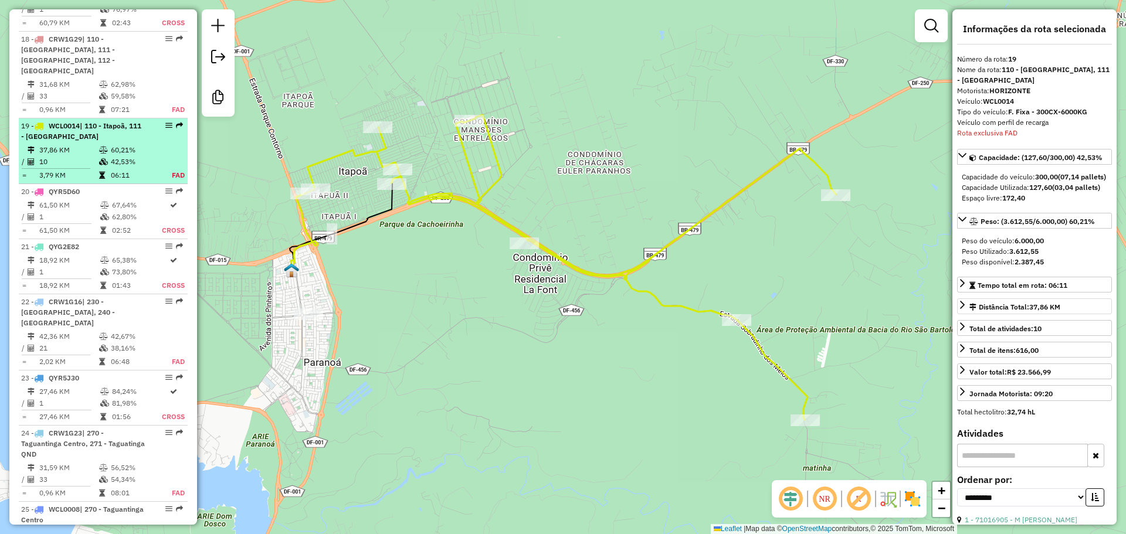
scroll to position [1800, 0]
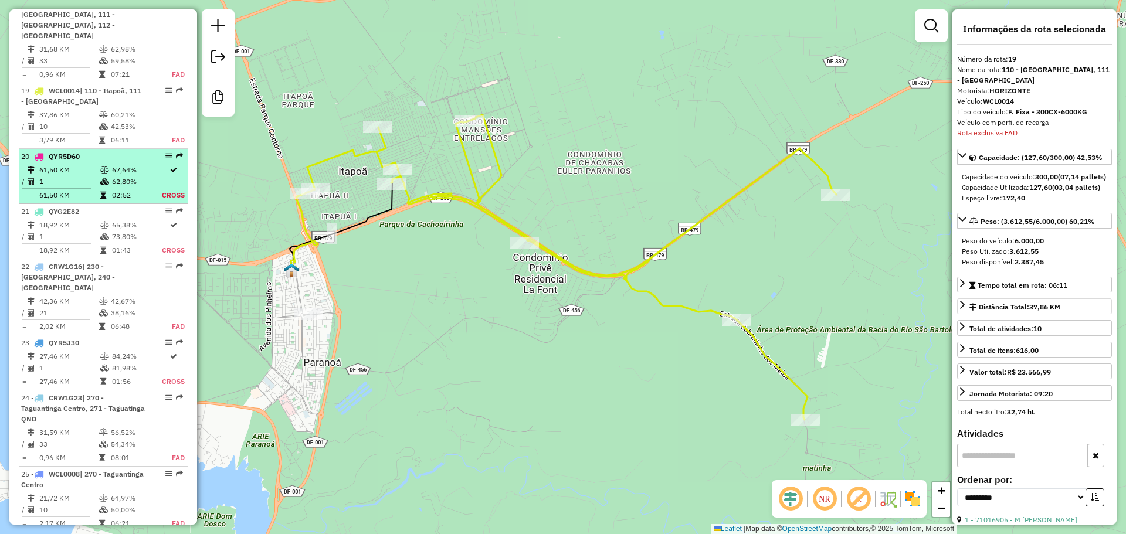
click at [106, 167] on icon at bounding box center [104, 170] width 9 height 7
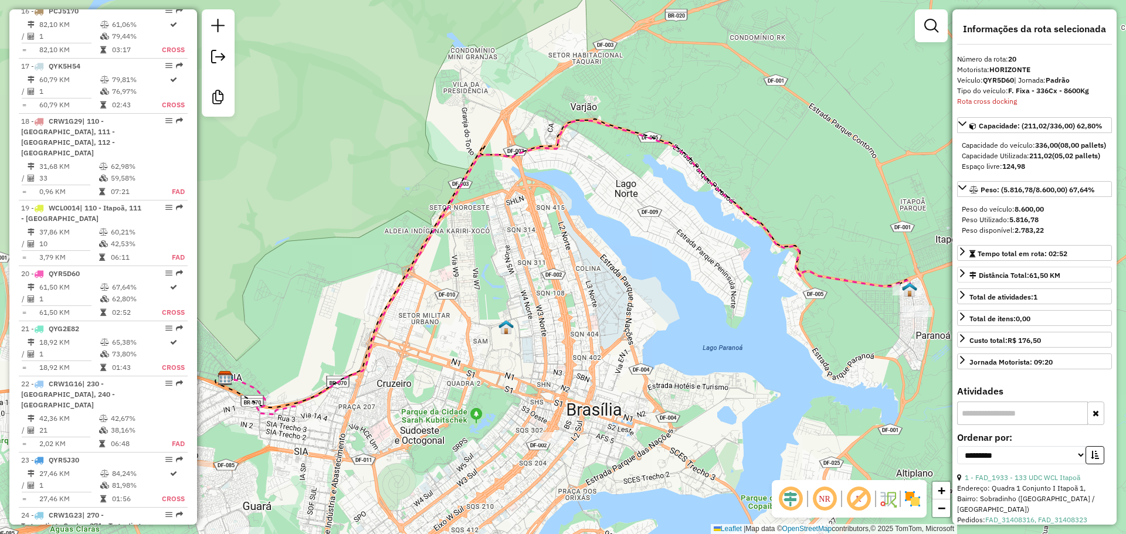
scroll to position [1710, 0]
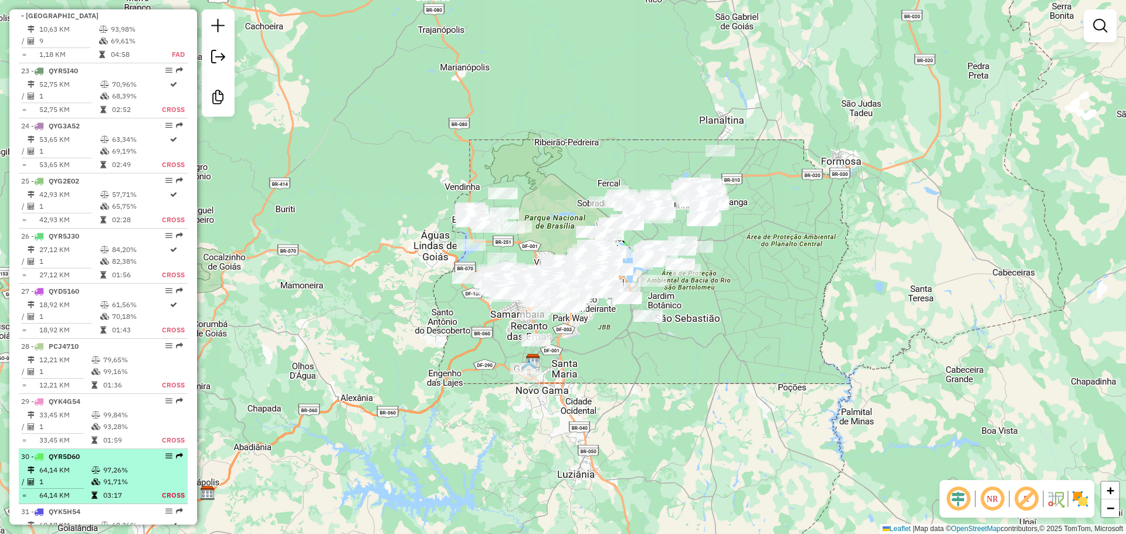
scroll to position [2228, 0]
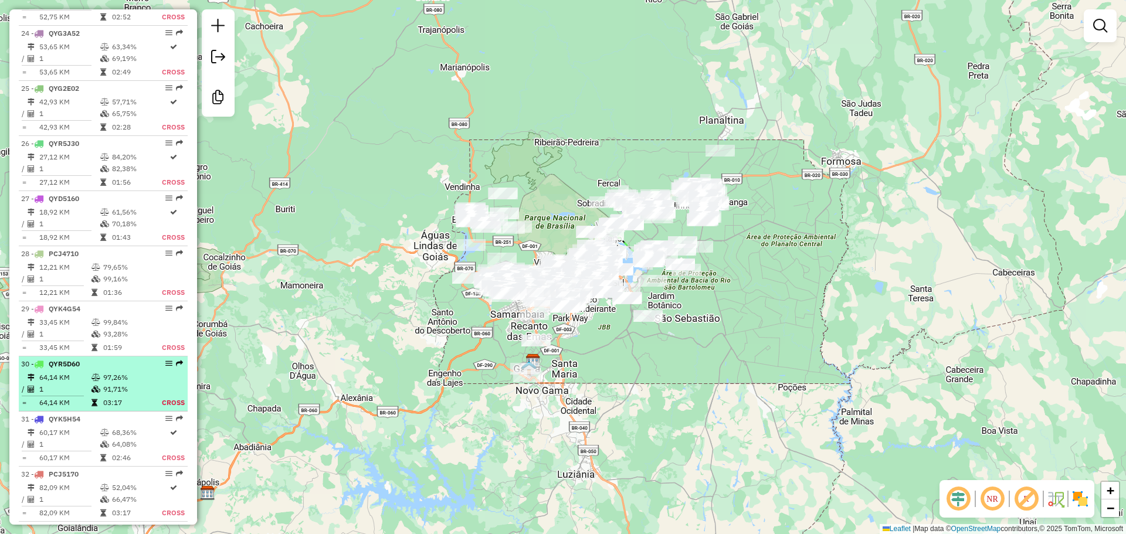
click at [133, 356] on li "30 - QYR5D60 64,14 KM 97,26% / 1 91,71% = 64,14 KM 03:17 Cross" at bounding box center [103, 383] width 169 height 55
select select "**********"
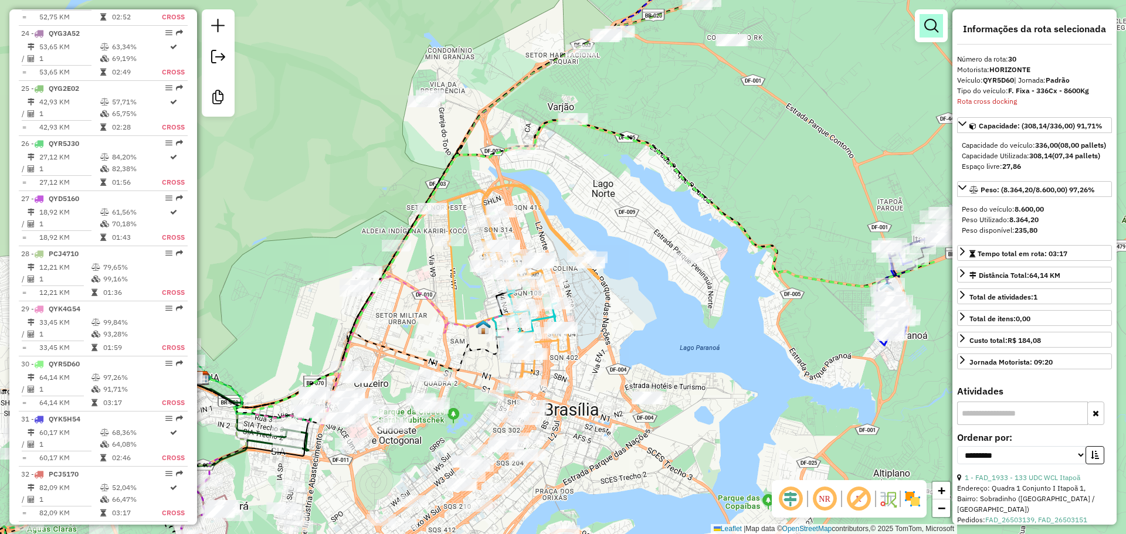
scroll to position [1613, 0]
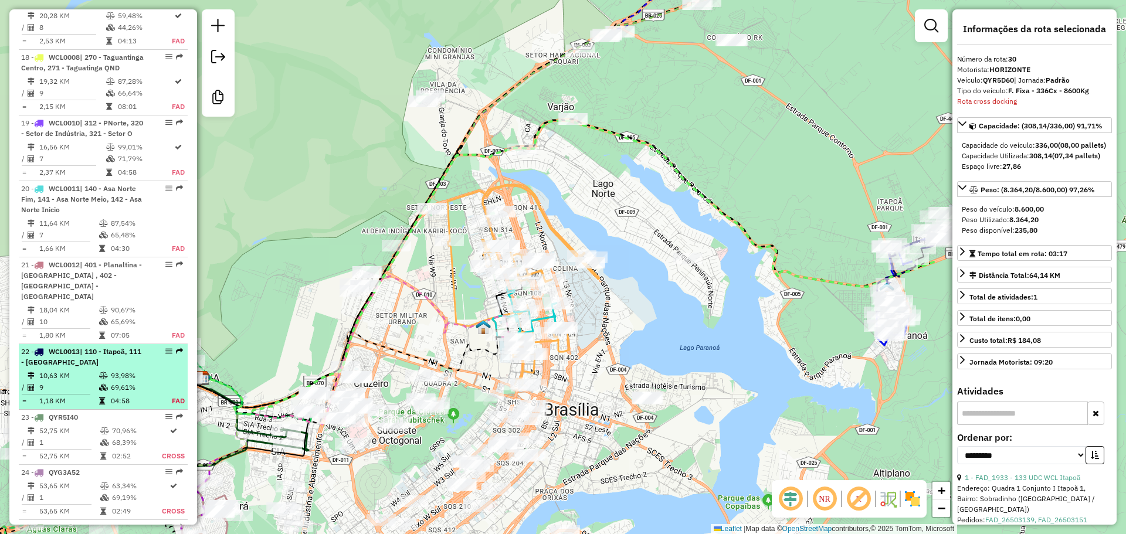
click at [118, 347] on div "22 - WCL0013 | 110 - Itapoã, 111 - Paranoá" at bounding box center [83, 357] width 124 height 21
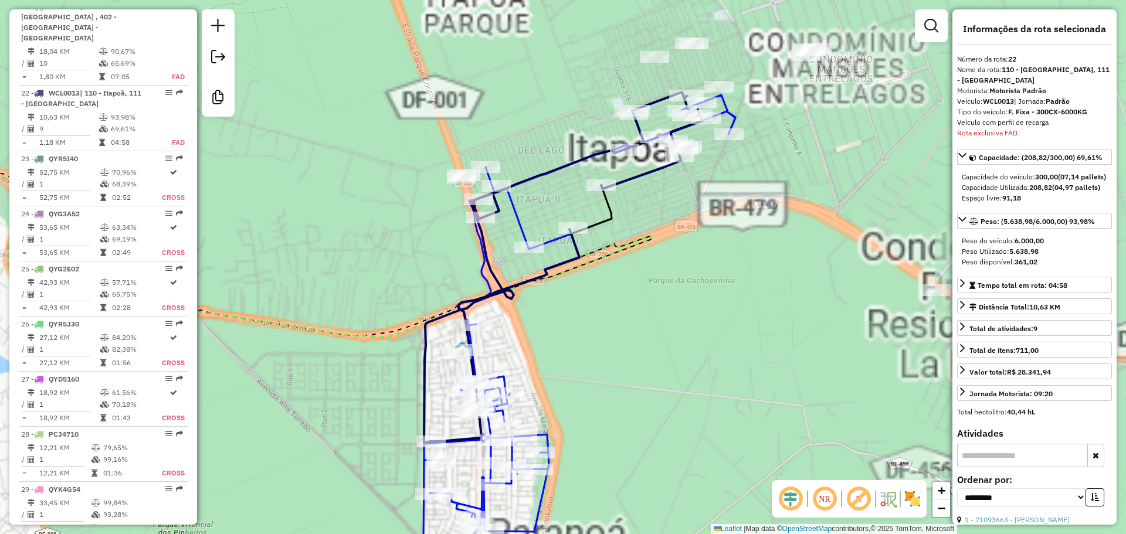
scroll to position [2092, 0]
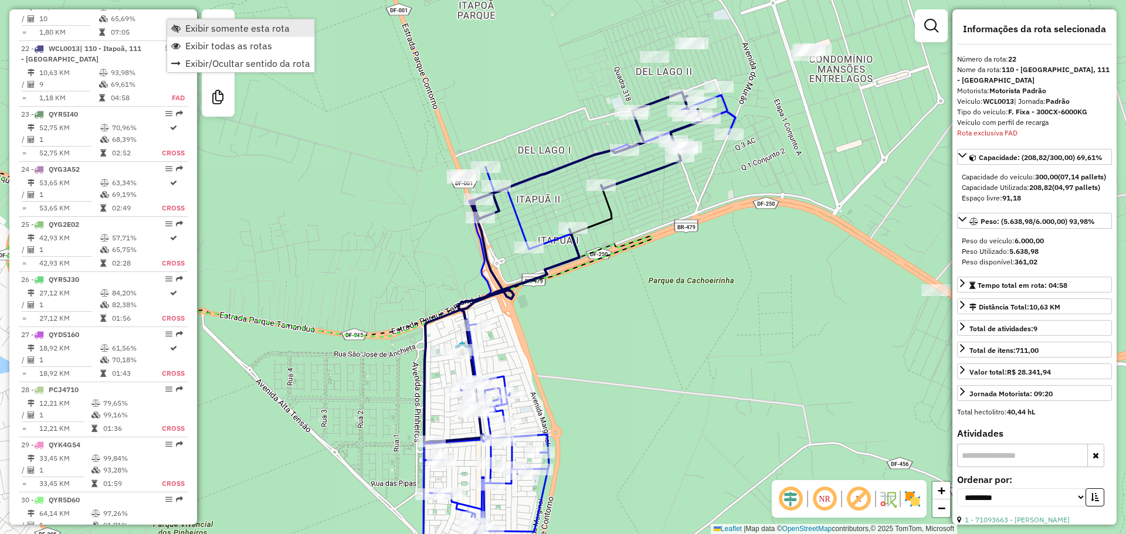
click at [182, 28] on link "Exibir somente esta rota" at bounding box center [240, 28] width 147 height 18
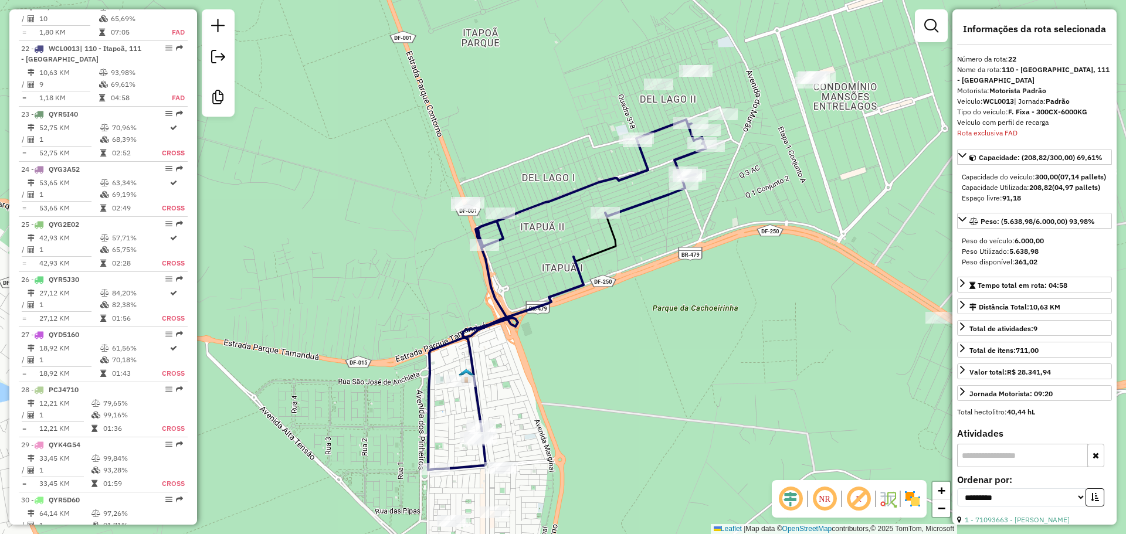
drag, startPoint x: 675, startPoint y: 279, endPoint x: 680, endPoint y: 307, distance: 27.9
click at [680, 307] on div "Janela de atendimento Grade de atendimento Capacidade Transportadoras Veículos …" at bounding box center [563, 267] width 1126 height 534
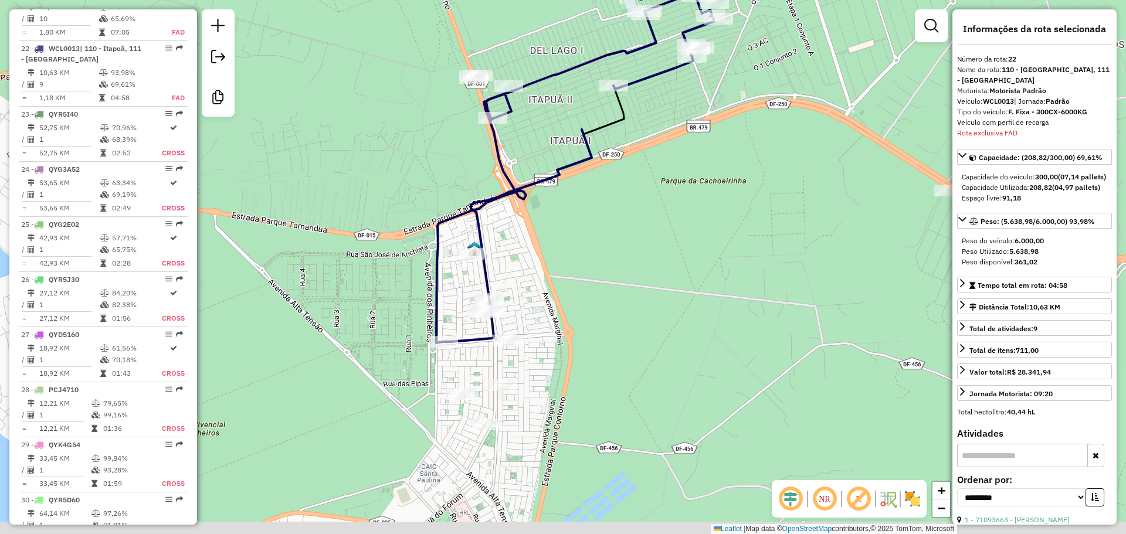
drag, startPoint x: 660, startPoint y: 314, endPoint x: 579, endPoint y: 247, distance: 105.3
click at [579, 247] on div "Janela de atendimento Grade de atendimento Capacidade Transportadoras Veículos …" at bounding box center [563, 267] width 1126 height 534
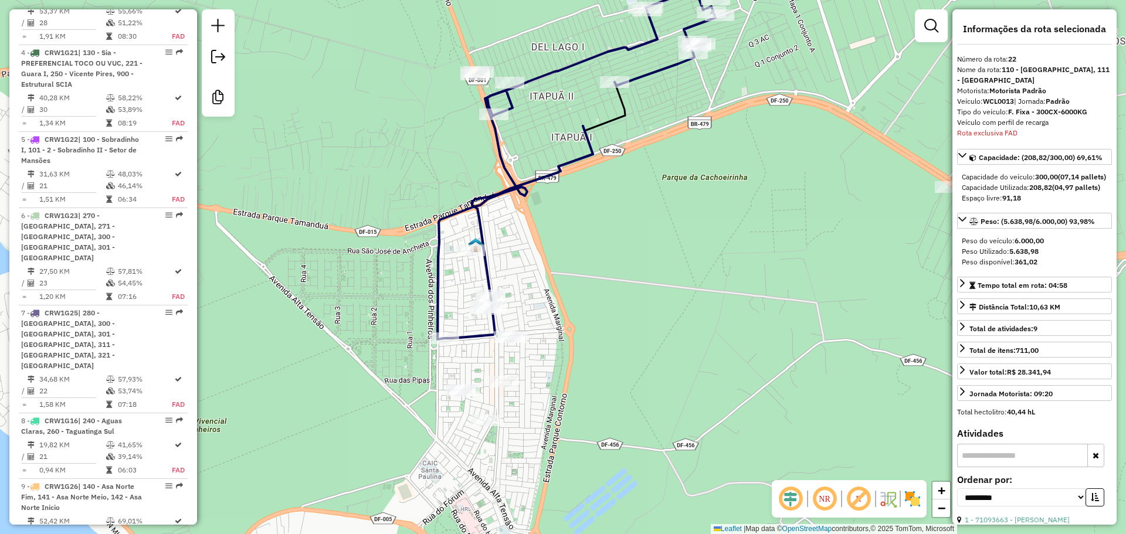
scroll to position [685, 0]
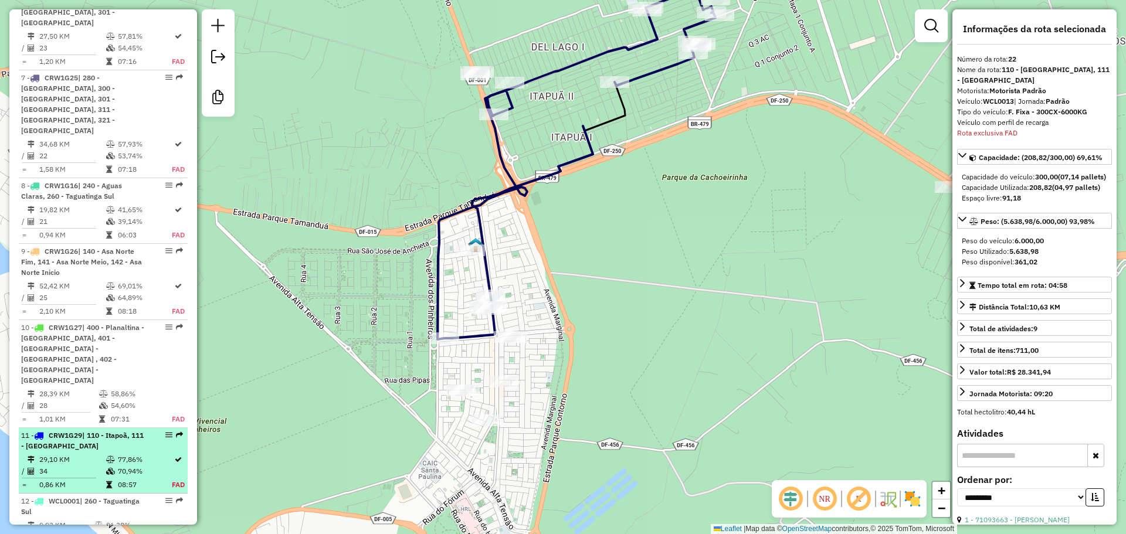
click at [97, 428] on li "11 - CRW1G29 | 110 - Itapoã, 111 - Paranoá 29,10 KM 77,86% / 34 70,94% = 0,86 K…" at bounding box center [103, 461] width 169 height 66
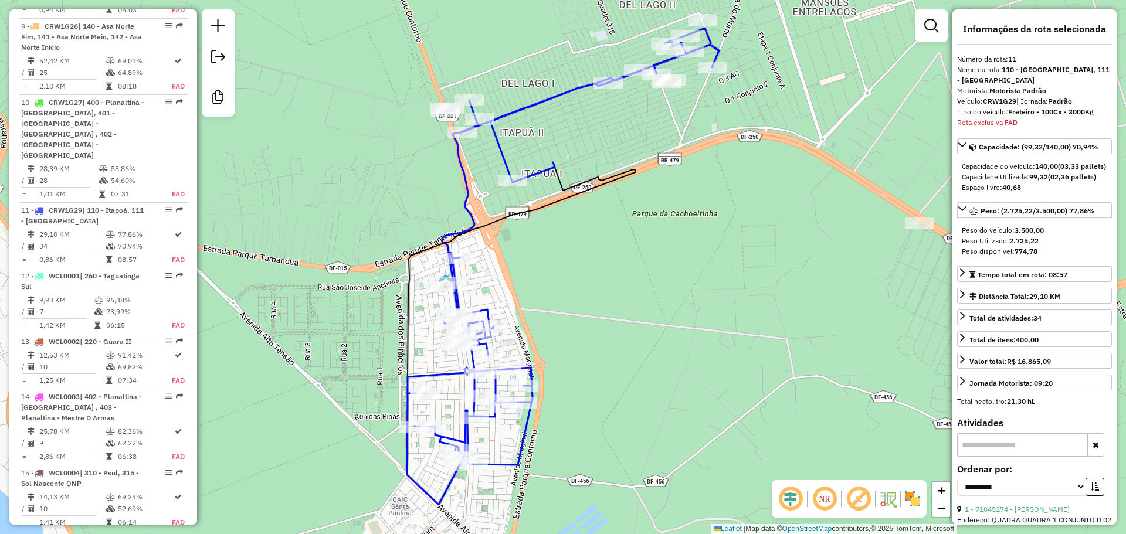
scroll to position [1296, 0]
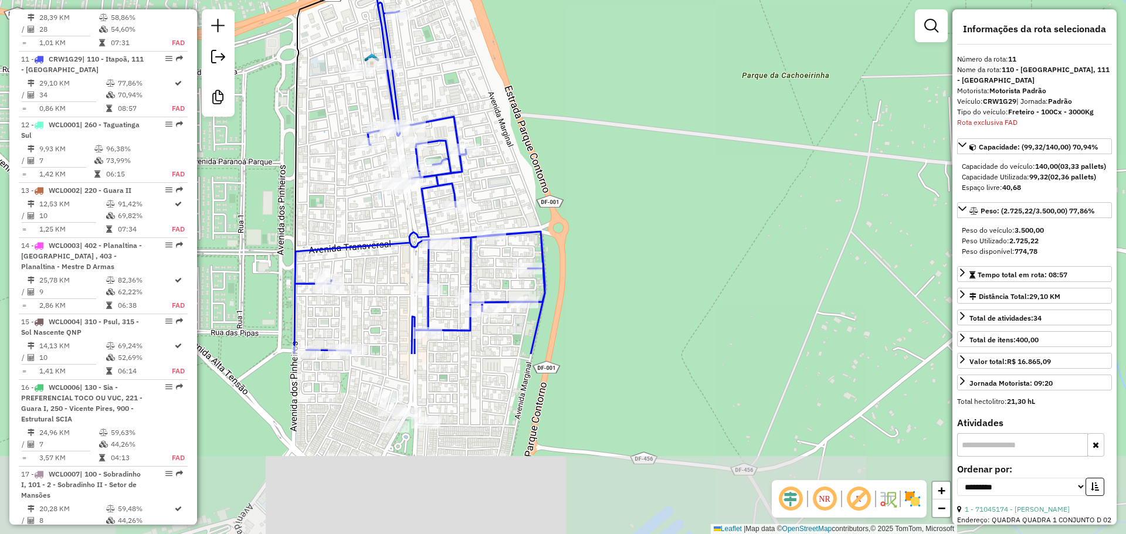
drag, startPoint x: 383, startPoint y: 414, endPoint x: 355, endPoint y: 211, distance: 204.8
click at [355, 211] on div "Janela de atendimento Grade de atendimento Capacidade Transportadoras Veículos …" at bounding box center [563, 267] width 1126 height 534
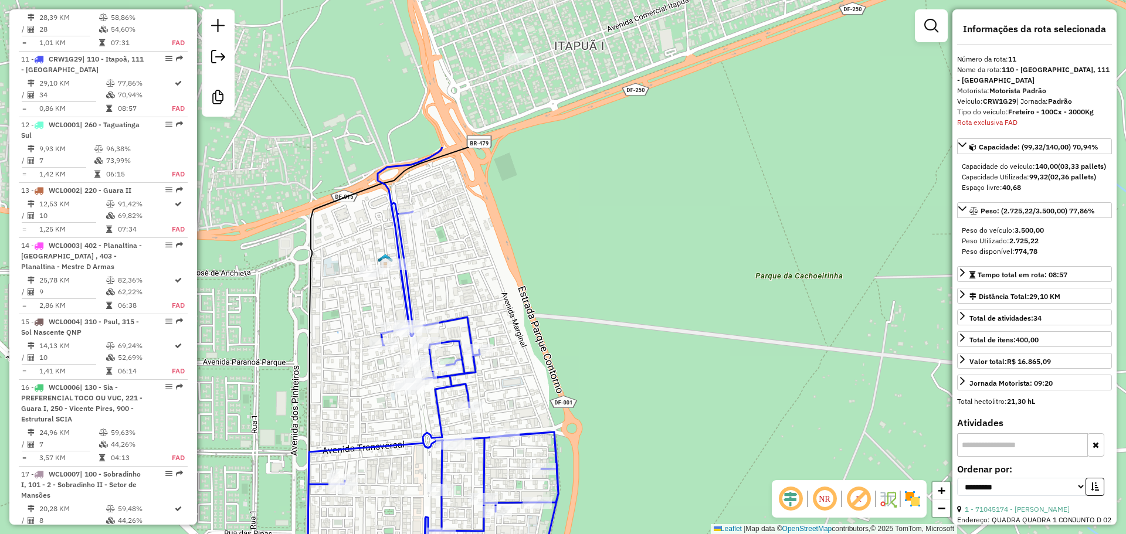
drag, startPoint x: 355, startPoint y: 211, endPoint x: 447, endPoint y: 343, distance: 160.9
click at [360, 458] on div "Janela de atendimento Grade de atendimento Capacidade Transportadoras Veículos …" at bounding box center [563, 267] width 1126 height 534
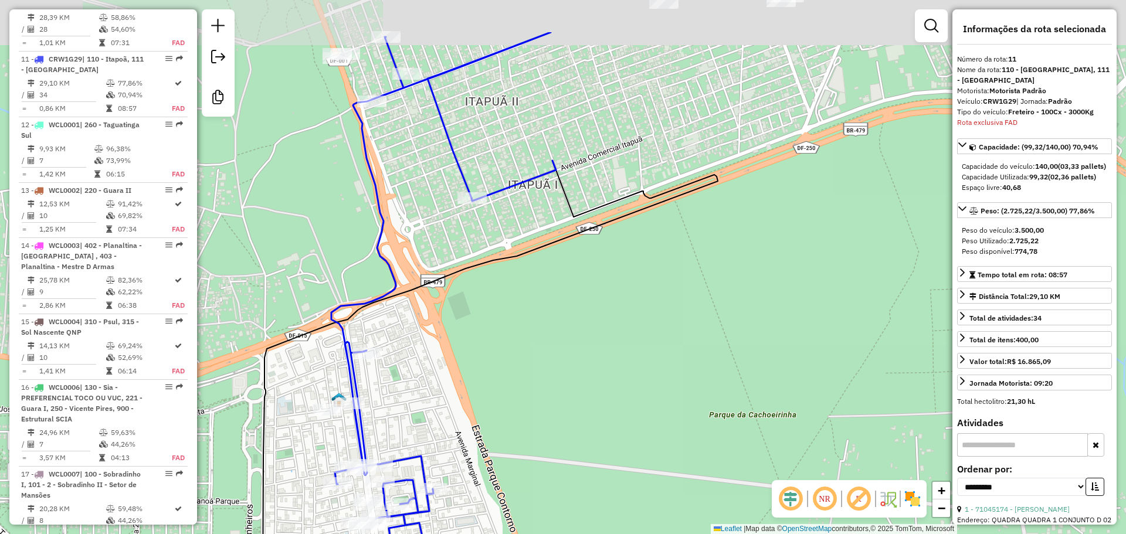
drag, startPoint x: 493, startPoint y: 294, endPoint x: 456, endPoint y: 379, distance: 93.0
click at [456, 379] on div "Janela de atendimento Grade de atendimento Capacidade Transportadoras Veículos …" at bounding box center [563, 267] width 1126 height 534
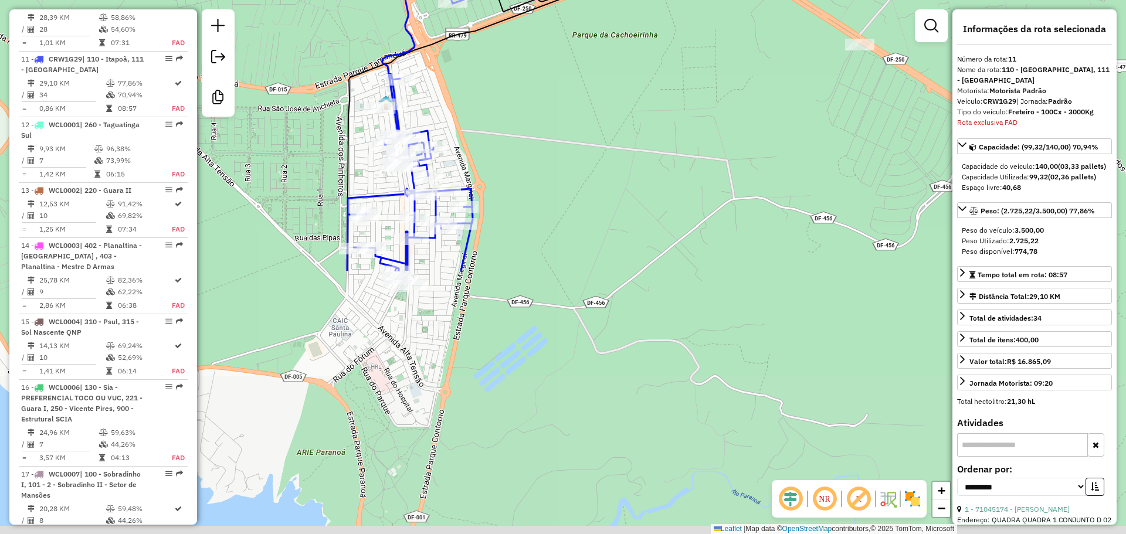
drag, startPoint x: 273, startPoint y: 483, endPoint x: 371, endPoint y: 164, distance: 333.8
click at [371, 164] on div "Janela de atendimento Grade de atendimento Capacidade Transportadoras Veículos …" at bounding box center [563, 267] width 1126 height 534
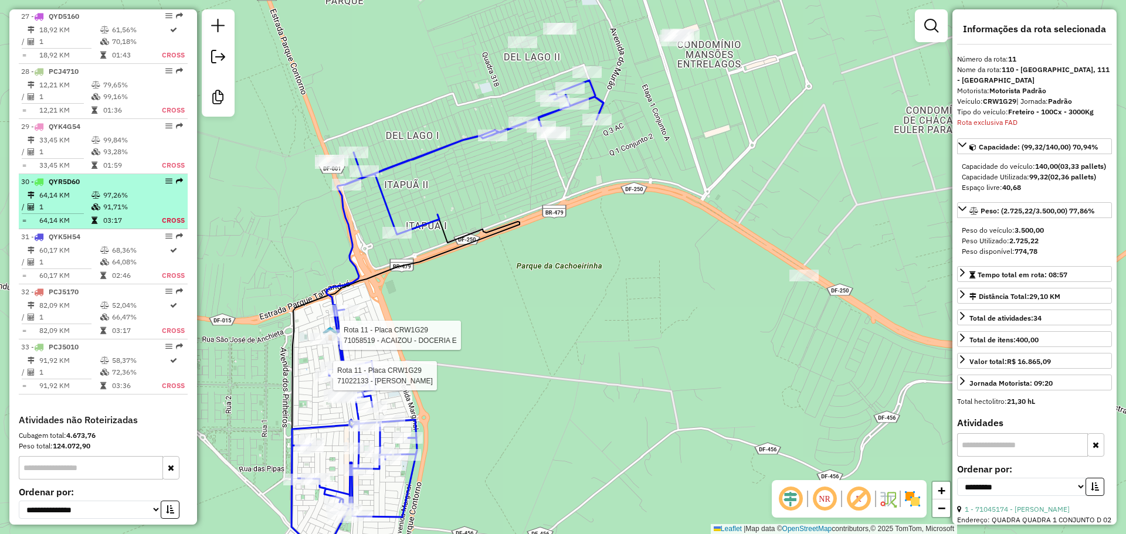
scroll to position [2410, 0]
click at [97, 177] on div "30 - QYR5D60" at bounding box center [83, 182] width 124 height 11
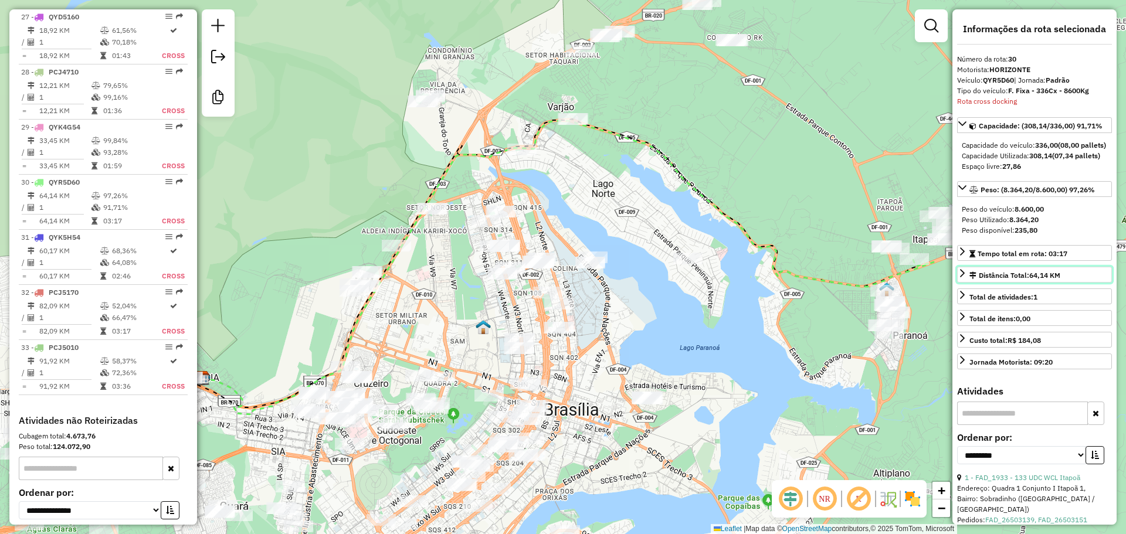
click at [1035, 280] on span "64,14 KM" at bounding box center [1044, 275] width 31 height 9
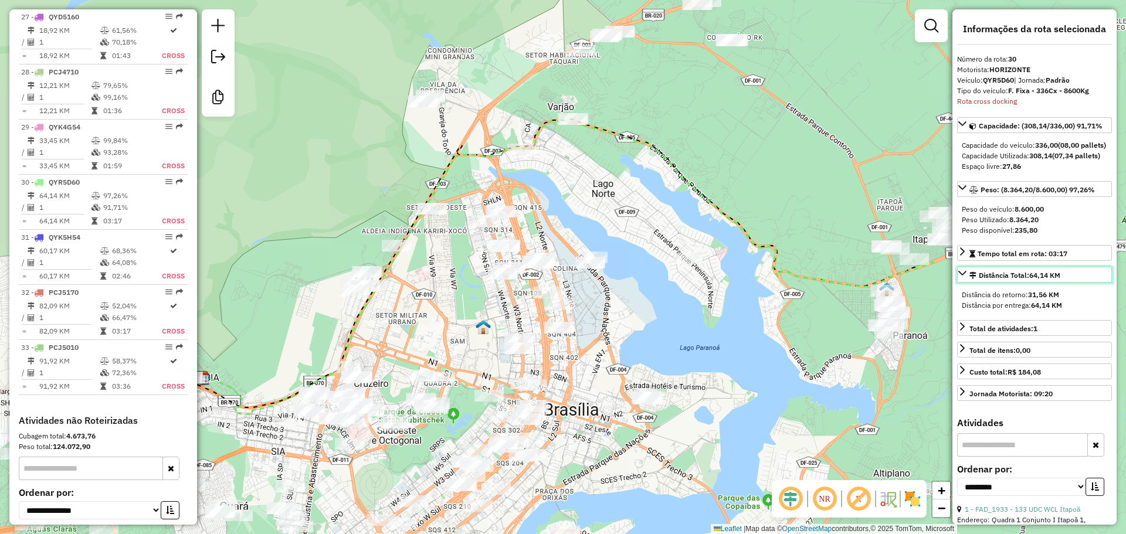
click at [1033, 280] on span "64,14 KM" at bounding box center [1044, 275] width 31 height 9
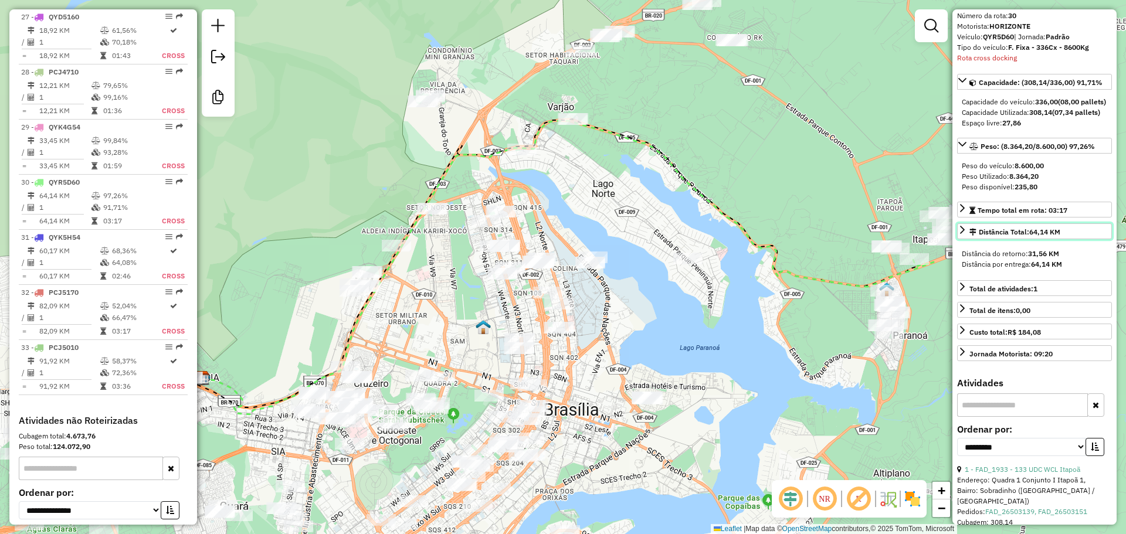
scroll to position [158, 0]
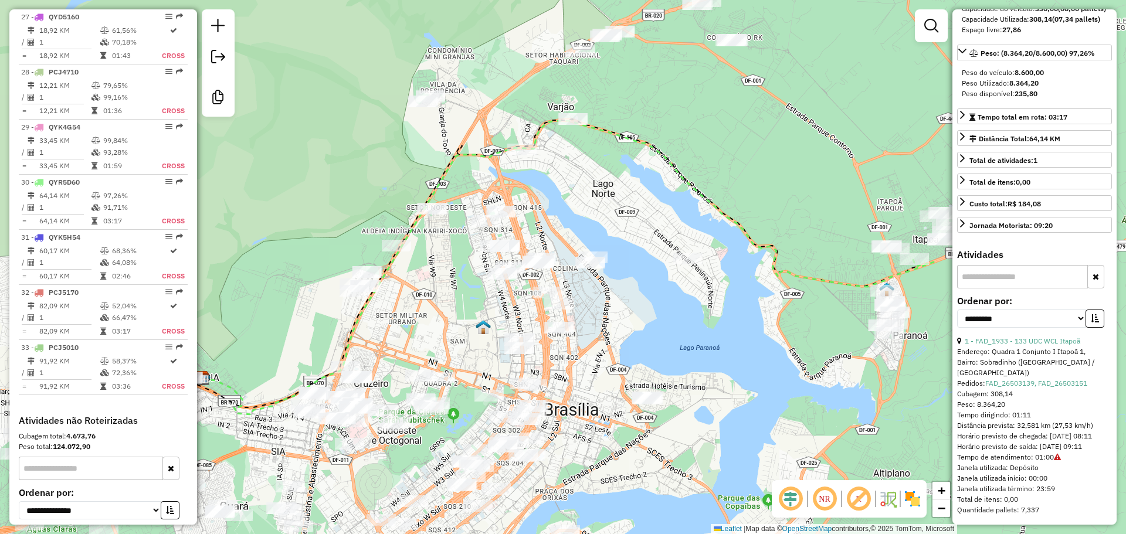
click at [1038, 420] on div "Distância prevista: 32,581 km (27,53 km/h)" at bounding box center [1034, 425] width 155 height 11
click at [1033, 420] on div "Distância prevista: 32,581 km (27,53 km/h)" at bounding box center [1034, 425] width 155 height 11
click at [1025, 420] on div "Distância prevista: 32,581 km (27,53 km/h)" at bounding box center [1034, 425] width 155 height 11
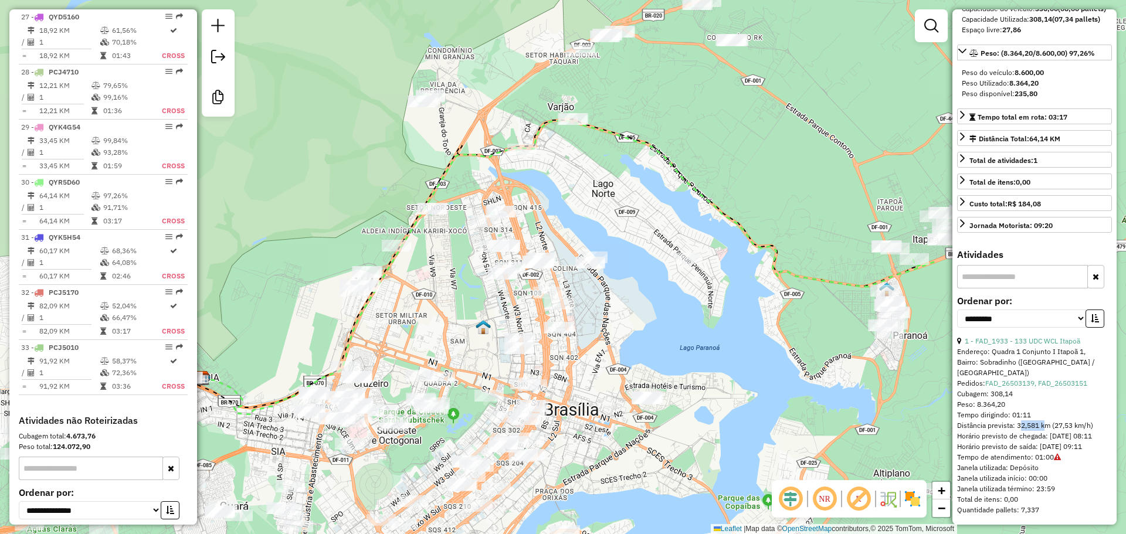
click at [1025, 420] on div "Distância prevista: 32,581 km (27,53 km/h)" at bounding box center [1034, 425] width 155 height 11
click at [1027, 431] on div "Horário previsto de chegada: 09/01/2025 08:11" at bounding box center [1034, 436] width 155 height 11
click at [1019, 420] on div "Distância prevista: 32,581 km (27,53 km/h)" at bounding box center [1034, 425] width 155 height 11
copy div "32,581"
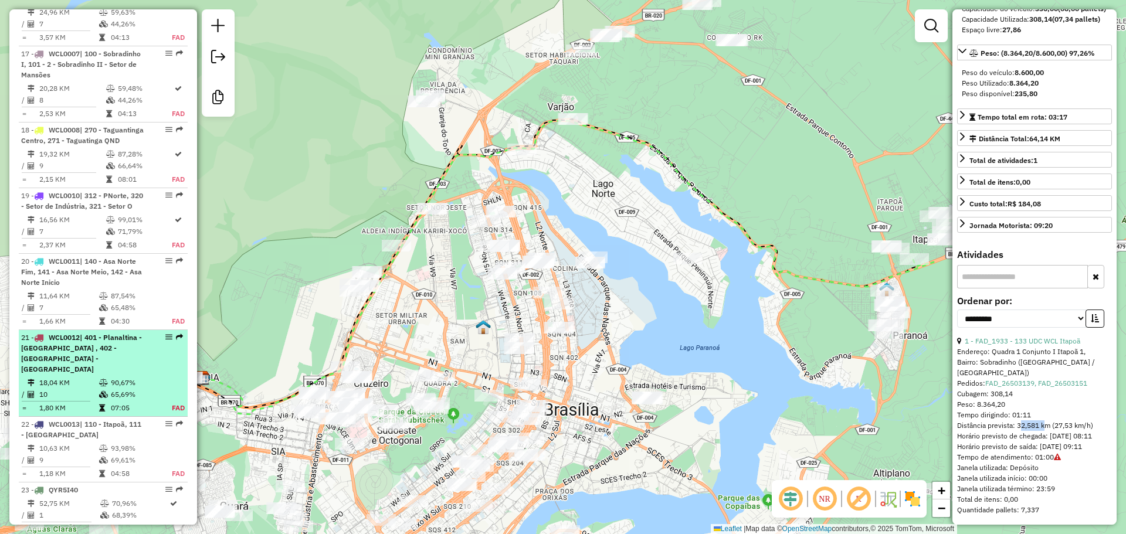
scroll to position [1706, 0]
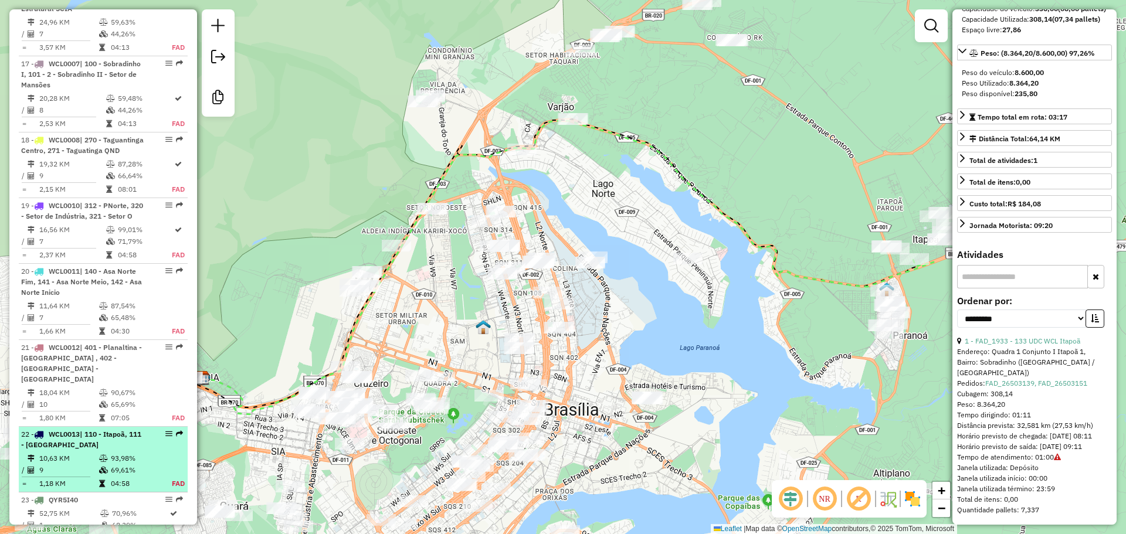
click at [97, 430] on span "| 110 - Itapoã, 111 - Paranoá" at bounding box center [81, 439] width 120 height 19
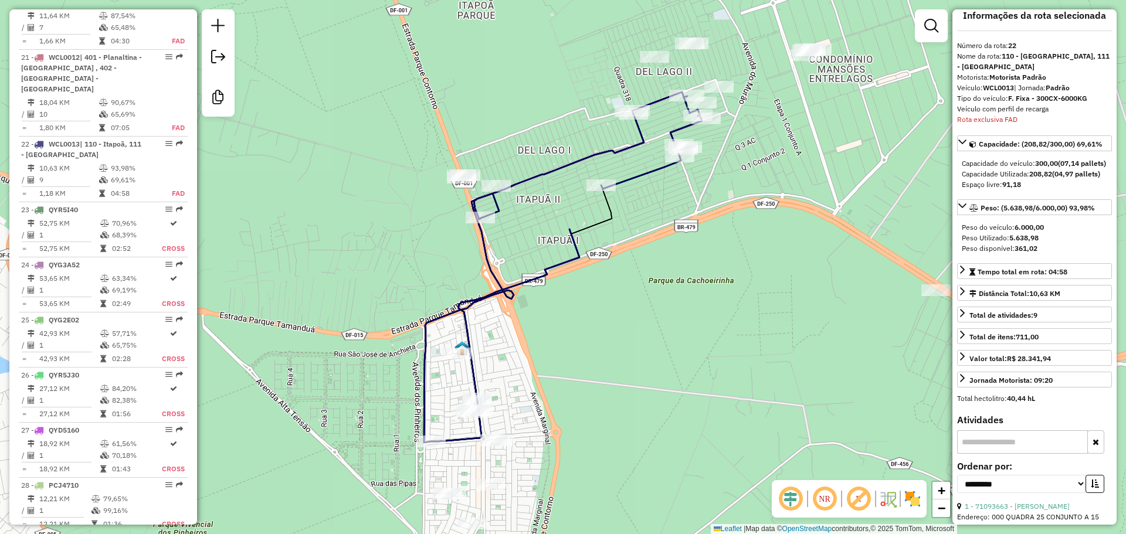
scroll to position [2092, 0]
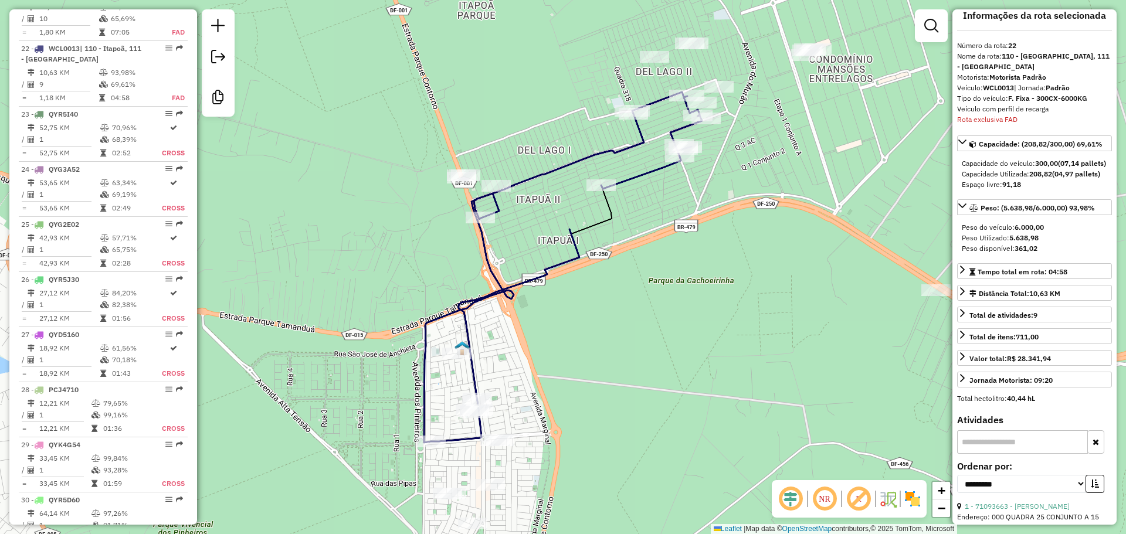
click at [1043, 176] on strong "208,82" at bounding box center [1040, 173] width 23 height 9
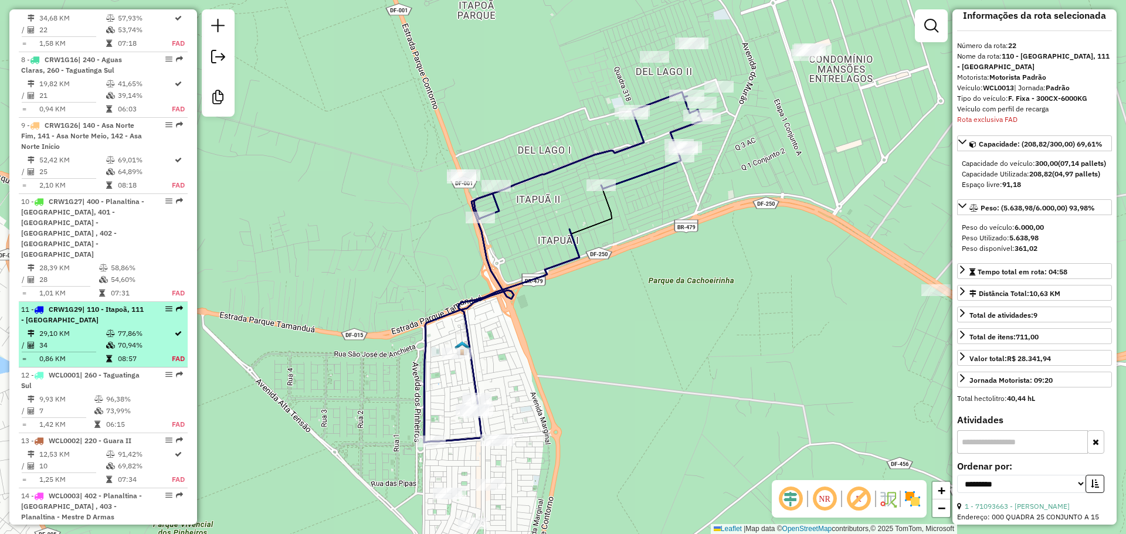
click at [131, 328] on td "77,86%" at bounding box center [144, 334] width 55 height 12
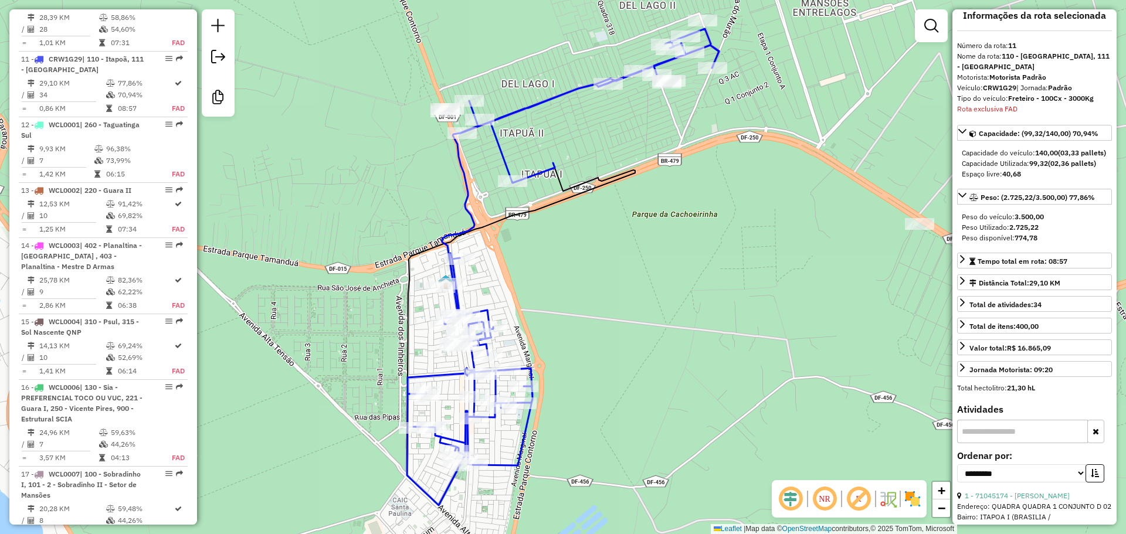
scroll to position [2293, 0]
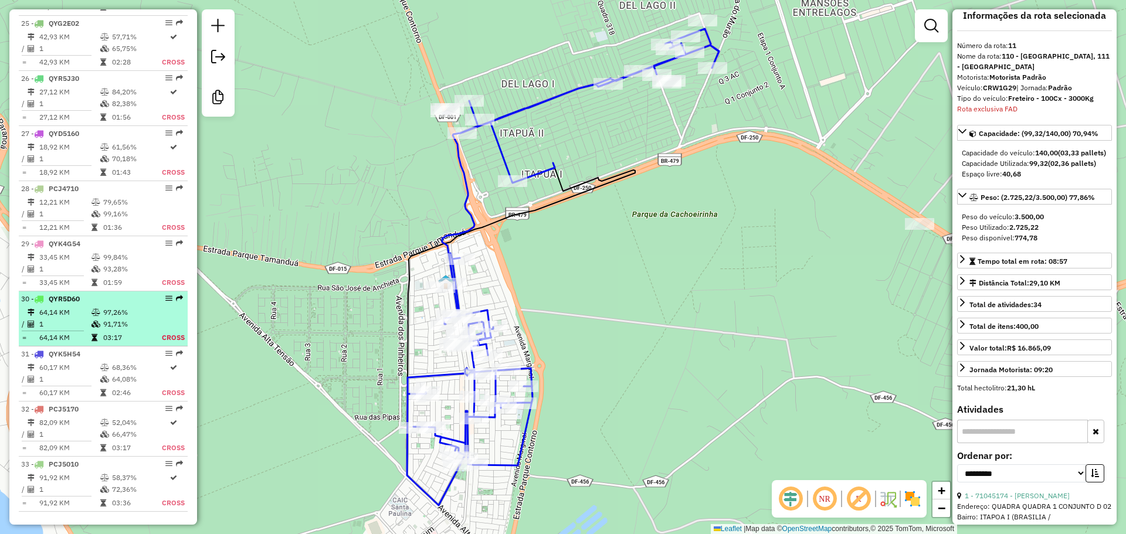
click at [118, 294] on div "30 - QYR5D60" at bounding box center [83, 299] width 124 height 11
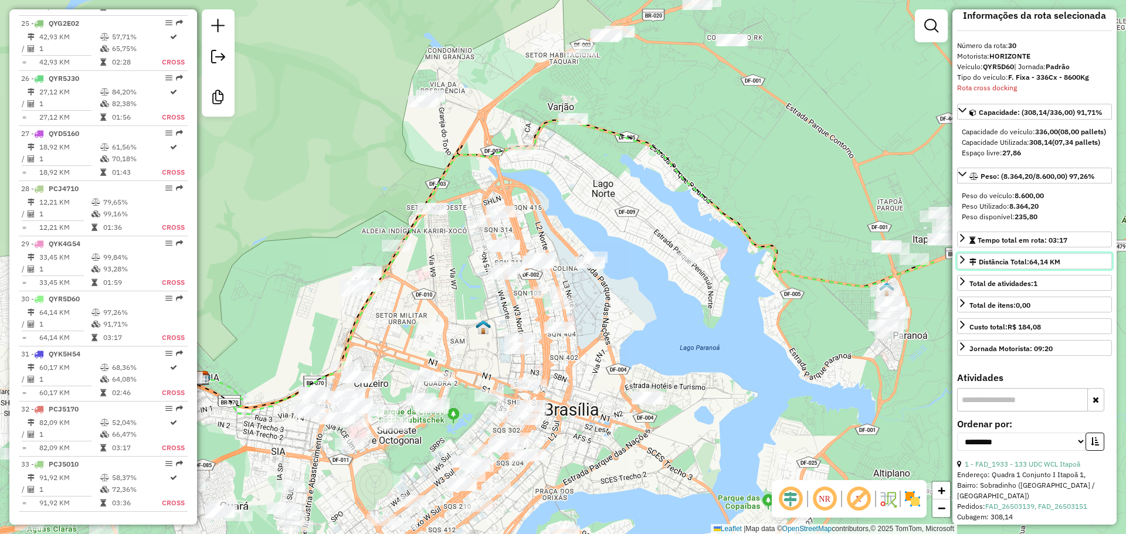
click at [1013, 269] on link "Distância Total: 64,14 KM" at bounding box center [1034, 261] width 155 height 16
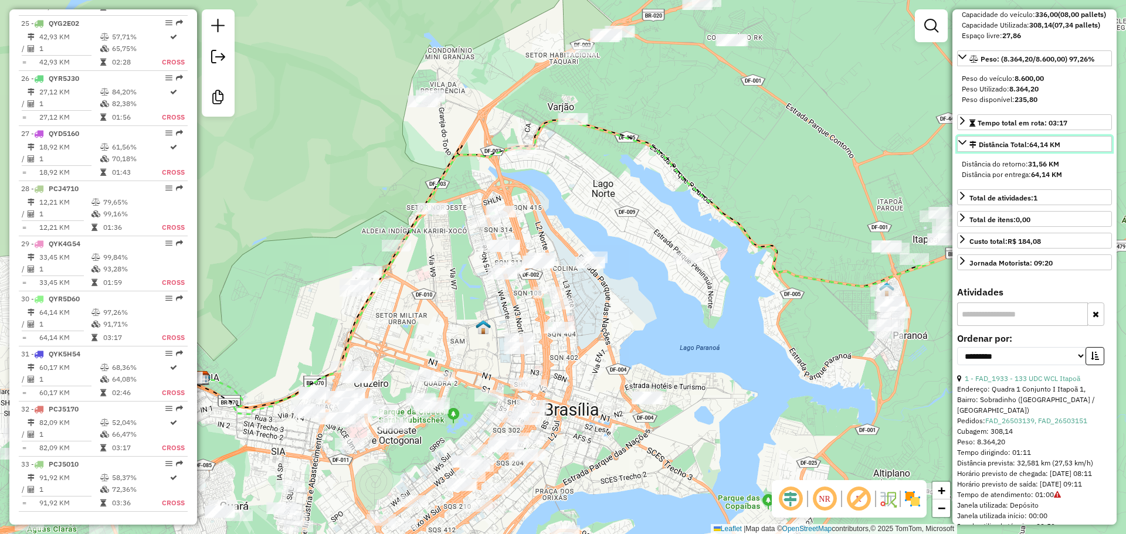
scroll to position [189, 0]
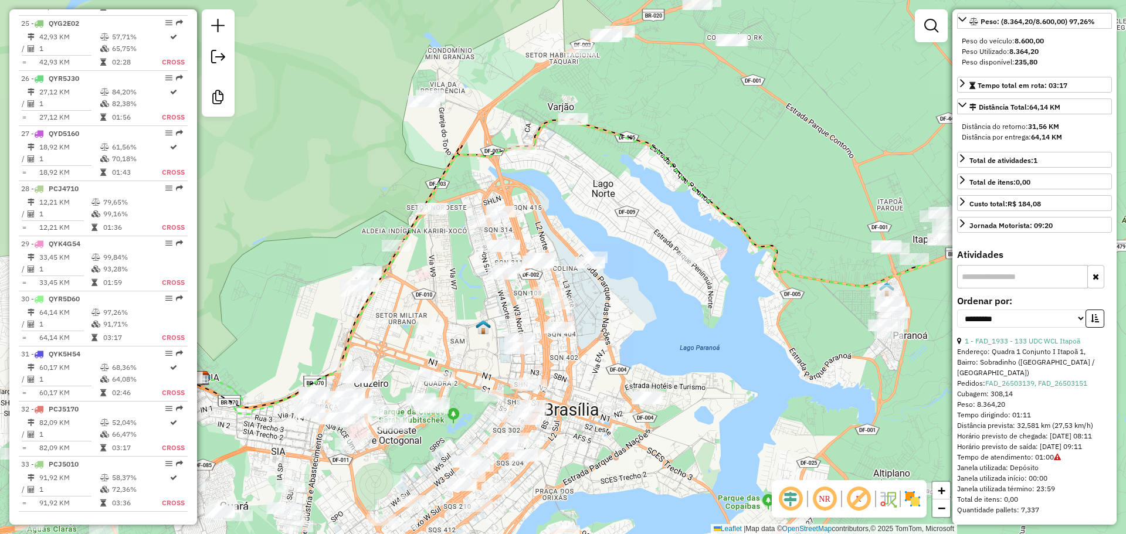
click at [1023, 420] on div "Distância prevista: 32,581 km (27,53 km/h)" at bounding box center [1034, 425] width 155 height 11
click at [1028, 420] on div "Distância prevista: 32,581 km (27,53 km/h)" at bounding box center [1034, 425] width 155 height 11
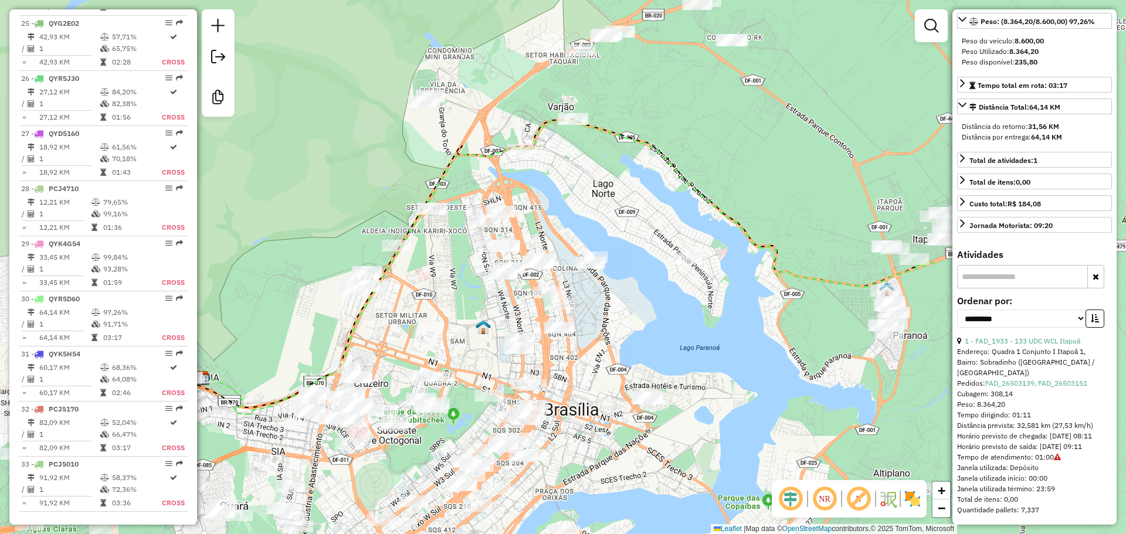
click at [1036, 139] on strong "64,14 KM" at bounding box center [1046, 137] width 31 height 9
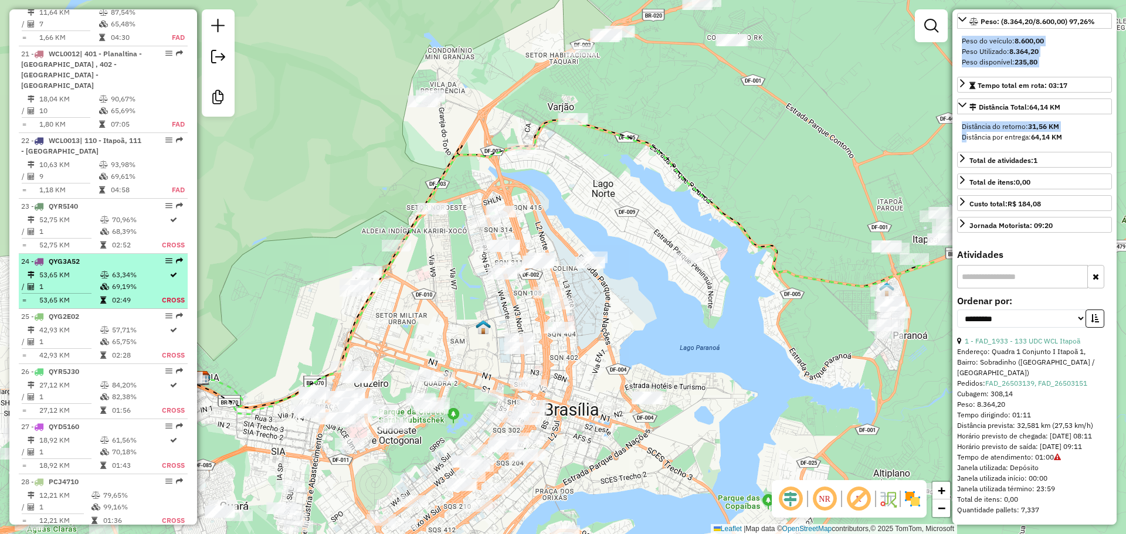
scroll to position [1765, 0]
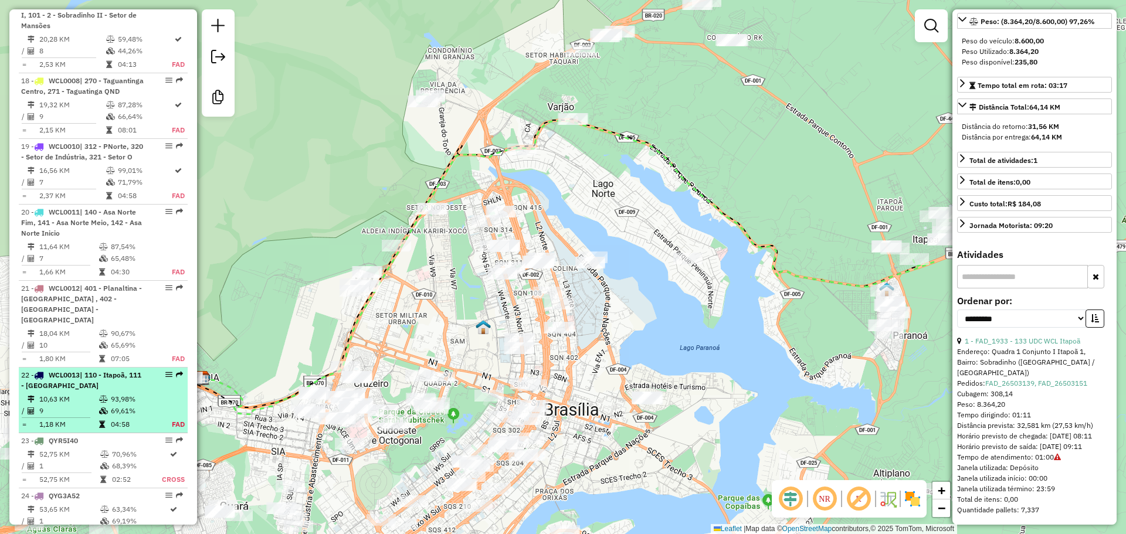
click at [110, 371] on span "| 110 - Itapoã, 111 - Paranoá" at bounding box center [81, 380] width 120 height 19
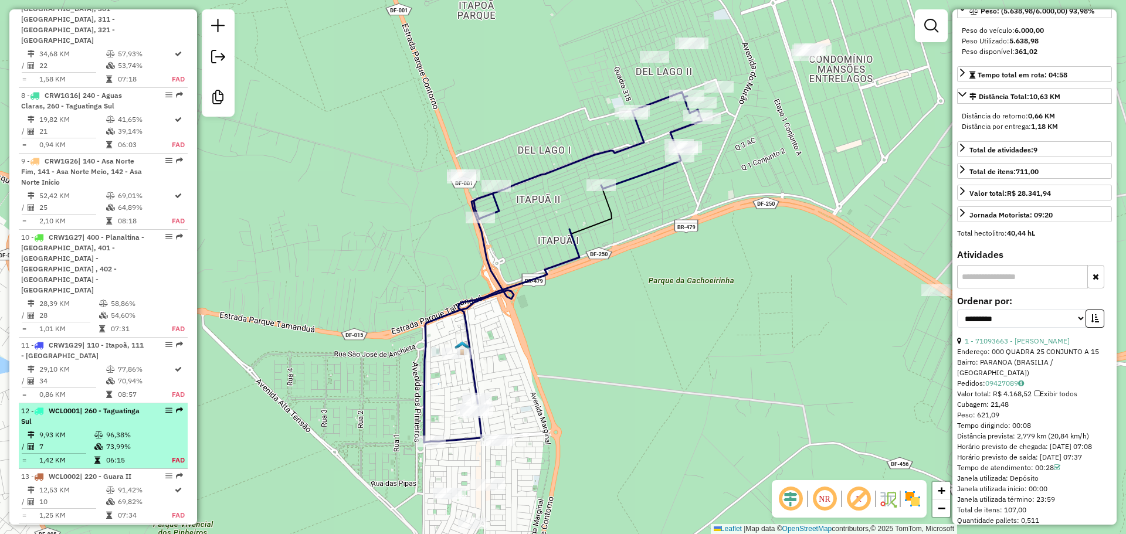
scroll to position [978, 0]
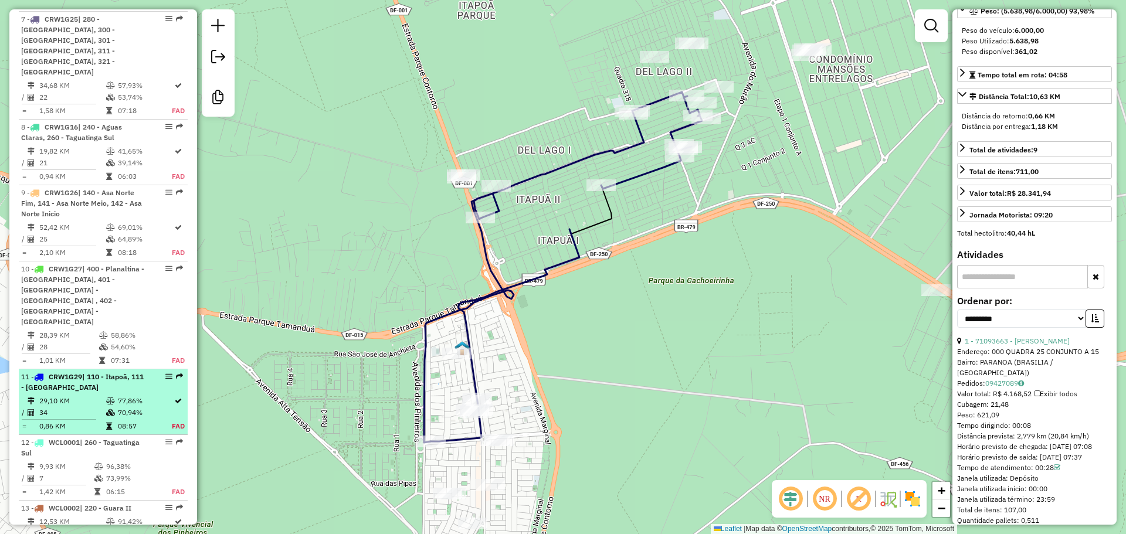
click at [97, 372] on span "| 110 - Itapoã, 111 - Paranoá" at bounding box center [82, 381] width 123 height 19
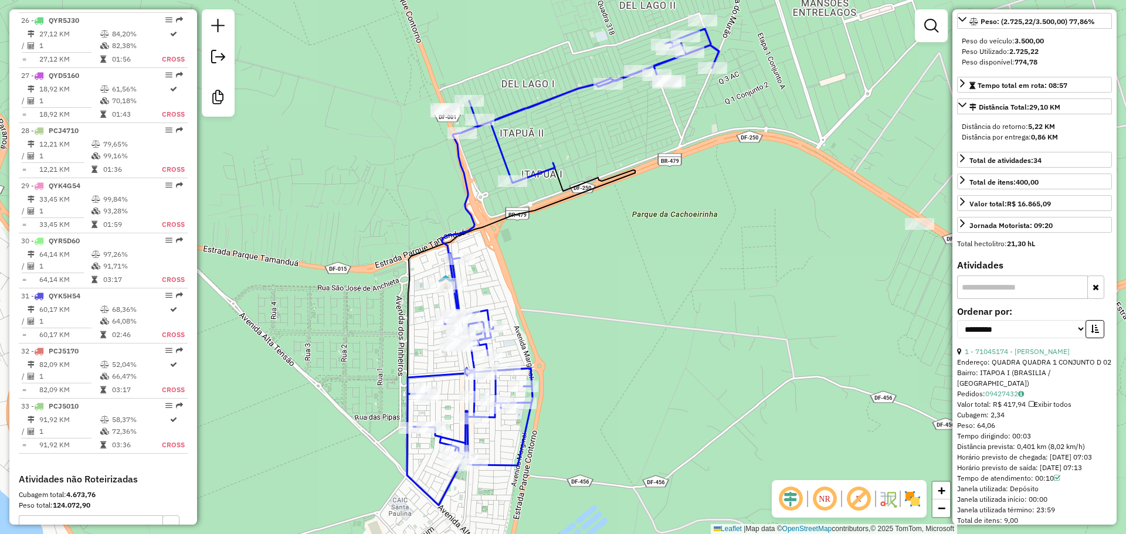
scroll to position [131, 0]
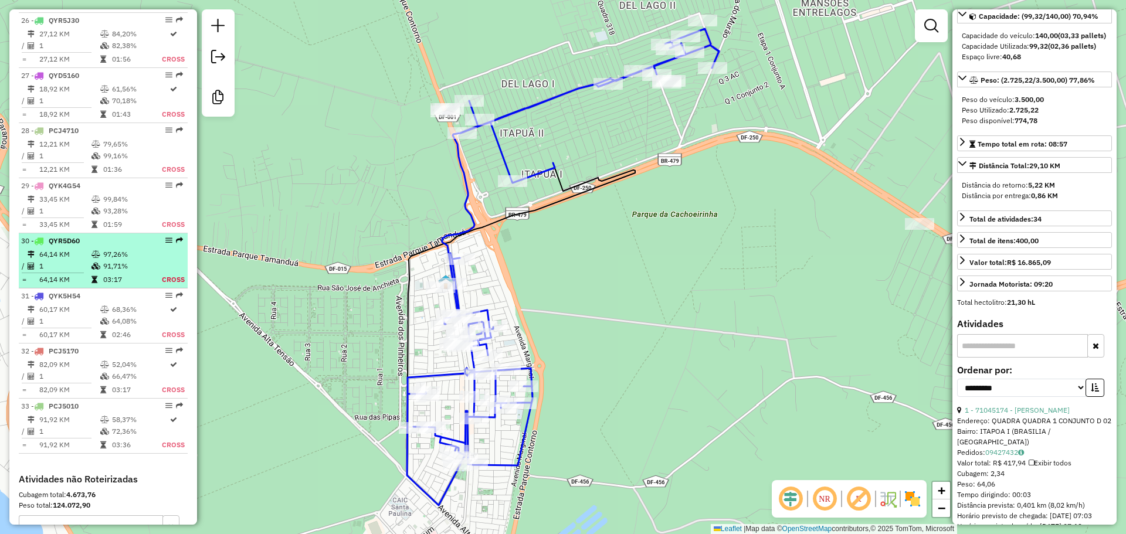
click at [138, 233] on li "30 - QYR5D60 64,14 KM 97,26% / 1 91,71% = 64,14 KM 03:17 Cross" at bounding box center [103, 260] width 169 height 55
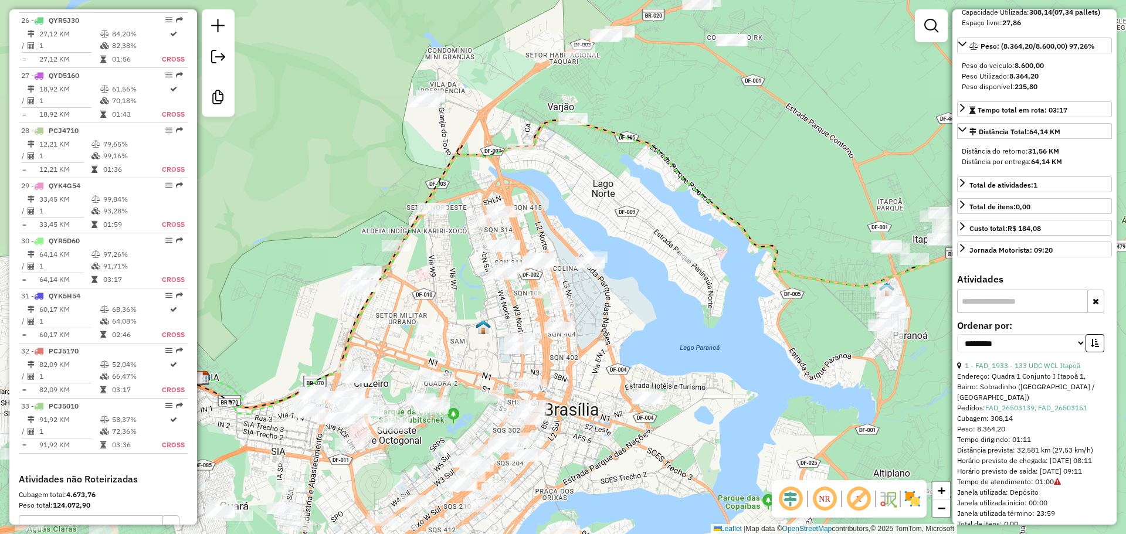
scroll to position [179, 0]
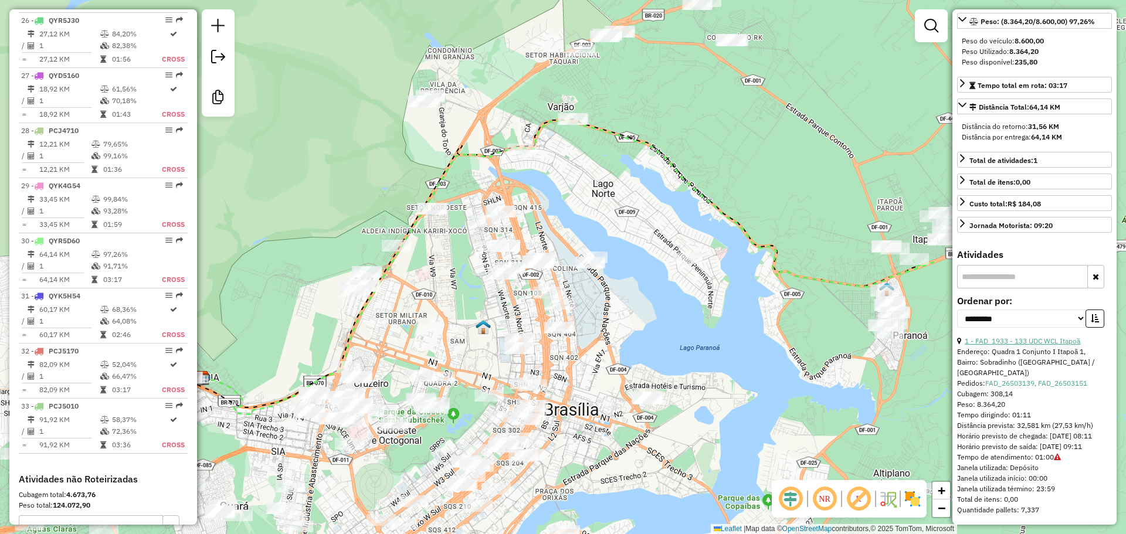
click at [992, 345] on link "1 - FAD_1933 - 133 UDC WCL Itapoã" at bounding box center [1022, 341] width 116 height 9
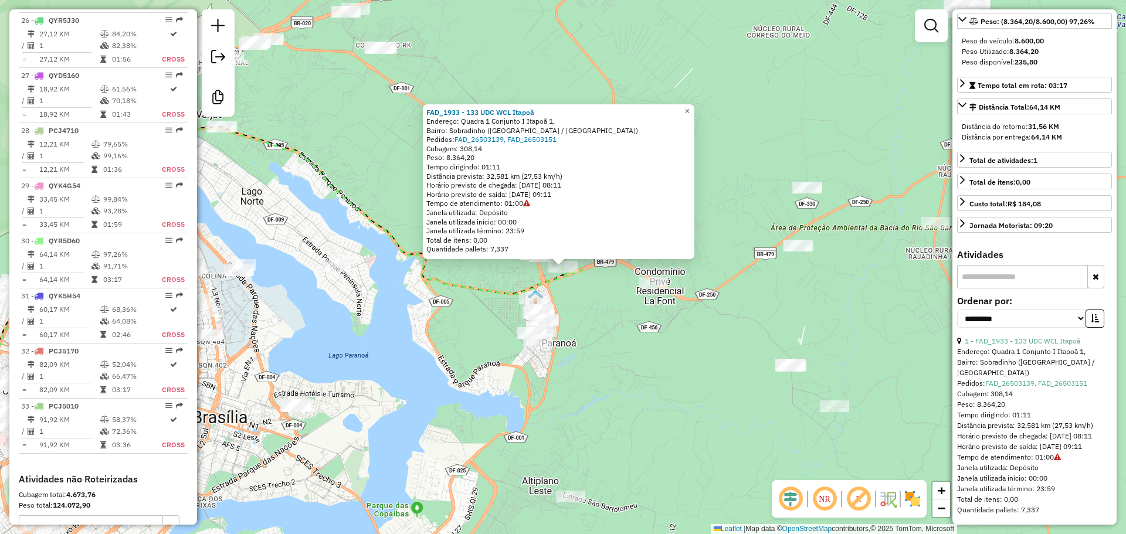
click at [984, 403] on span "Peso: 8.364,20" at bounding box center [981, 404] width 48 height 9
click at [978, 394] on span "Cubagem: 308,14" at bounding box center [985, 393] width 56 height 9
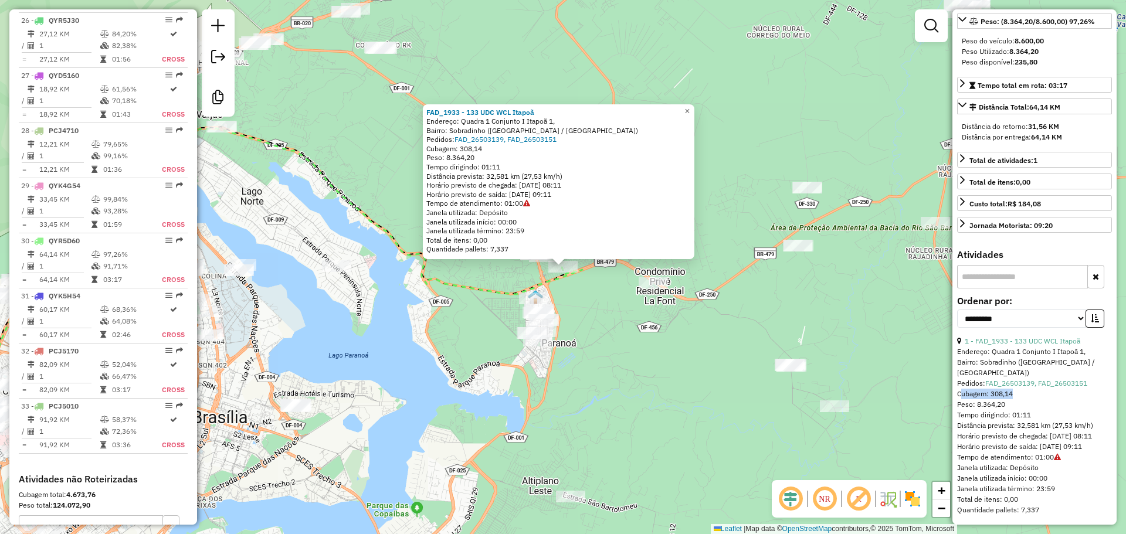
click at [978, 394] on span "Cubagem: 308,14" at bounding box center [985, 393] width 56 height 9
click at [991, 430] on div "Distância prevista: 32,581 km (27,53 km/h)" at bounding box center [1034, 425] width 155 height 11
click at [623, 364] on div "FAD_1933 - 133 UDC WCL Itapoã Endereço: Quadra 1 Conjunto I Itapoã 1, Bairro: S…" at bounding box center [563, 267] width 1126 height 534
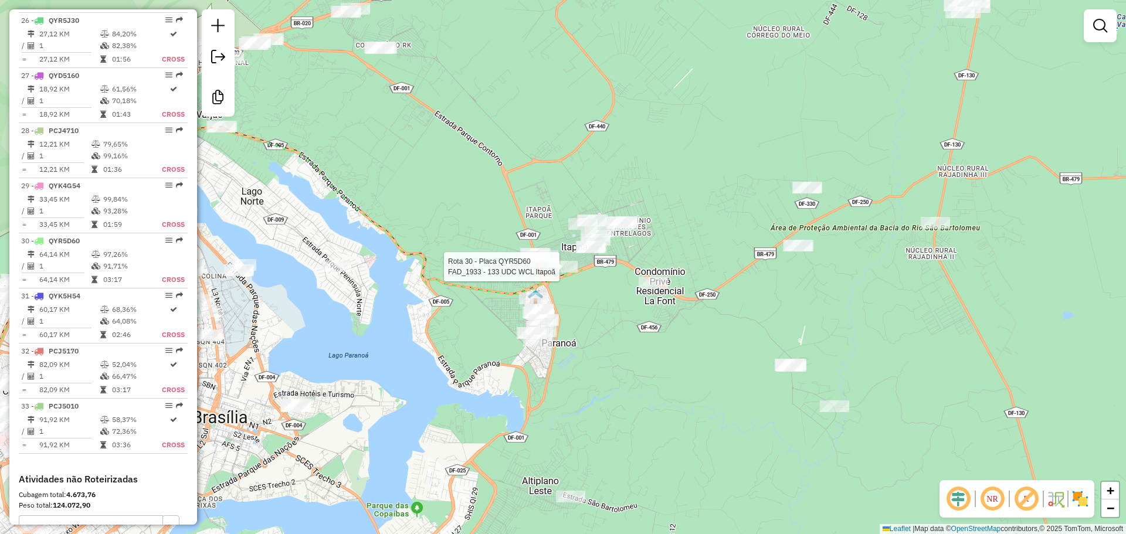
select select "**********"
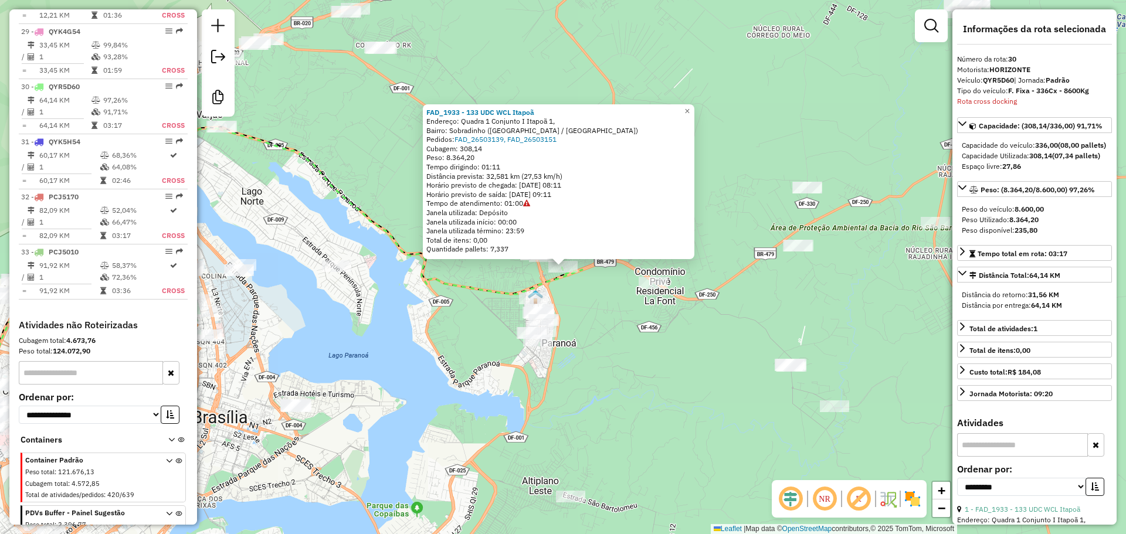
click at [621, 328] on div "FAD_1933 - 133 UDC WCL Itapoã Endereço: Quadra 1 Conjunto I Itapoã 1, Bairro: S…" at bounding box center [563, 267] width 1126 height 534
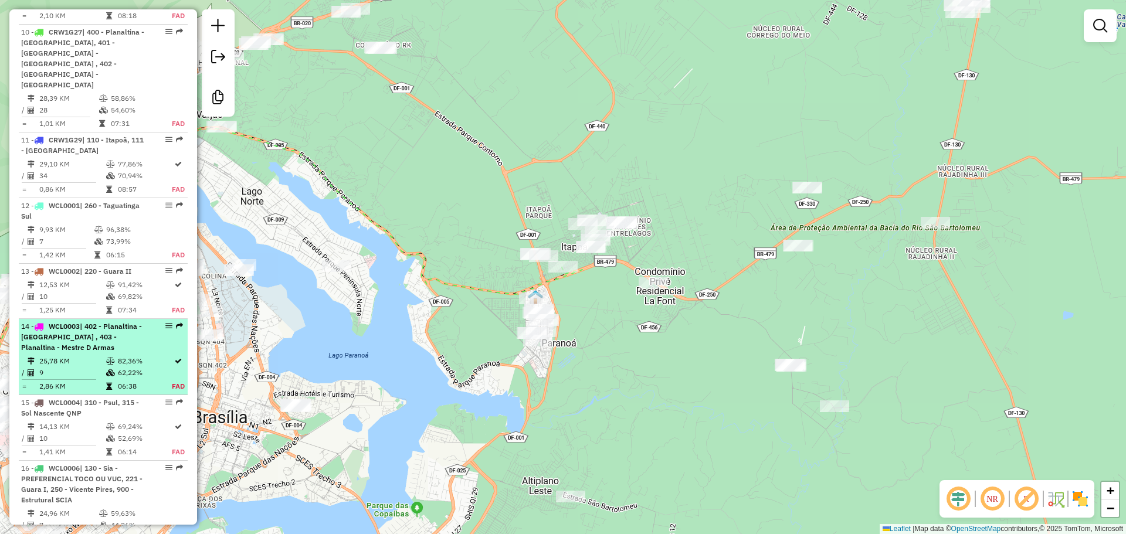
scroll to position [1215, 0]
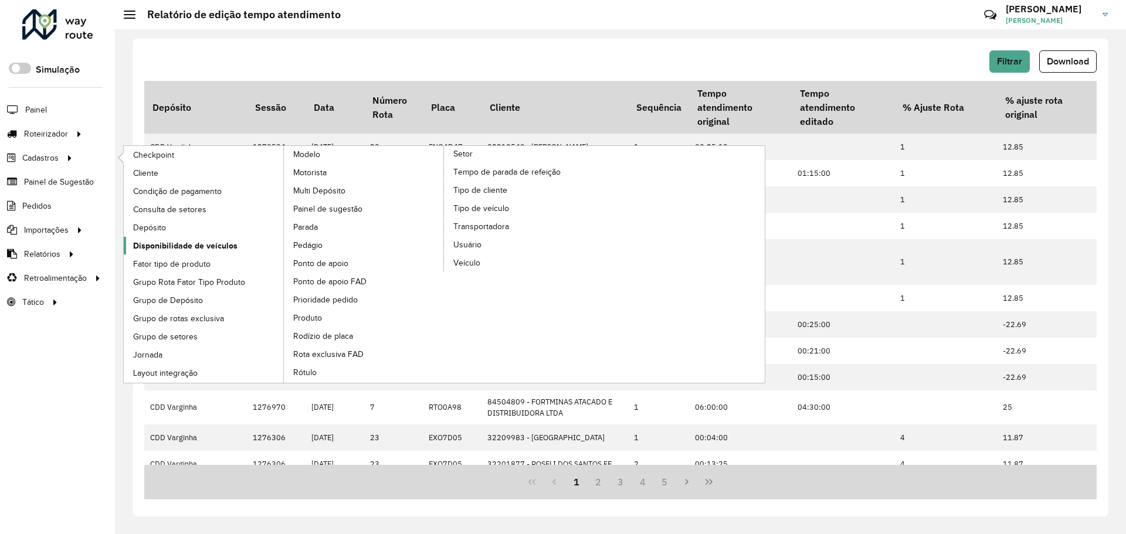
click at [186, 244] on span "Disponibilidade de veículos" at bounding box center [185, 246] width 104 height 12
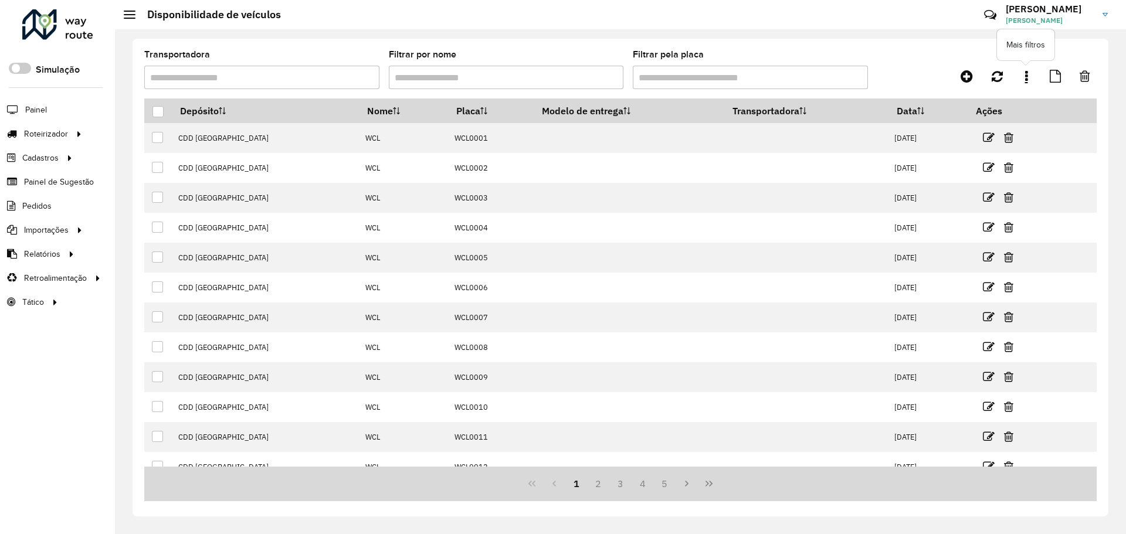
click at [1031, 76] on link at bounding box center [1025, 76] width 23 height 21
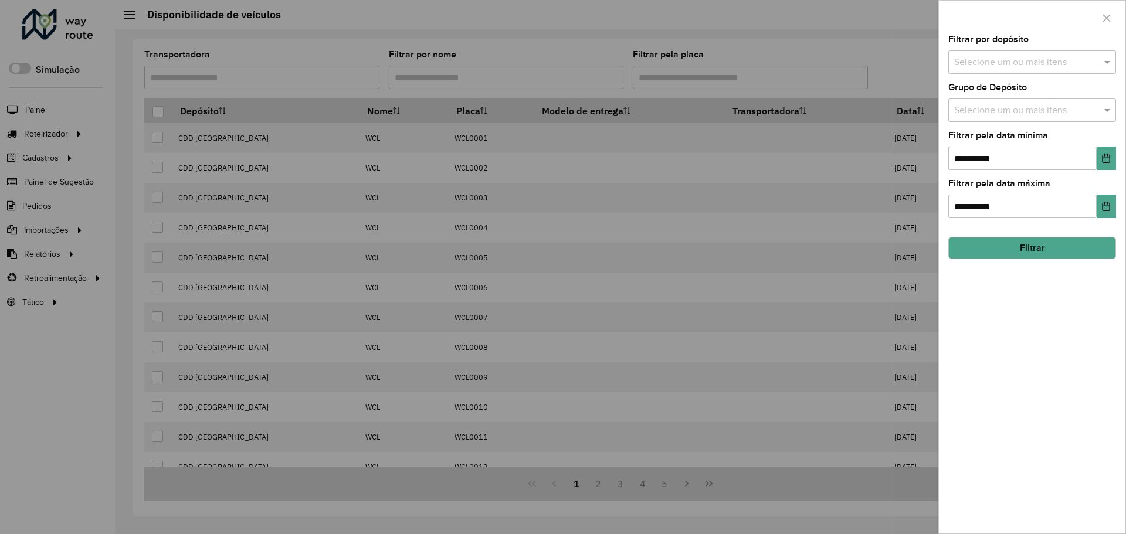
click at [1048, 113] on input "text" at bounding box center [1026, 111] width 150 height 14
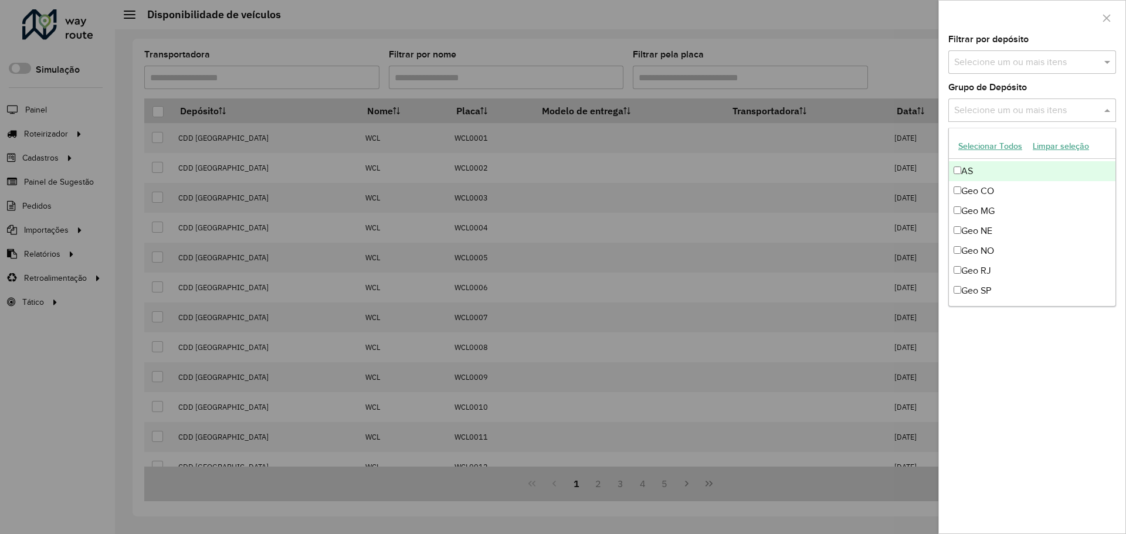
scroll to position [117, 0]
click at [998, 193] on div "Geo MG" at bounding box center [1032, 191] width 167 height 20
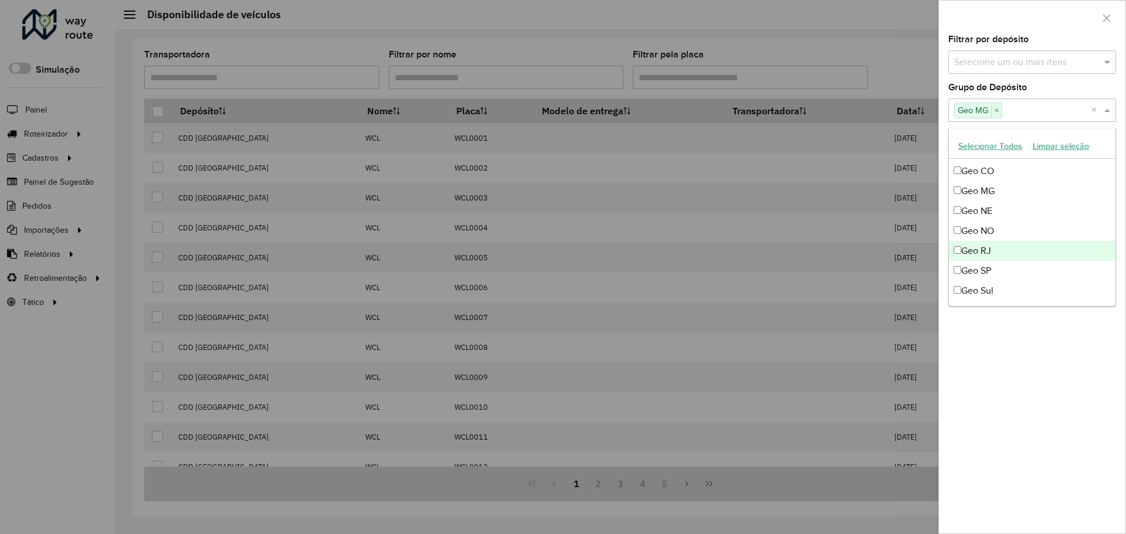
click at [989, 254] on div "Geo RJ" at bounding box center [1032, 251] width 167 height 20
drag, startPoint x: 1008, startPoint y: 274, endPoint x: 1013, endPoint y: 316, distance: 42.5
click at [1008, 273] on div "Geo SP" at bounding box center [1032, 271] width 167 height 20
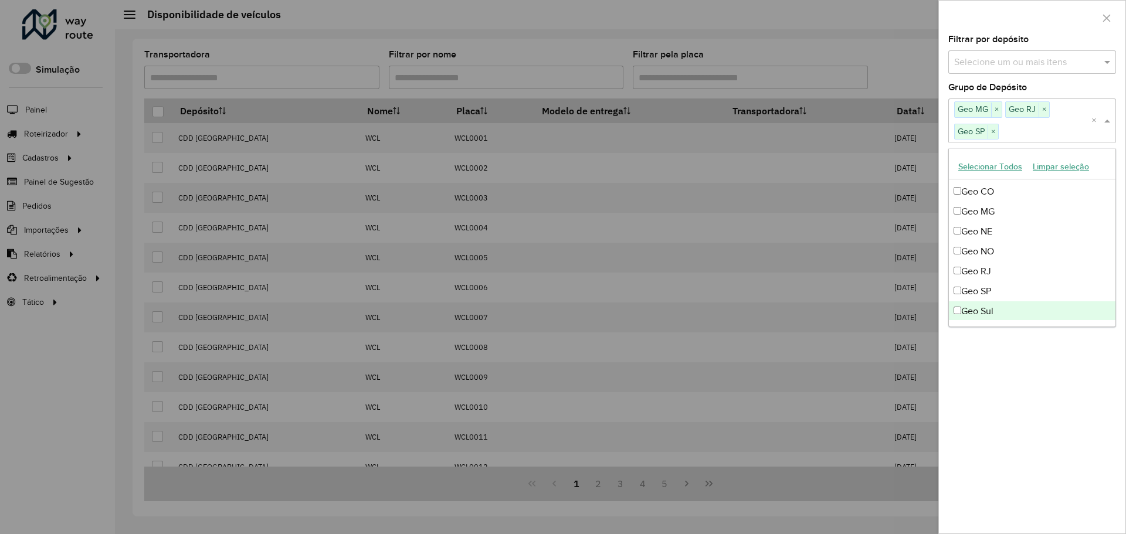
drag, startPoint x: 1025, startPoint y: 365, endPoint x: 1096, endPoint y: 250, distance: 135.6
click at [1025, 363] on div "**********" at bounding box center [1032, 284] width 186 height 498
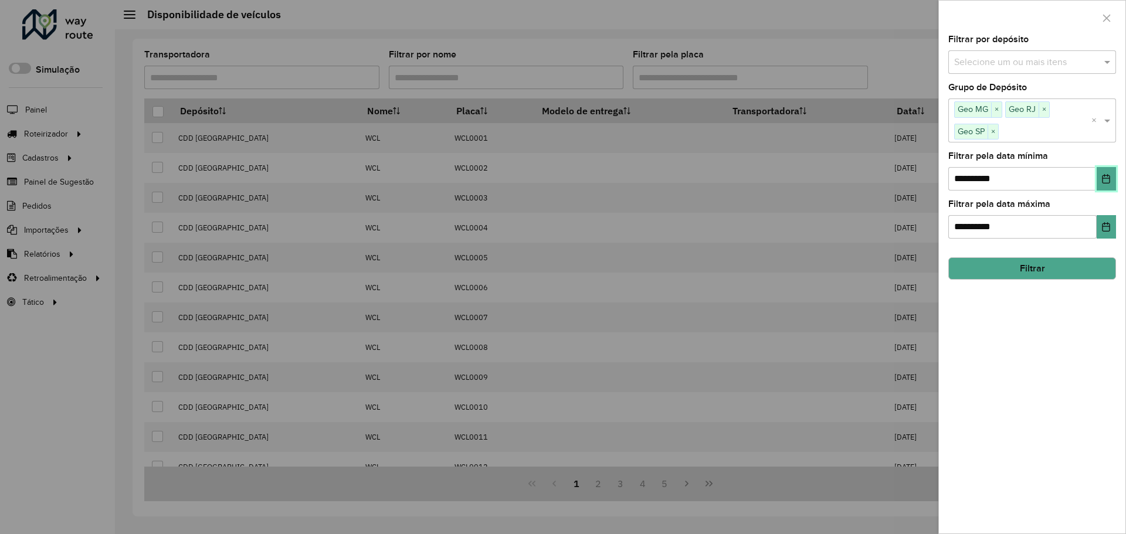
click at [1110, 176] on icon "Choose Date" at bounding box center [1105, 178] width 9 height 9
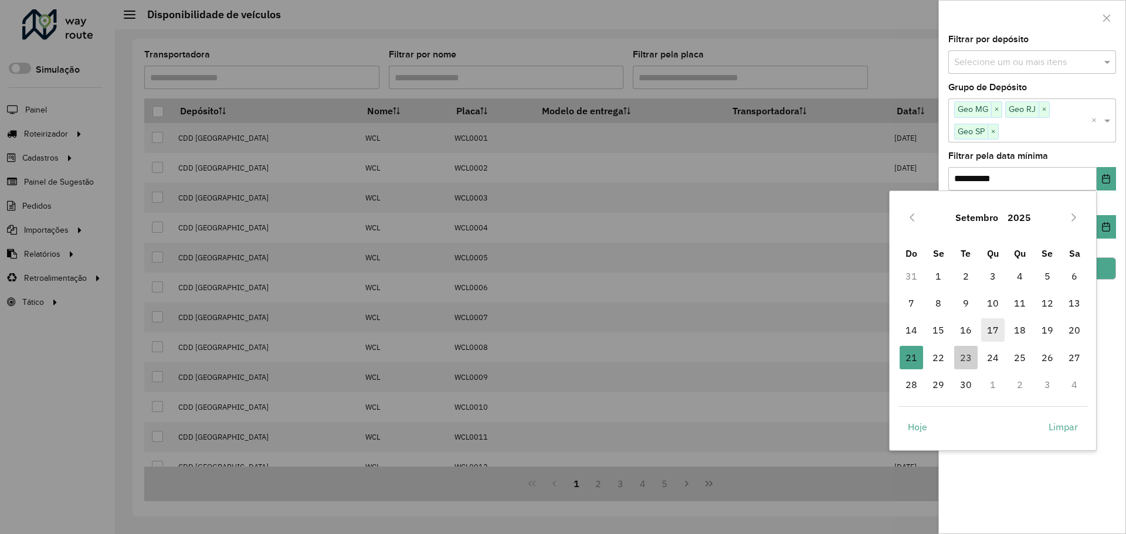
drag, startPoint x: 965, startPoint y: 359, endPoint x: 991, endPoint y: 341, distance: 31.2
click at [965, 358] on span "23" at bounding box center [965, 357] width 23 height 23
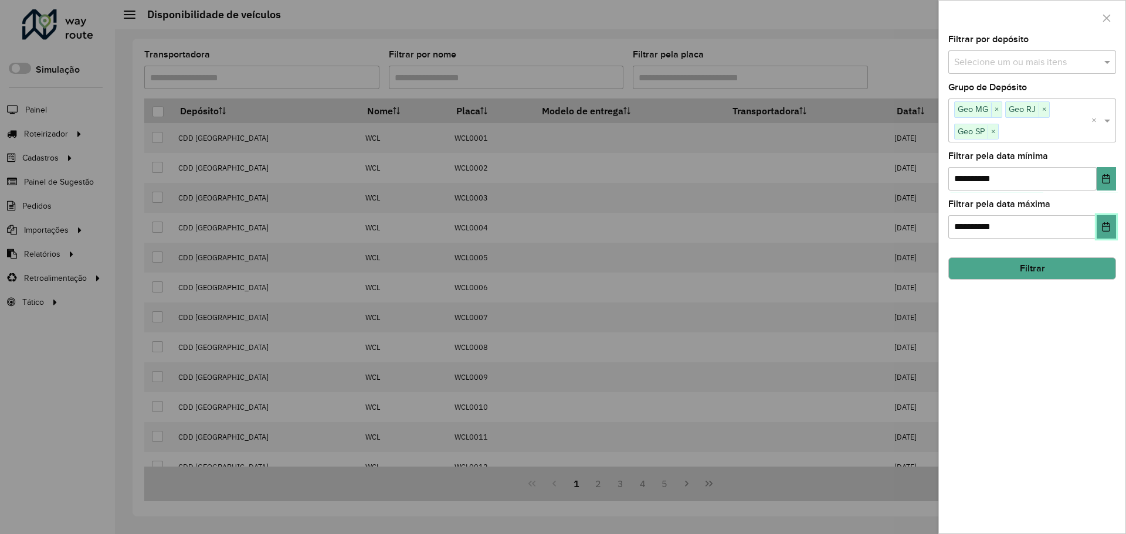
click at [1102, 228] on icon "Choose Date" at bounding box center [1105, 226] width 9 height 9
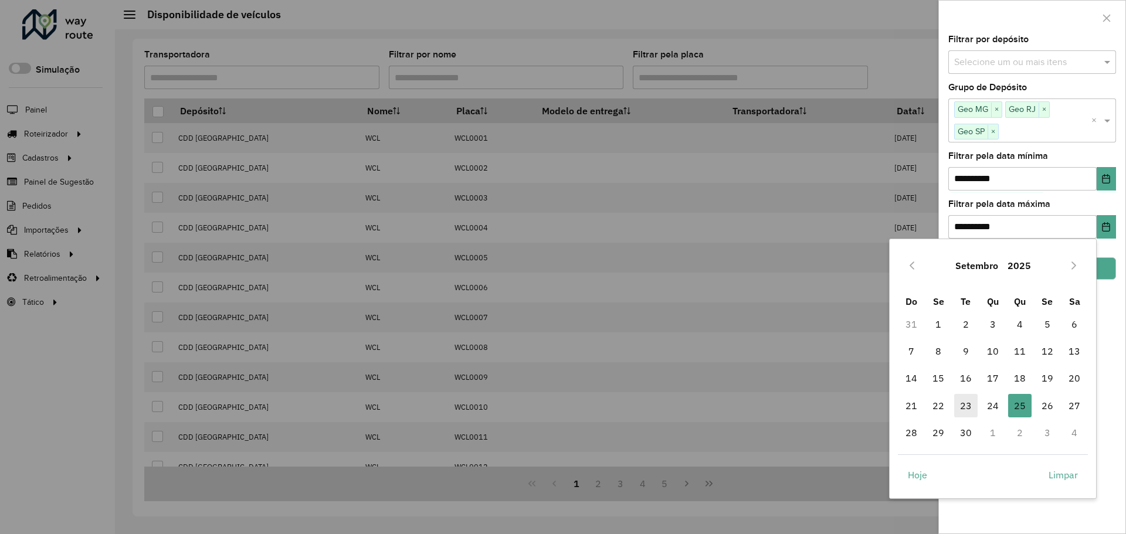
click at [967, 404] on span "23" at bounding box center [965, 405] width 23 height 23
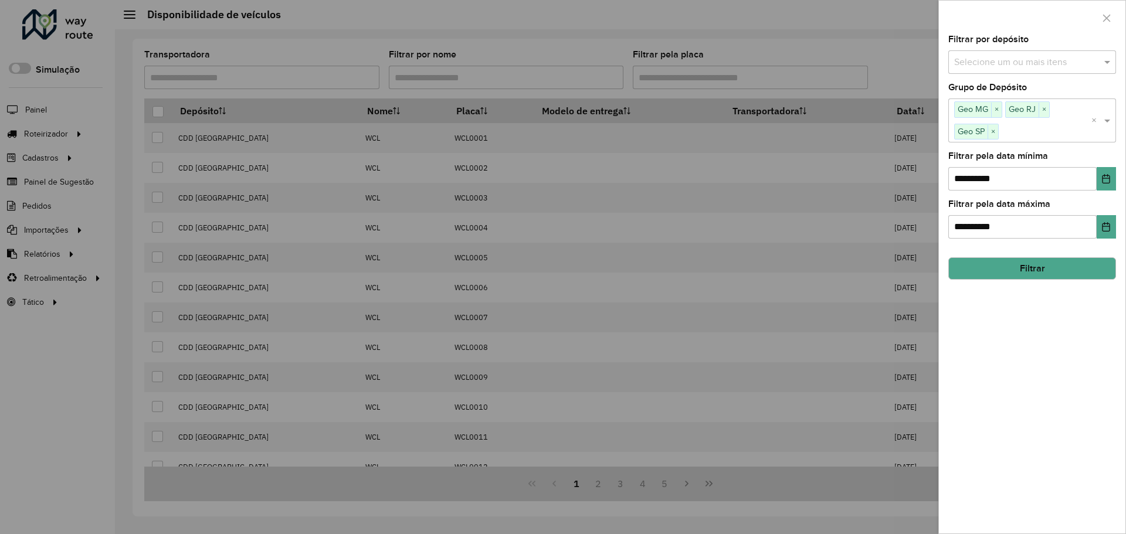
click at [1028, 264] on button "Filtrar" at bounding box center [1032, 268] width 168 height 22
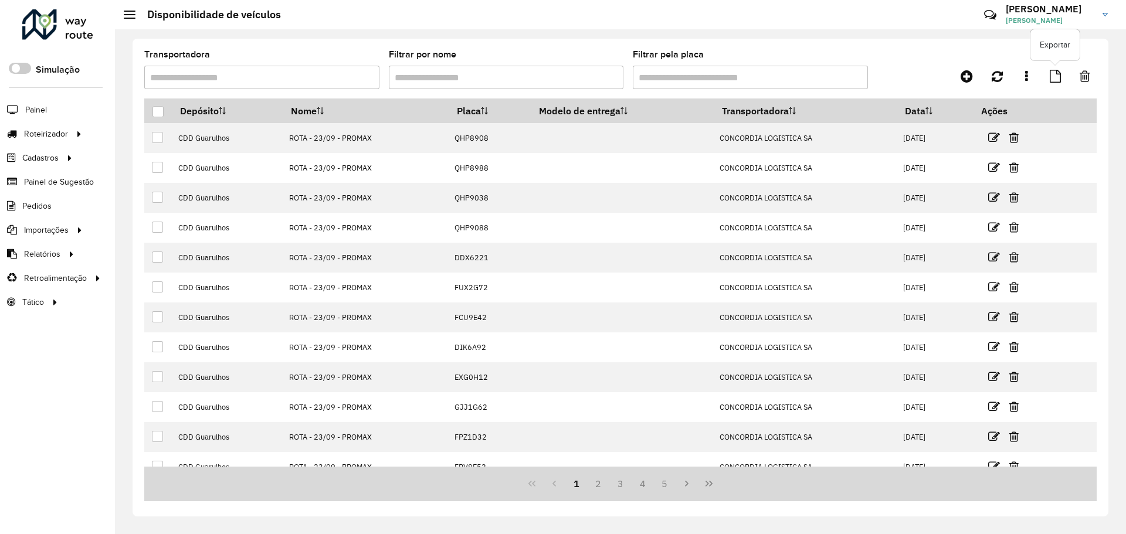
click at [1057, 79] on icon at bounding box center [1055, 76] width 11 height 13
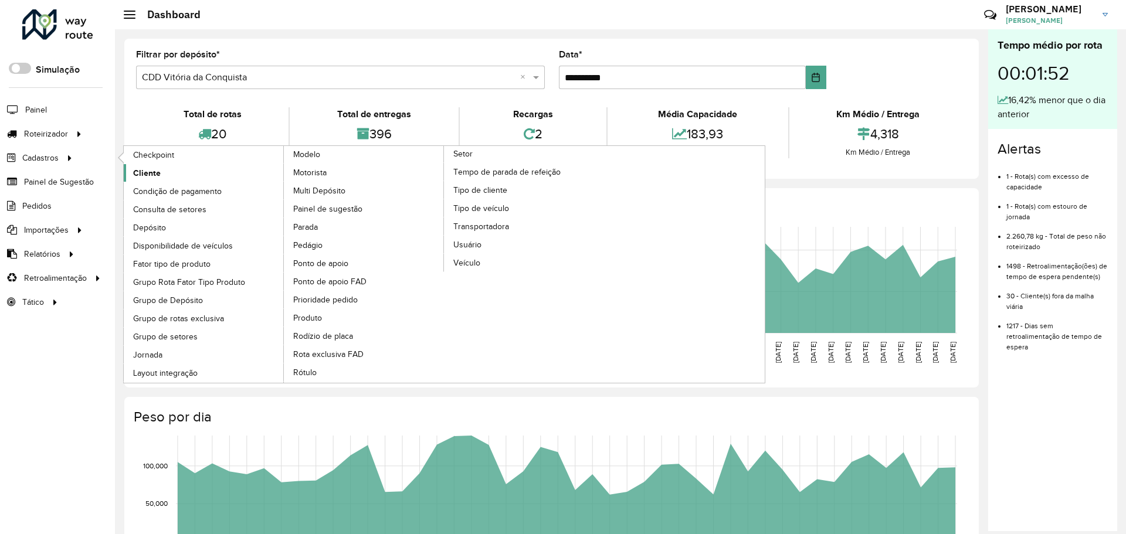
click at [162, 176] on link "Cliente" at bounding box center [204, 173] width 161 height 18
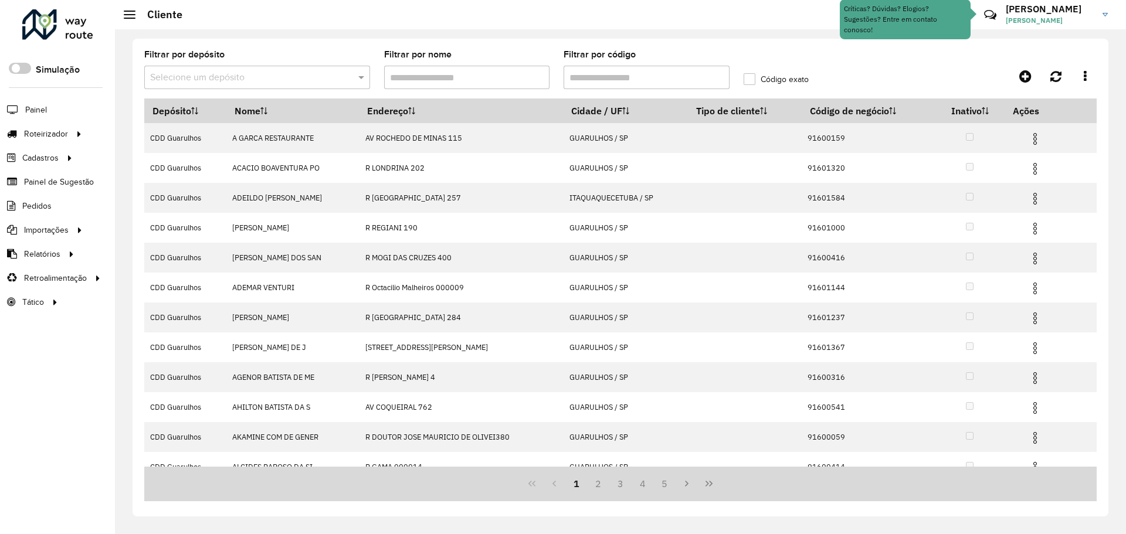
click at [268, 80] on input "text" at bounding box center [245, 78] width 191 height 14
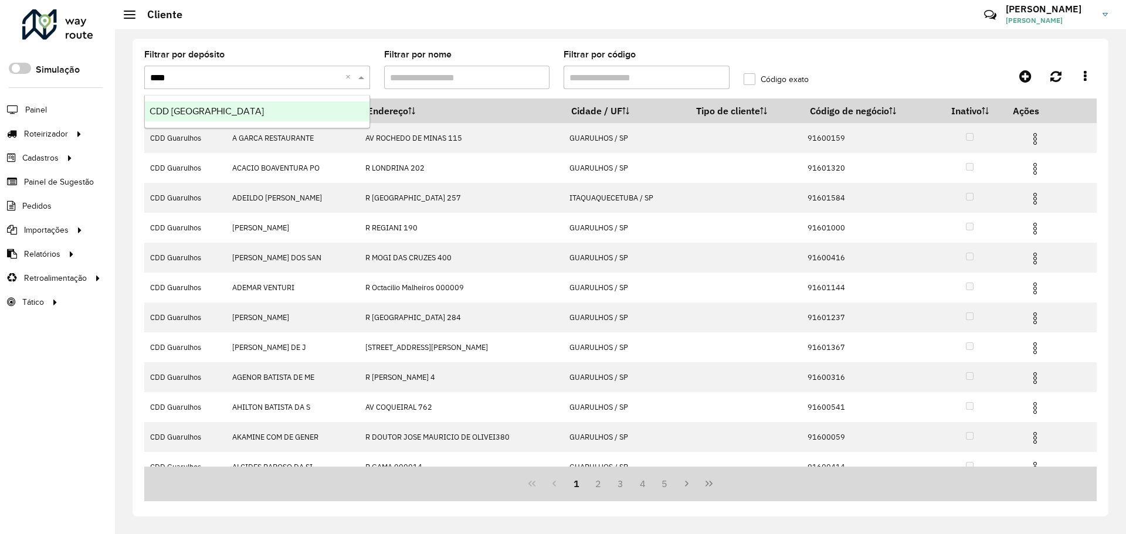
type input "*****"
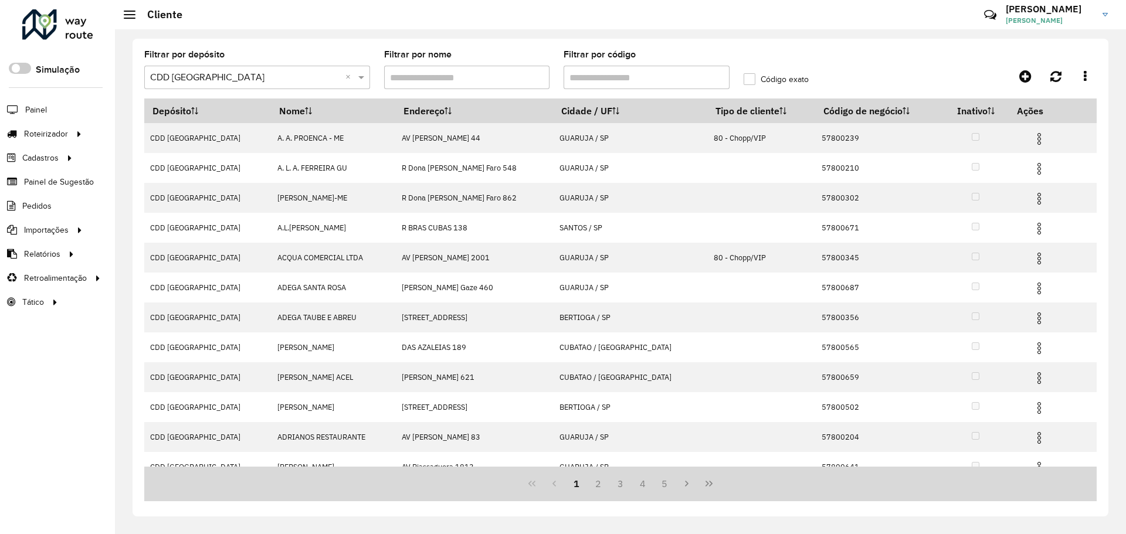
click at [642, 73] on input "Filtrar por código" at bounding box center [646, 77] width 166 height 23
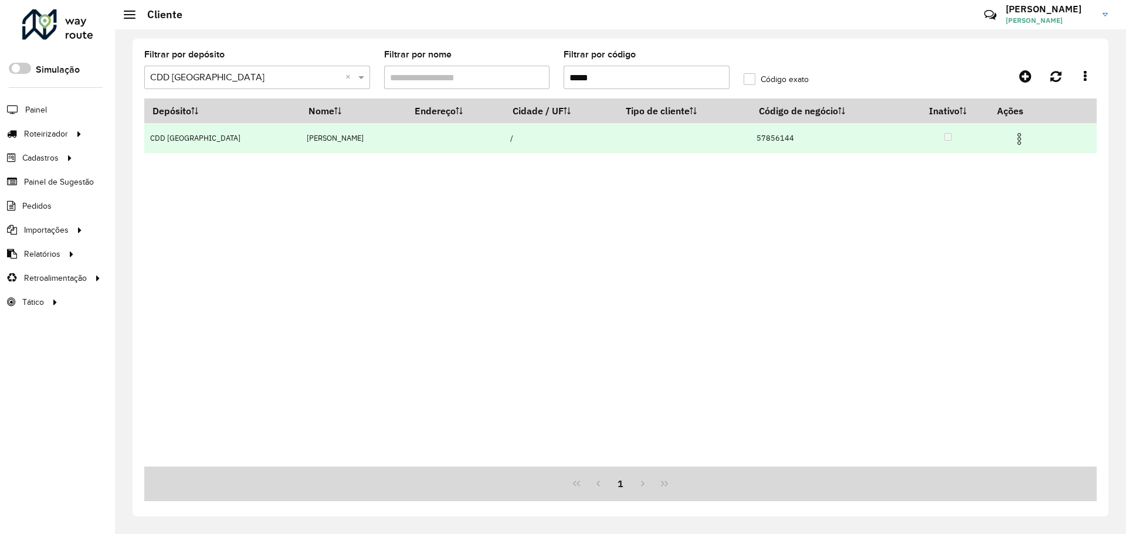
type input "*****"
click at [1026, 144] on img at bounding box center [1019, 139] width 14 height 14
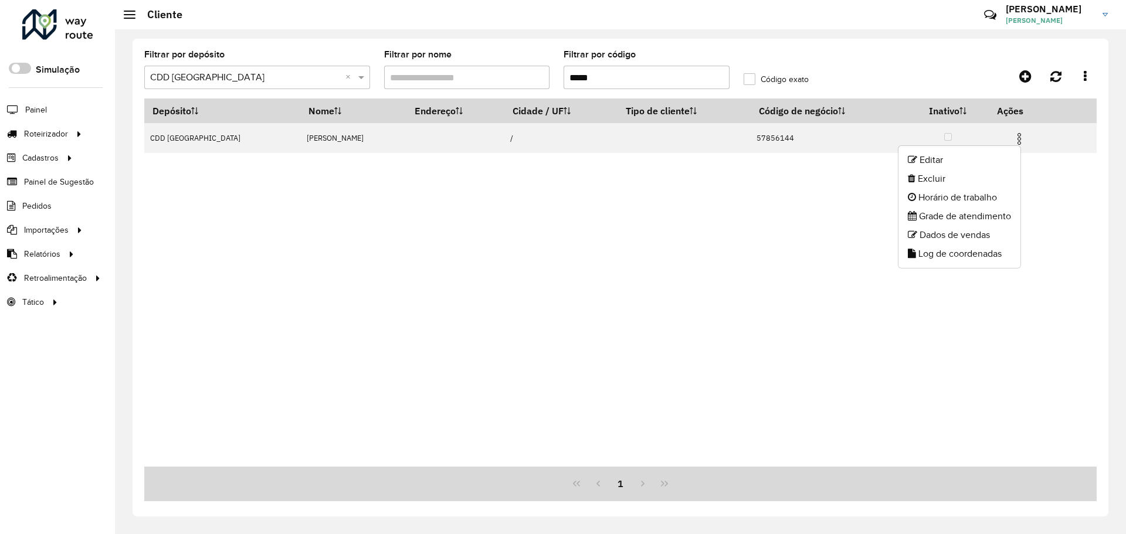
click at [775, 211] on div "Depósito Nome Endereço Cidade / UF Tipo de cliente Código de negócio Inativo Aç…" at bounding box center [620, 283] width 952 height 368
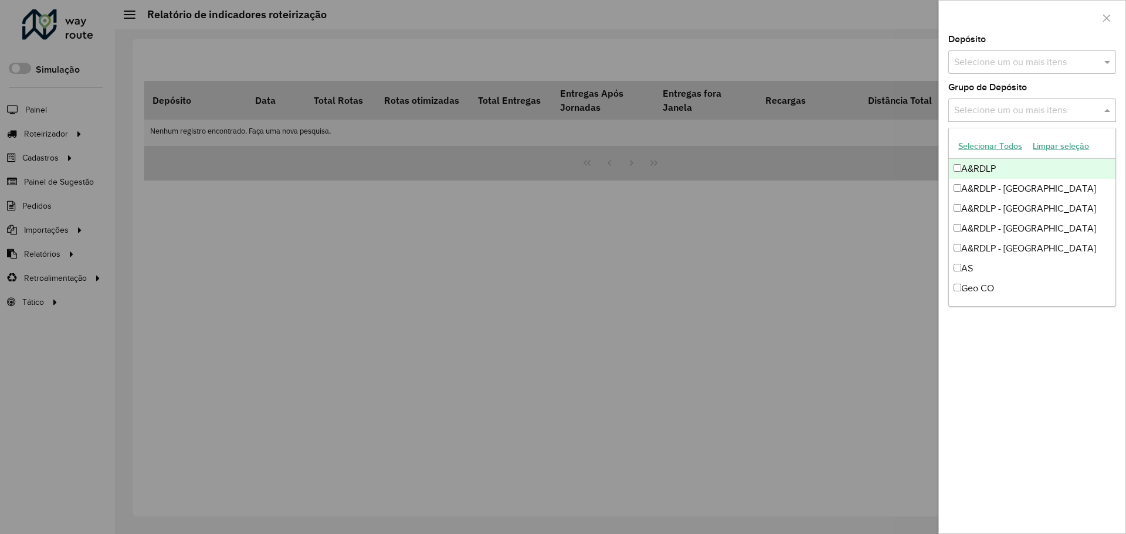
click at [1004, 107] on input "text" at bounding box center [1026, 111] width 150 height 14
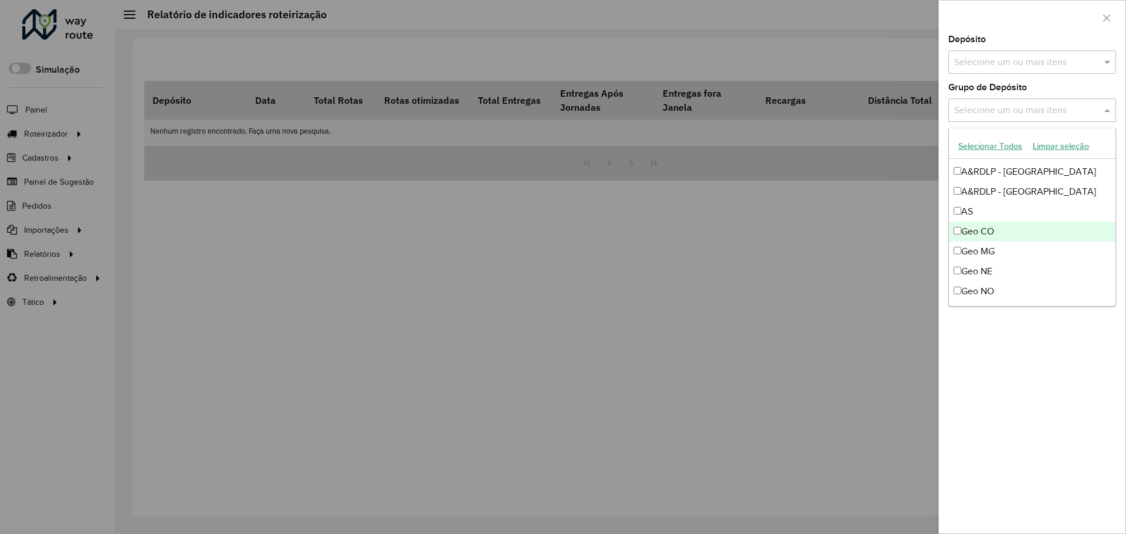
scroll to position [59, 0]
drag, startPoint x: 1015, startPoint y: 255, endPoint x: 1015, endPoint y: 276, distance: 20.5
click at [1016, 261] on div "A&RDLP A&RDLP - [GEOGRAPHIC_DATA] A&RDLP - [GEOGRAPHIC_DATA] A&RDLP - [GEOGRAPH…" at bounding box center [1032, 249] width 167 height 299
click at [1007, 239] on div "Geo CO" at bounding box center [1032, 230] width 167 height 20
drag, startPoint x: 999, startPoint y: 251, endPoint x: 986, endPoint y: 225, distance: 29.6
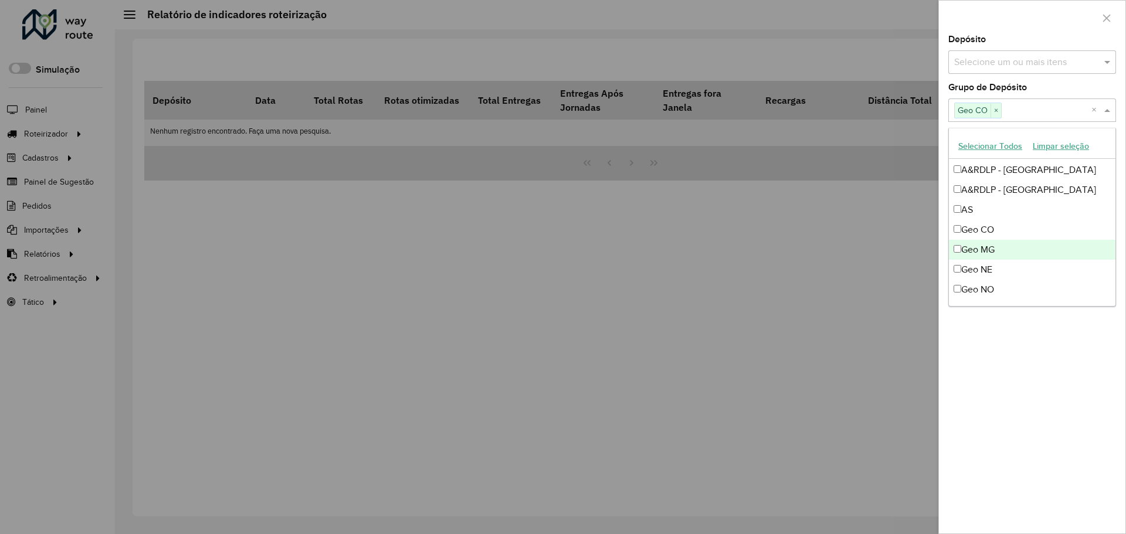
click at [994, 243] on div "Geo MG" at bounding box center [1032, 250] width 167 height 20
click at [986, 224] on div "Geo CO" at bounding box center [1032, 230] width 167 height 20
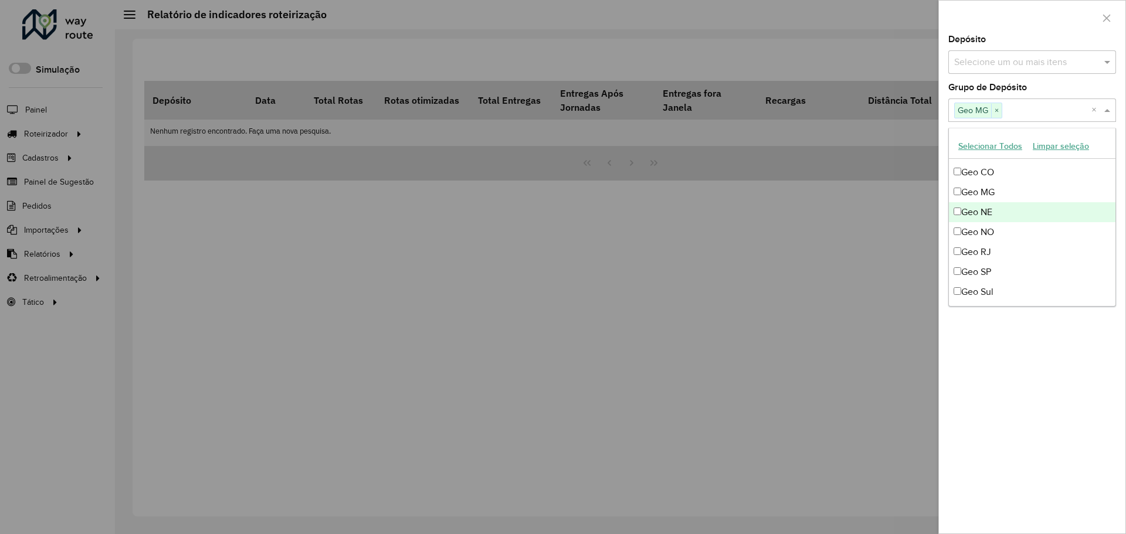
scroll to position [117, 0]
drag, startPoint x: 992, startPoint y: 252, endPoint x: 991, endPoint y: 265, distance: 12.9
click at [992, 253] on div "Geo RJ" at bounding box center [1032, 251] width 167 height 20
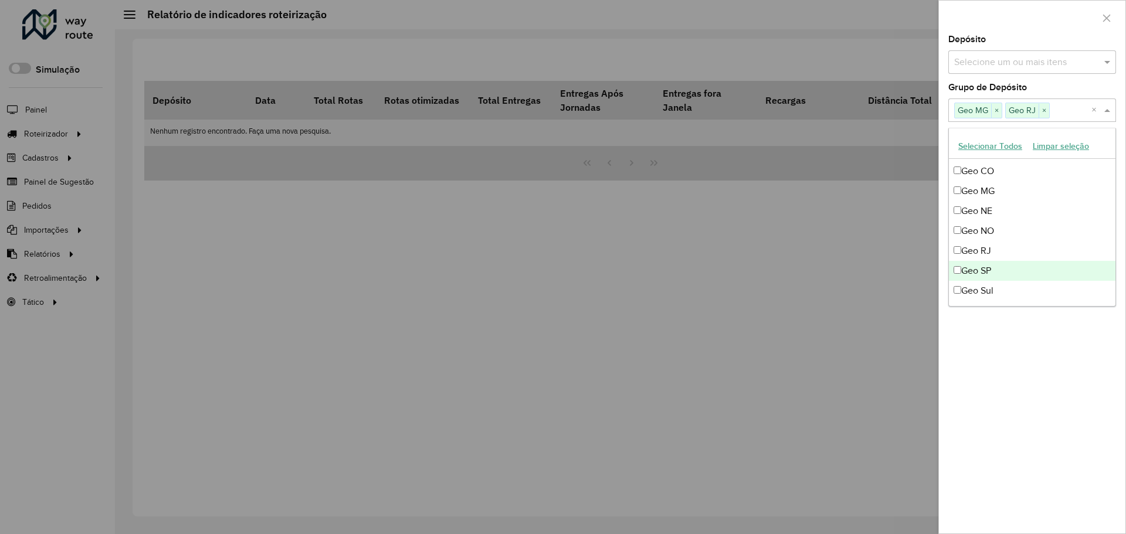
click at [991, 265] on div "Geo SP" at bounding box center [1032, 271] width 167 height 20
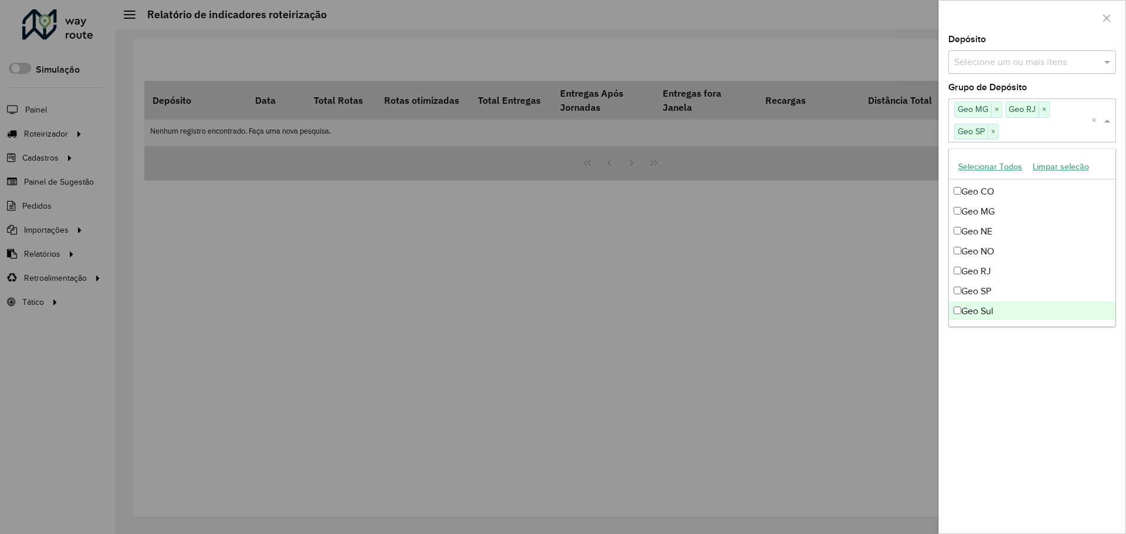
drag, startPoint x: 1023, startPoint y: 374, endPoint x: 1023, endPoint y: 361, distance: 13.5
click at [1023, 373] on div "**********" at bounding box center [1032, 284] width 186 height 498
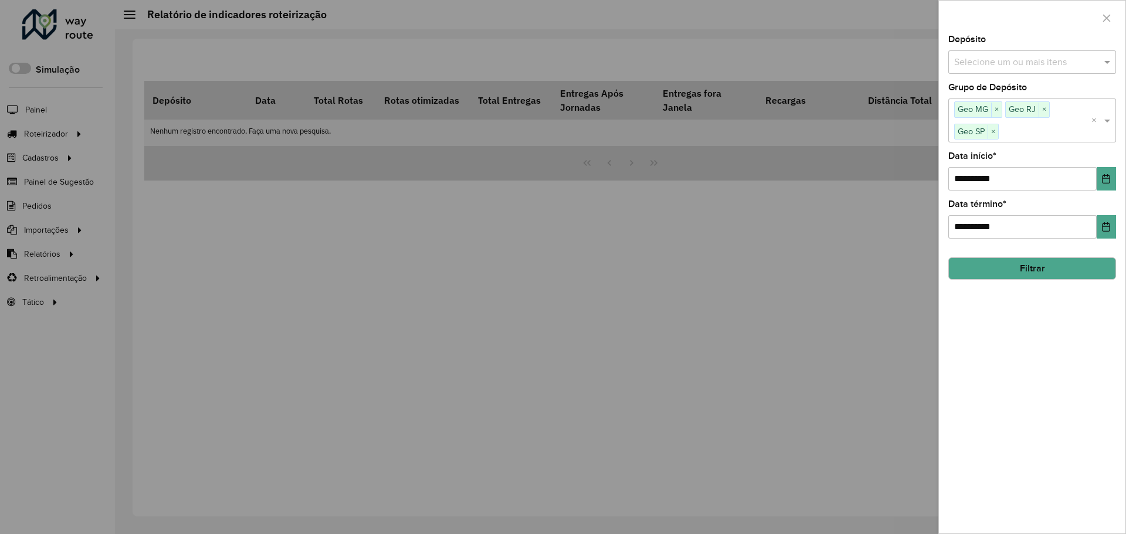
click at [1021, 276] on button "Filtrar" at bounding box center [1032, 268] width 168 height 22
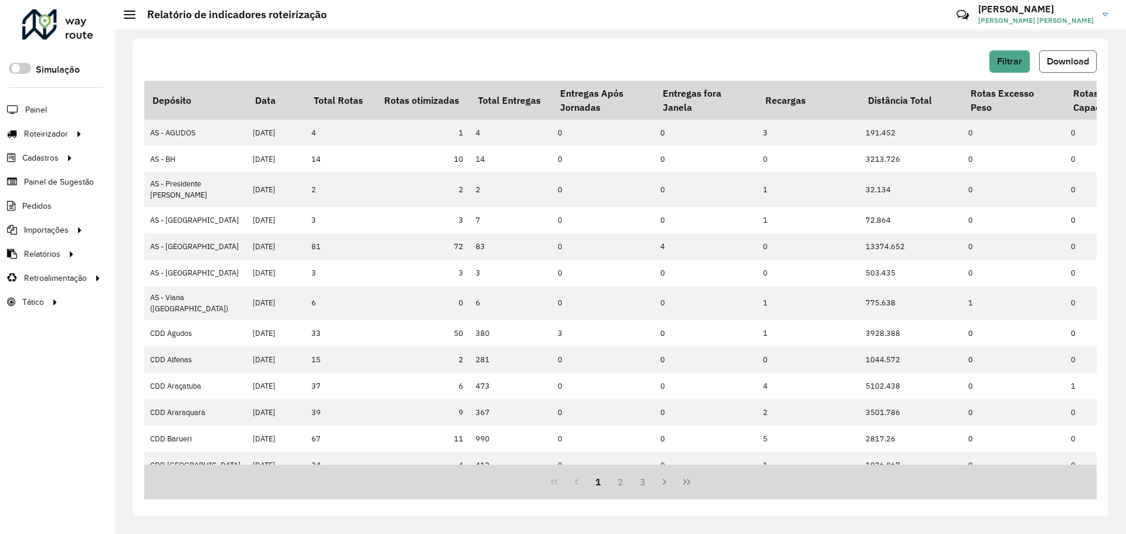
click at [1054, 62] on span "Download" at bounding box center [1068, 61] width 42 height 10
